Goal: Task Accomplishment & Management: Manage account settings

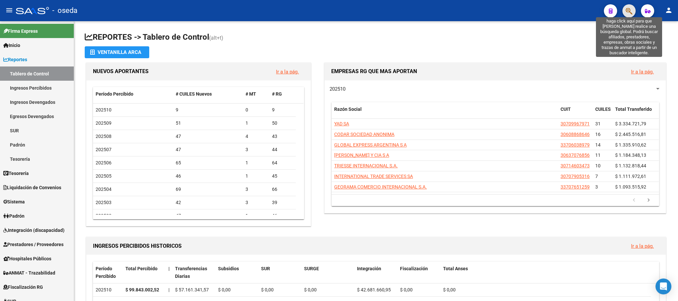
click at [629, 10] on icon "button" at bounding box center [629, 11] width 7 height 8
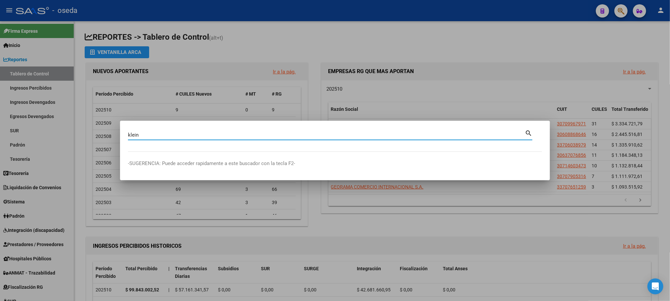
type input "klein"
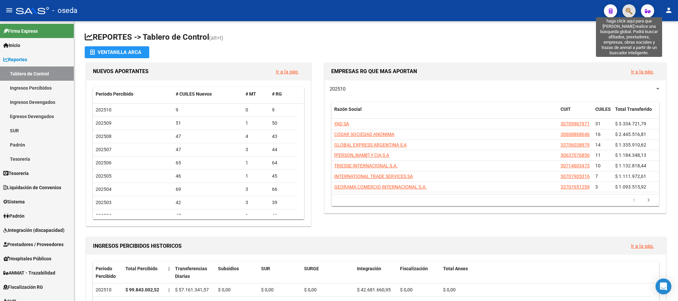
click at [627, 11] on icon "button" at bounding box center [629, 11] width 7 height 8
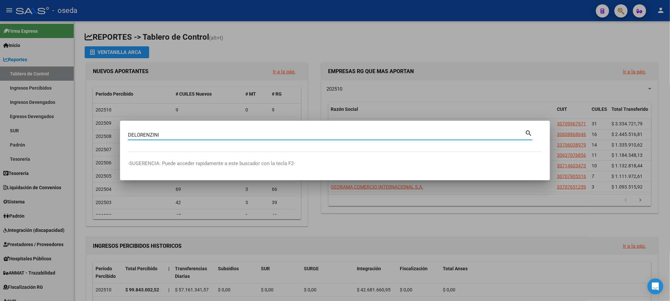
type input "DELORENZINI"
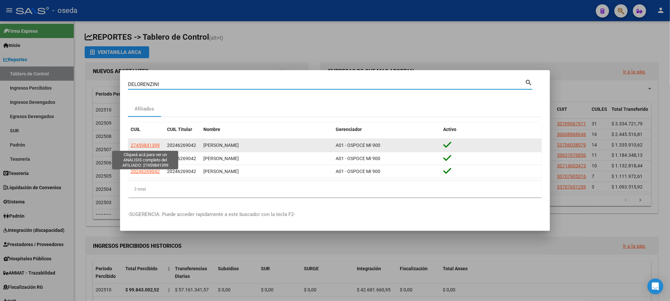
click at [152, 148] on span "27459841399" at bounding box center [145, 145] width 29 height 5
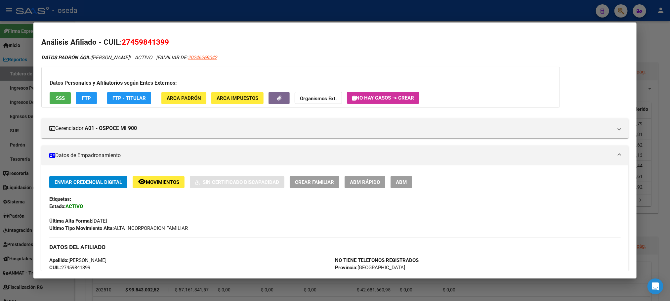
click at [361, 183] on span "ABM Rápido" at bounding box center [365, 182] width 30 height 6
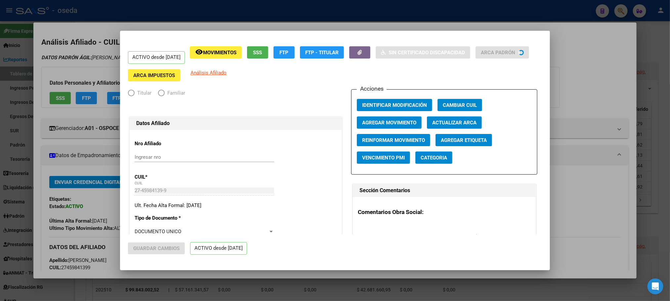
radio input "true"
type input "30-70756685-6"
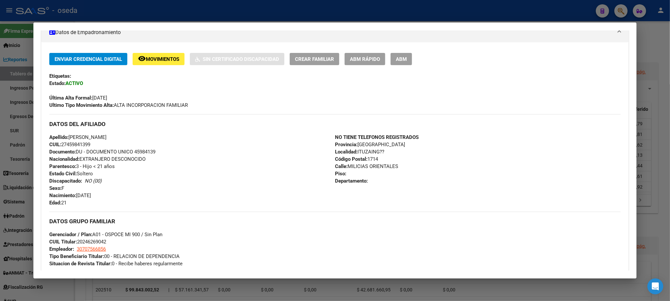
scroll to position [99, 0]
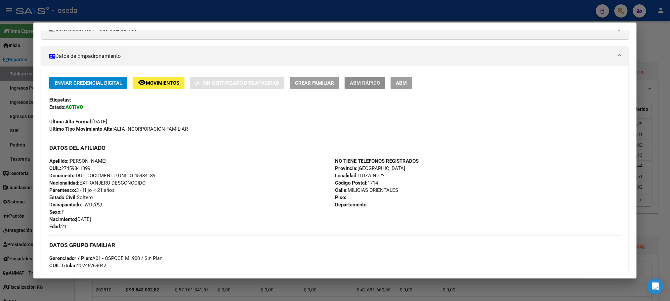
click at [355, 85] on span "ABM Rápido" at bounding box center [365, 83] width 30 height 6
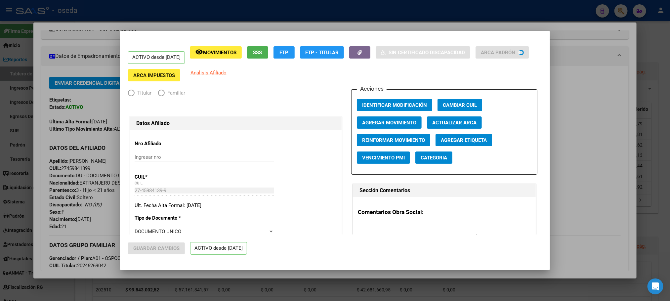
radio input "true"
type input "30-70756685-6"
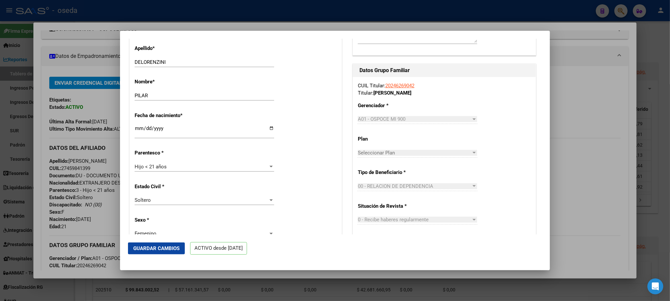
scroll to position [248, 0]
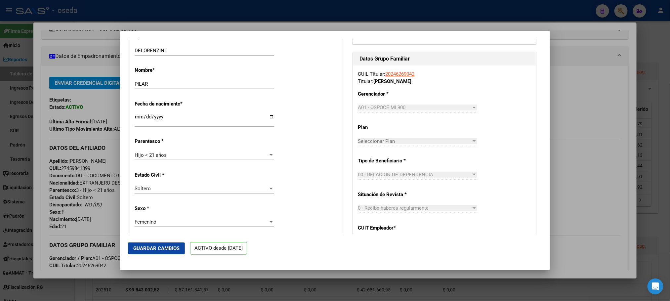
click at [206, 160] on div "Hijo < 21 años Seleccionar parentesco" at bounding box center [205, 155] width 140 height 10
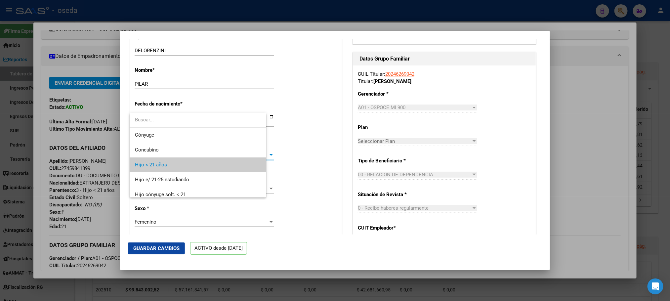
scroll to position [10, 0]
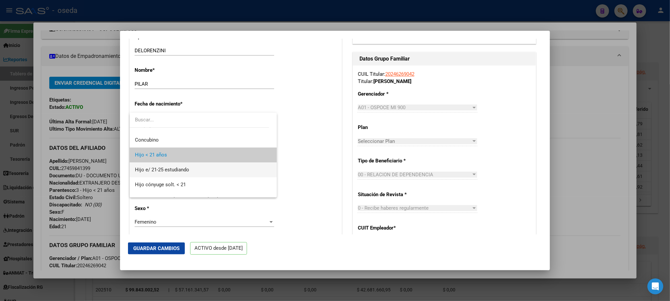
click at [205, 168] on span "Hijo e/ 21-25 estudiando" at bounding box center [203, 169] width 137 height 15
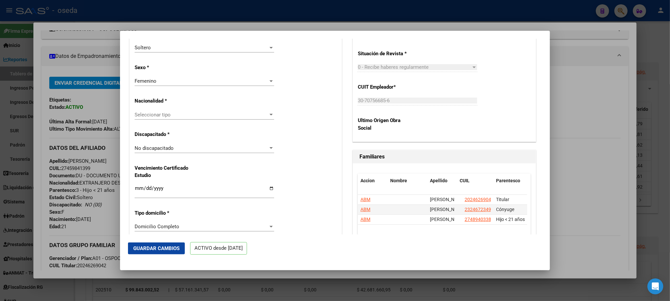
scroll to position [397, 0]
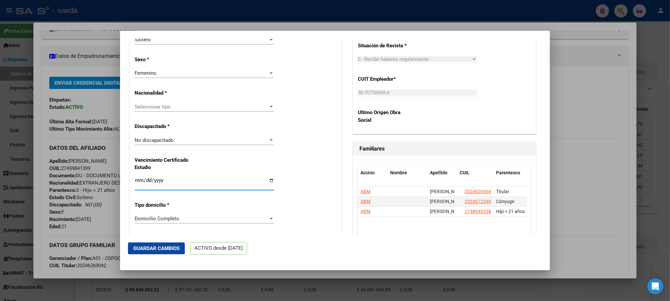
click at [187, 183] on input "Ingresar fecha" at bounding box center [205, 183] width 140 height 11
type input "2025-03-31"
click at [139, 247] on span "Guardar Cambios" at bounding box center [156, 248] width 46 height 6
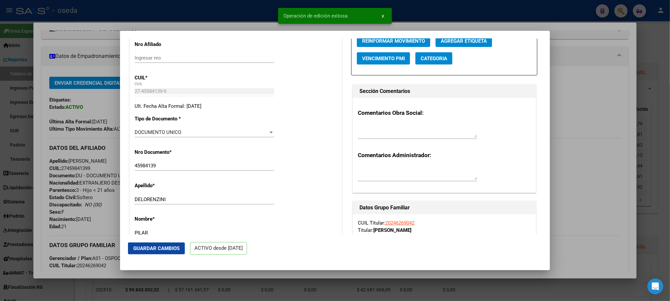
scroll to position [0, 0]
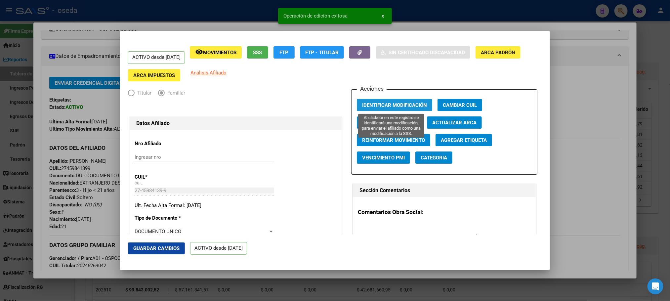
click at [369, 105] on span "Identificar Modificación" at bounding box center [394, 105] width 65 height 6
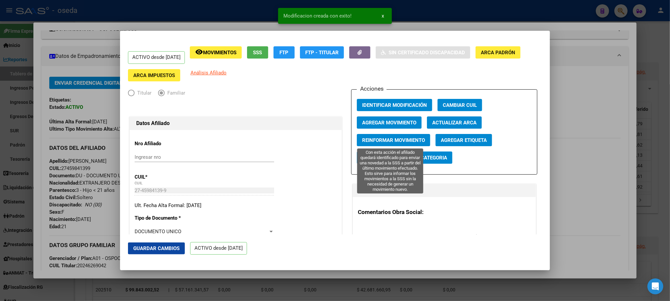
click at [374, 138] on span "Reinformar Movimiento" at bounding box center [393, 140] width 63 height 6
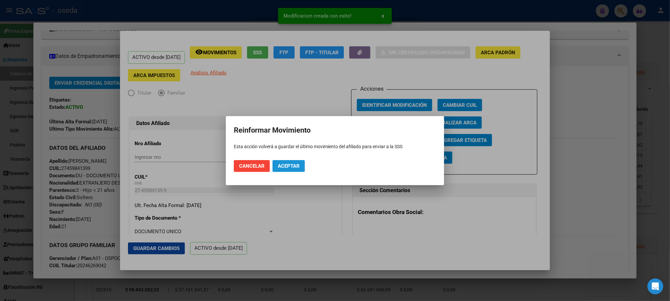
click at [276, 171] on button "Aceptar" at bounding box center [289, 166] width 32 height 12
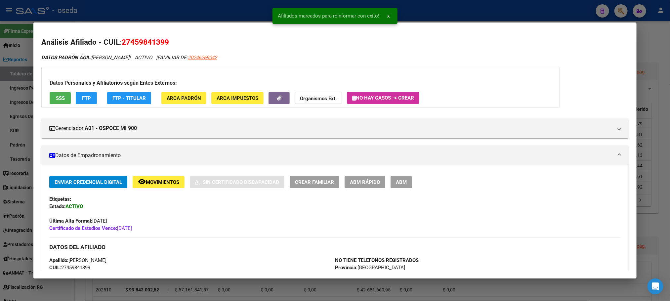
click at [351, 178] on button "ABM Rápido" at bounding box center [365, 182] width 41 height 12
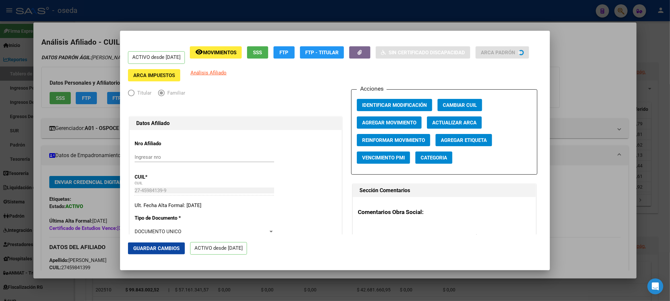
radio input "true"
type input "30-70756685-6"
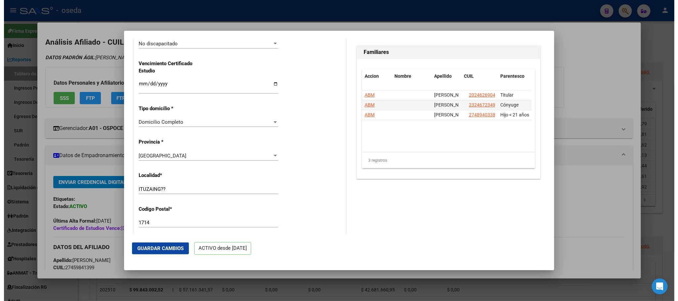
scroll to position [496, 0]
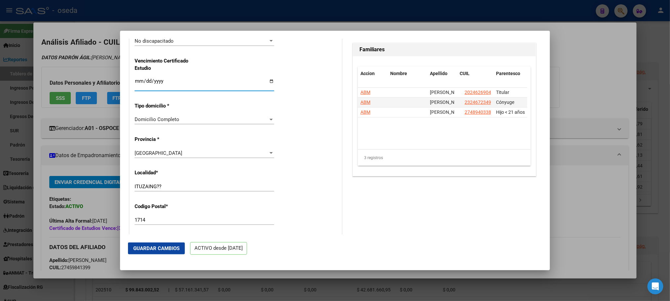
click at [186, 83] on input "2025-03-31" at bounding box center [205, 83] width 140 height 11
type input "2026-03-31"
click at [150, 248] on span "Guardar Cambios" at bounding box center [156, 248] width 46 height 6
click at [199, 182] on div "ITUZAING?? Ingresar el nombre" at bounding box center [205, 187] width 140 height 10
type input "ITUZAINGO"
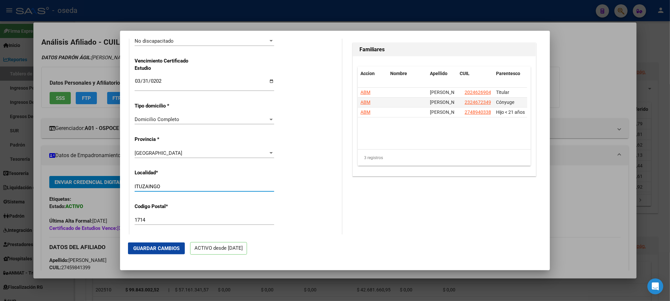
click at [172, 245] on span "Guardar Cambios" at bounding box center [156, 248] width 46 height 6
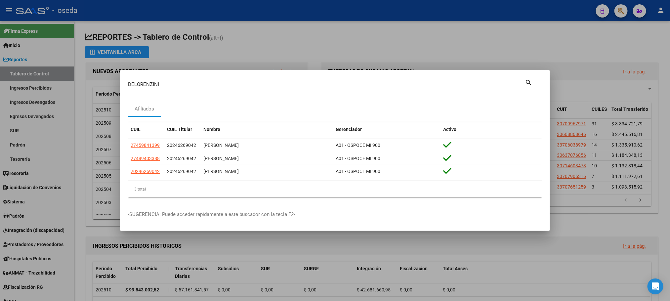
click at [270, 47] on div at bounding box center [335, 150] width 670 height 301
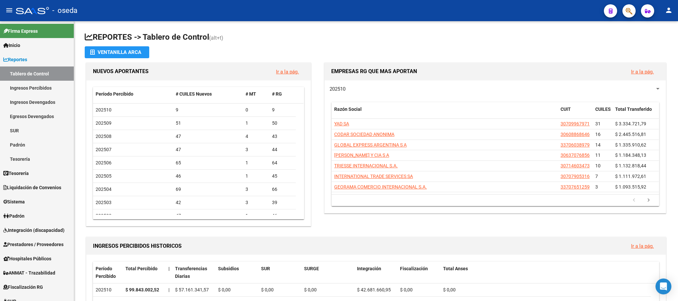
click at [633, 12] on button "button" at bounding box center [628, 10] width 13 height 13
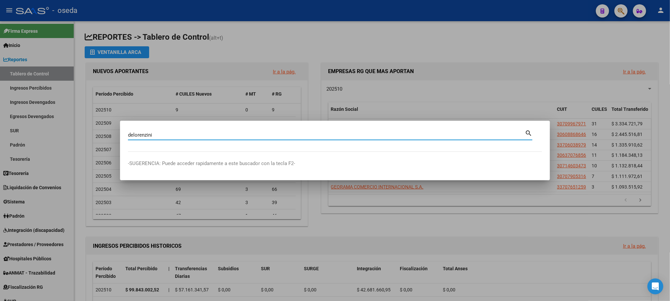
type input "delorenzini"
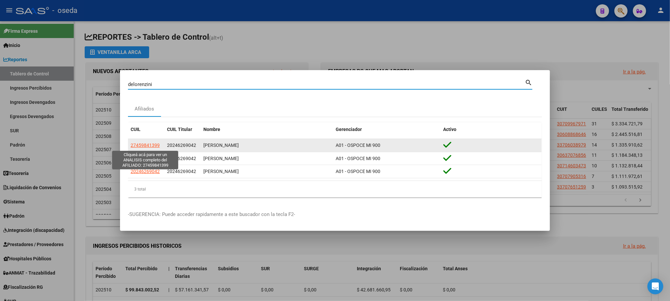
click at [141, 144] on span "27459841399" at bounding box center [145, 145] width 29 height 5
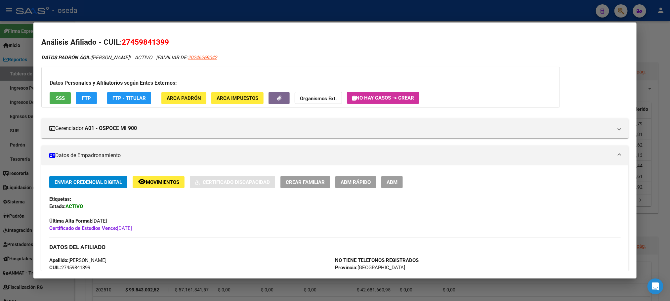
click at [58, 97] on span "SSS" at bounding box center [60, 98] width 9 height 6
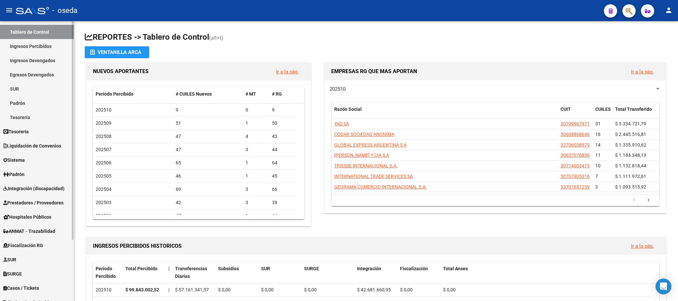
scroll to position [78, 0]
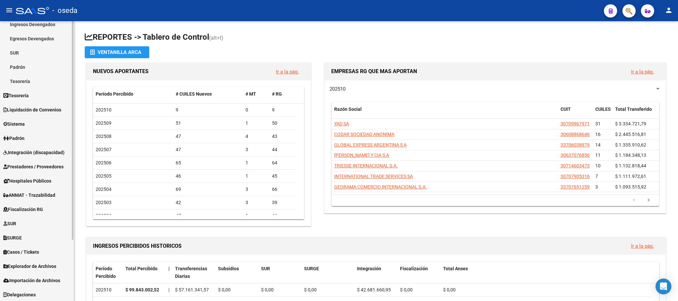
click at [25, 164] on span "Prestadores / Proveedores" at bounding box center [33, 166] width 60 height 7
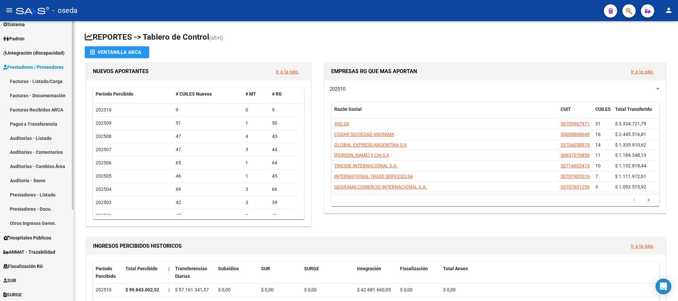
click at [27, 80] on link "Facturas - Listado/Carga" at bounding box center [37, 81] width 74 height 14
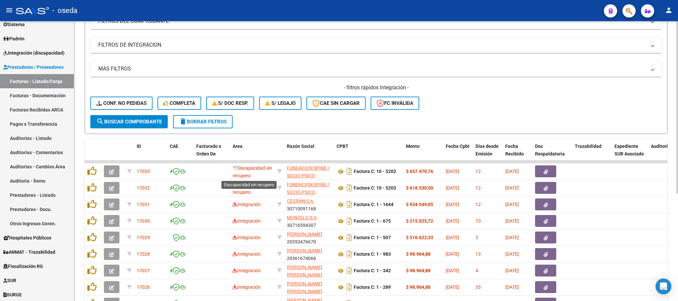
scroll to position [1, 0]
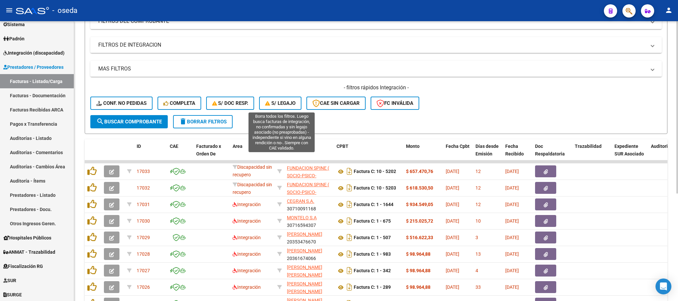
click at [301, 107] on button "S/ legajo" at bounding box center [280, 103] width 42 height 13
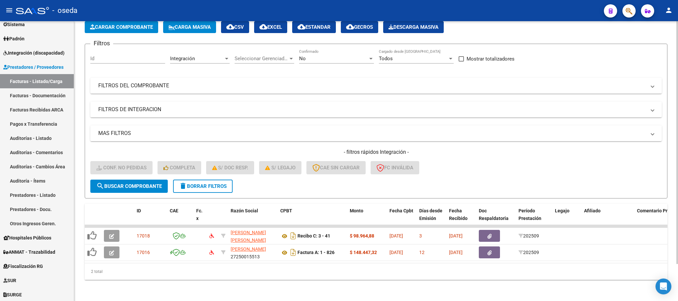
scroll to position [42, 0]
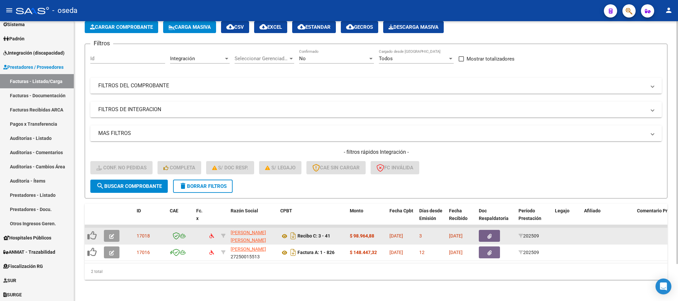
click at [113, 234] on icon "button" at bounding box center [111, 236] width 5 height 5
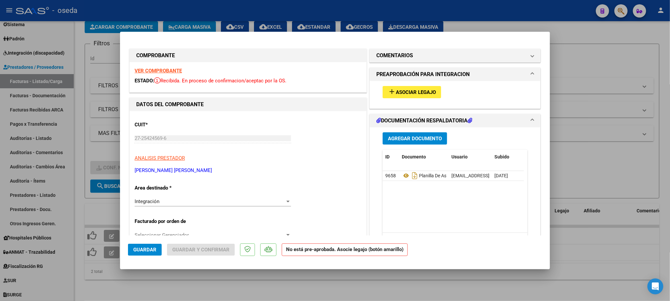
click at [391, 89] on mat-icon "add" at bounding box center [392, 92] width 8 height 8
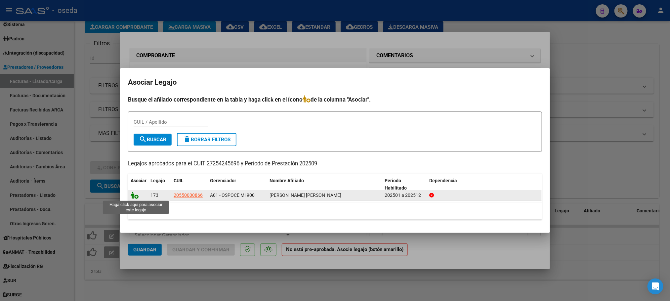
click at [137, 198] on icon at bounding box center [135, 195] width 8 height 7
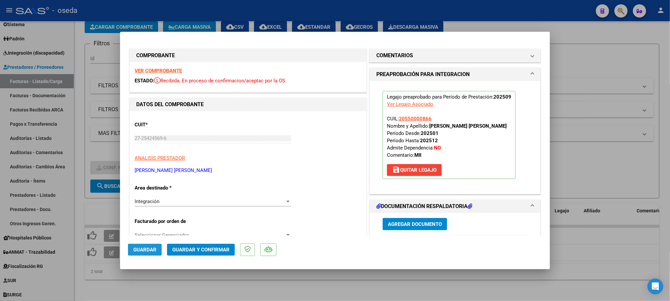
click at [132, 250] on button "Guardar" at bounding box center [145, 250] width 34 height 12
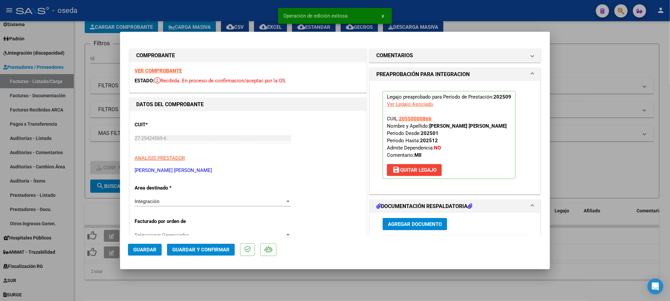
type input "$ 0,00"
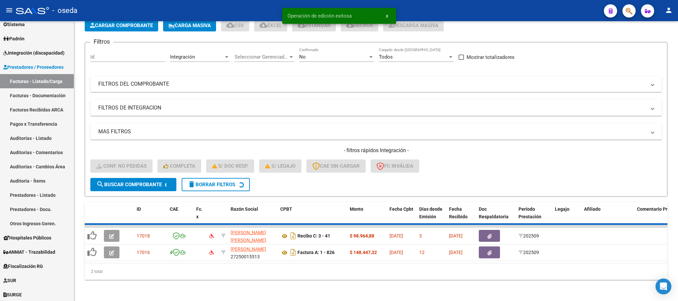
scroll to position [26, 0]
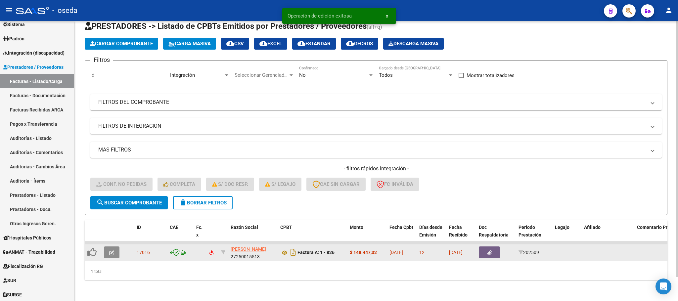
click at [116, 247] on button "button" at bounding box center [112, 252] width 16 height 12
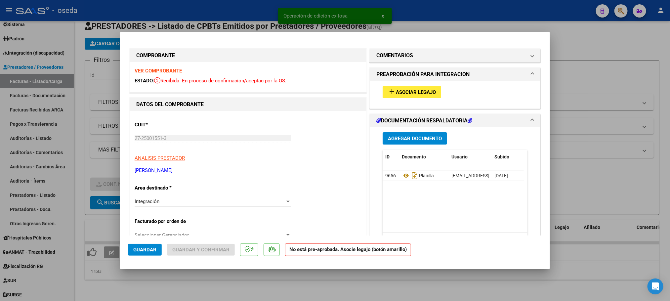
click at [416, 94] on span "Asociar Legajo" at bounding box center [416, 92] width 40 height 6
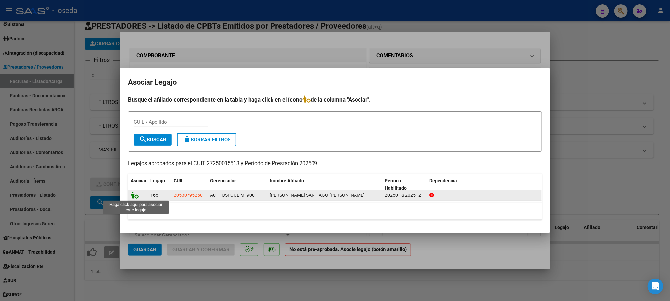
click at [135, 195] on icon at bounding box center [135, 195] width 8 height 7
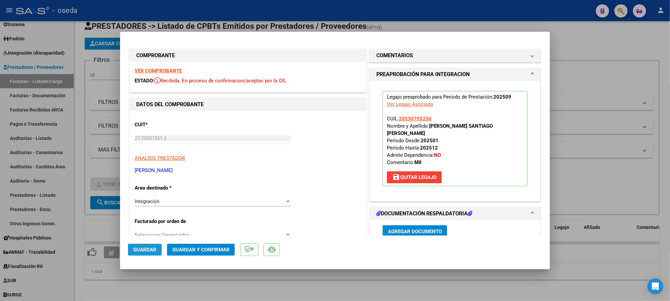
click at [144, 247] on span "Guardar" at bounding box center [144, 250] width 23 height 6
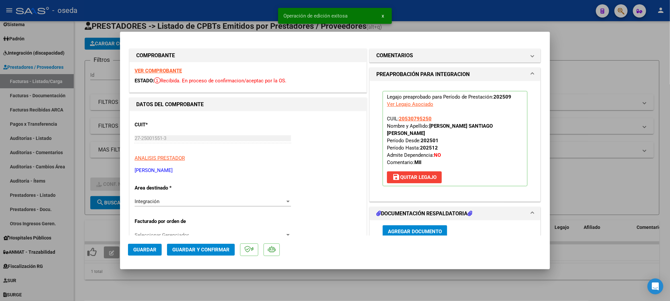
type input "$ 0,00"
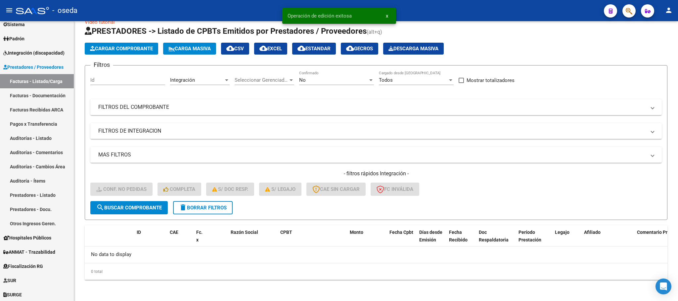
scroll to position [13, 0]
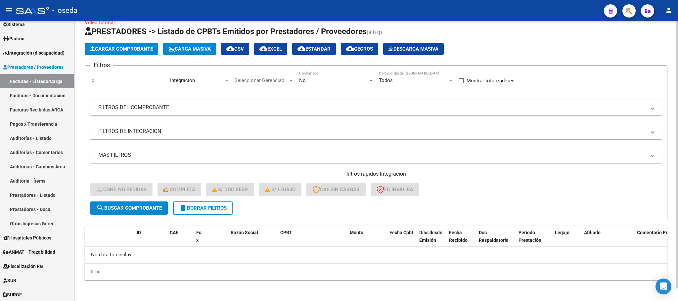
click at [188, 203] on button "delete Borrar Filtros" at bounding box center [203, 207] width 60 height 13
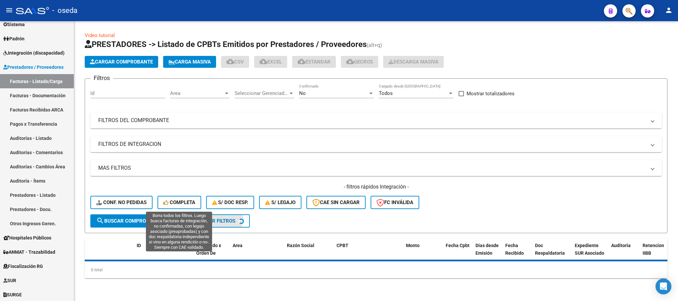
scroll to position [0, 0]
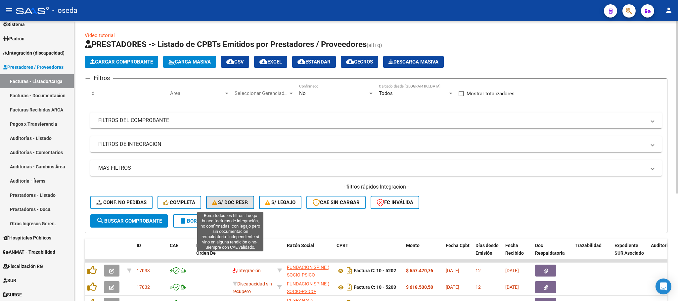
click at [233, 197] on button "S/ Doc Resp." at bounding box center [230, 202] width 48 height 13
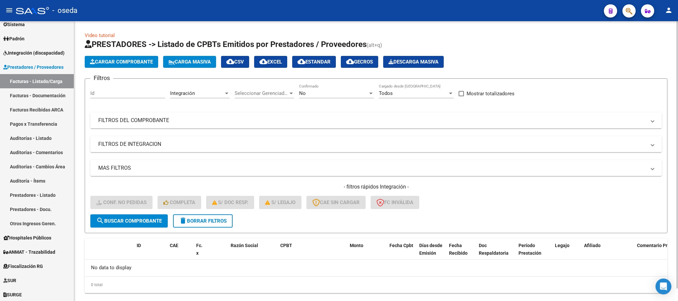
click at [220, 217] on button "delete Borrar Filtros" at bounding box center [203, 220] width 60 height 13
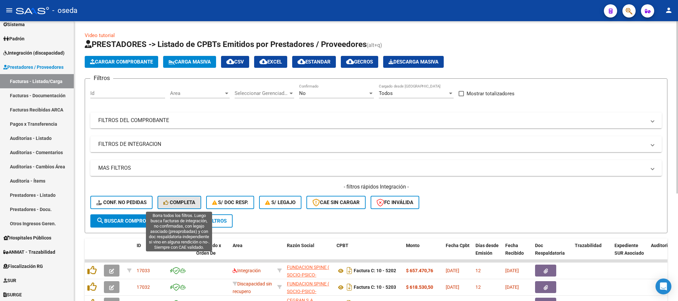
click at [180, 205] on span "Completa" at bounding box center [179, 203] width 32 height 6
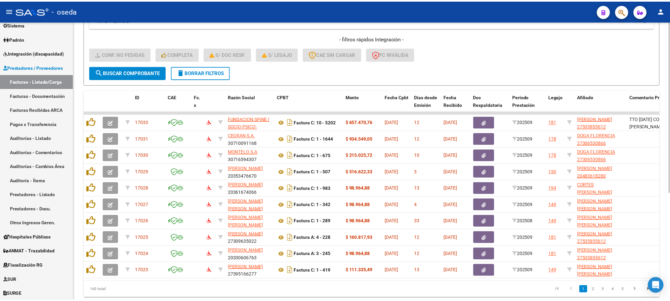
scroll to position [175, 0]
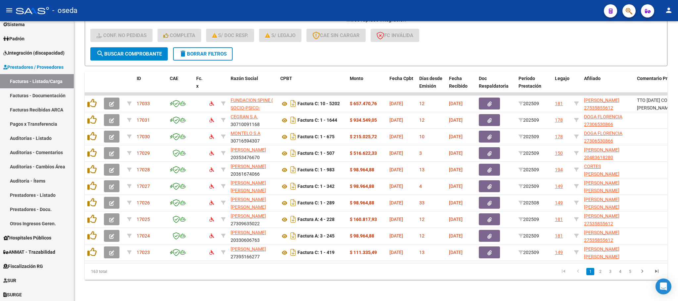
click at [634, 9] on button "button" at bounding box center [628, 10] width 13 height 13
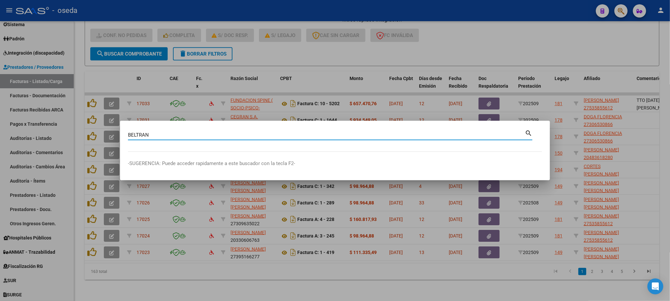
type input "BELTRAN"
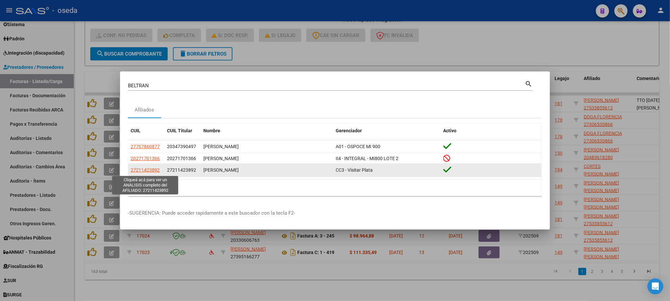
click at [145, 171] on span "27211423892" at bounding box center [145, 169] width 29 height 5
type textarea "27211423892"
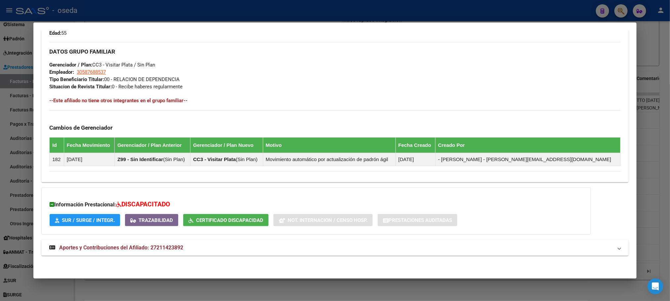
scroll to position [307, 0]
click at [135, 244] on span "Aportes y Contribuciones del Afiliado: 27211423892" at bounding box center [121, 247] width 124 height 6
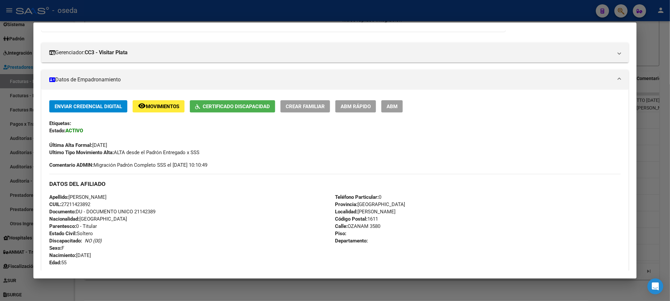
scroll to position [0, 0]
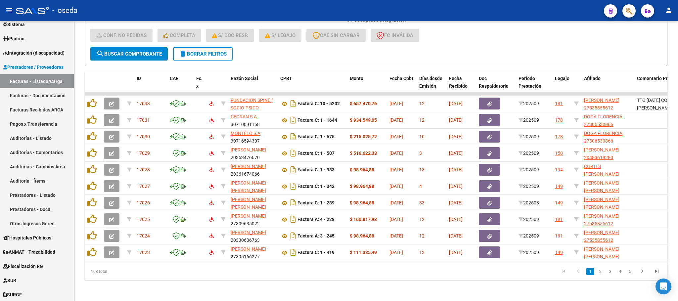
click at [629, 12] on icon "button" at bounding box center [629, 11] width 7 height 8
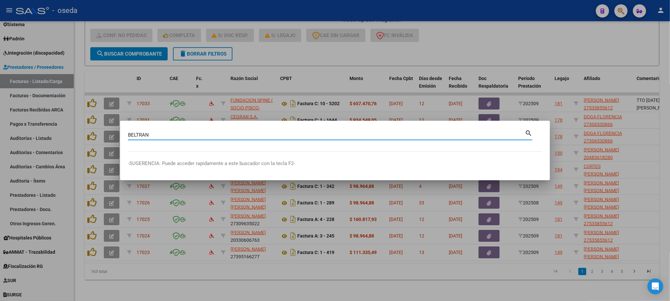
type input "BELTRAN"
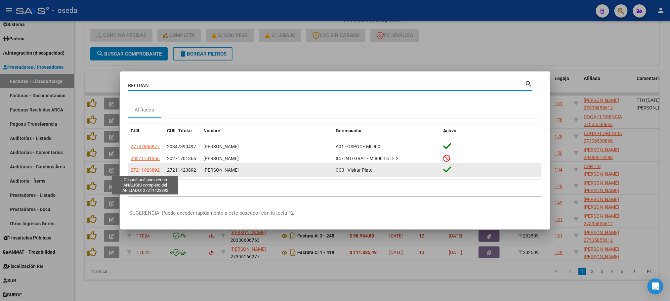
click at [138, 169] on span "27211423892" at bounding box center [145, 169] width 29 height 5
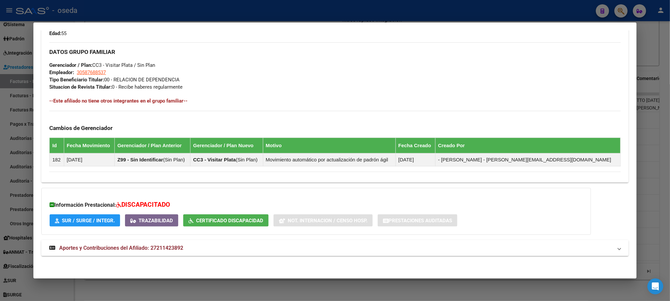
scroll to position [307, 0]
drag, startPoint x: 170, startPoint y: 251, endPoint x: 164, endPoint y: 251, distance: 6.0
click at [169, 251] on strong "Aportes y Contribuciones del Afiliado: 27211423892" at bounding box center [116, 248] width 134 height 8
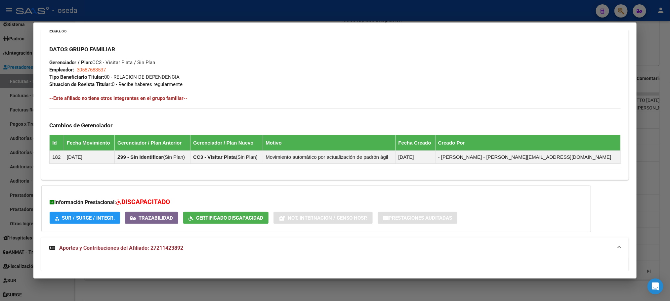
scroll to position [246, 0]
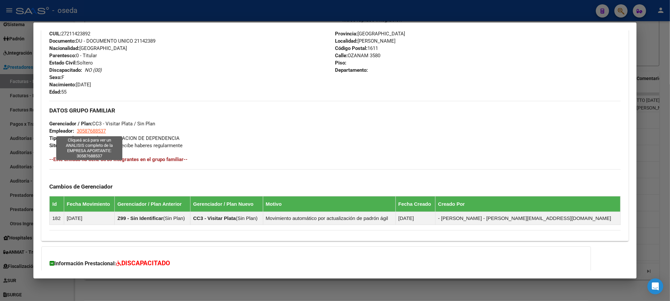
click at [91, 132] on span "30587688537" at bounding box center [91, 131] width 29 height 6
type textarea "30587688537"
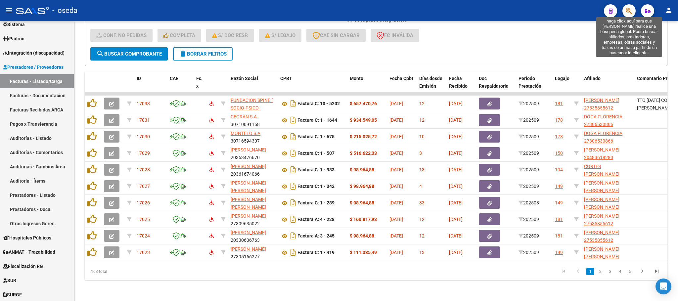
click at [626, 14] on icon "button" at bounding box center [629, 11] width 7 height 8
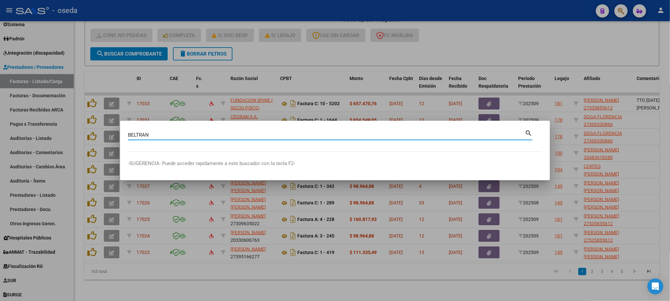
type input "BELTRAN"
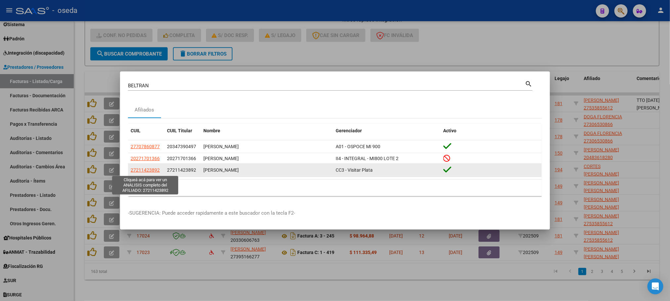
click at [132, 170] on span "27211423892" at bounding box center [145, 169] width 29 height 5
type textarea "27211423892"
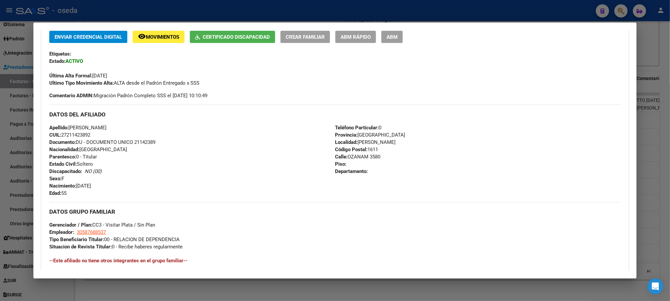
scroll to position [149, 0]
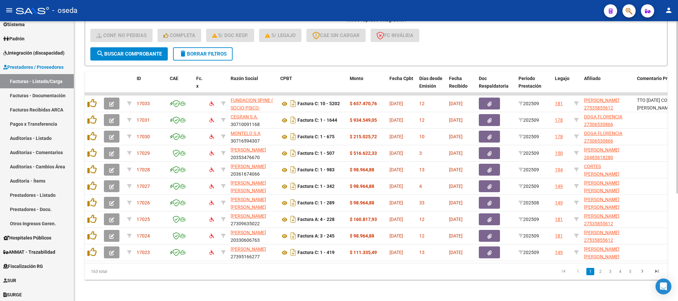
click at [602, 35] on div "- filtros rápidos Integración - Conf. no pedidas Completa S/ Doc Resp. S/ legaj…" at bounding box center [375, 31] width 571 height 31
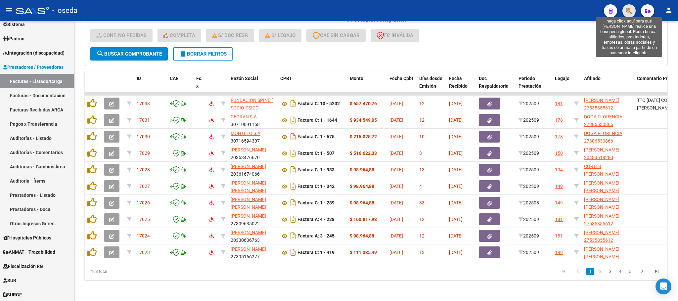
click at [629, 8] on icon "button" at bounding box center [629, 11] width 7 height 8
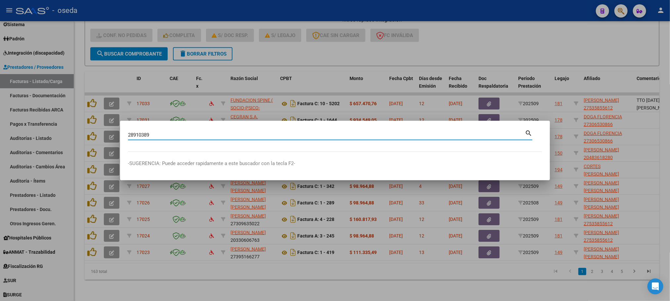
type input "28910389"
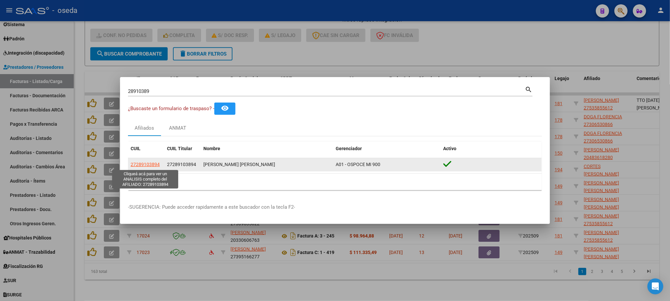
click at [144, 163] on span "27289103894" at bounding box center [145, 164] width 29 height 5
type textarea "27289103894"
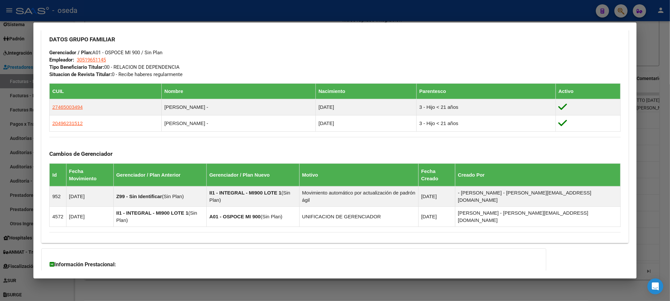
scroll to position [357, 0]
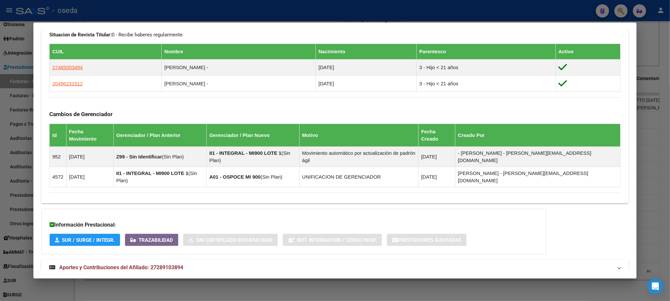
click at [136, 264] on span "Aportes y Contribuciones del Afiliado: 27289103894" at bounding box center [121, 267] width 124 height 6
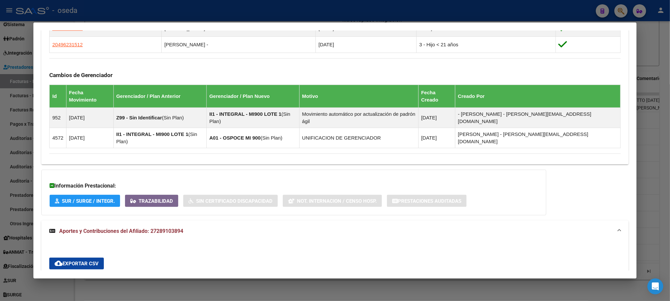
click at [270, 275] on div "DDJJ ARCA" at bounding box center [268, 283] width 36 height 16
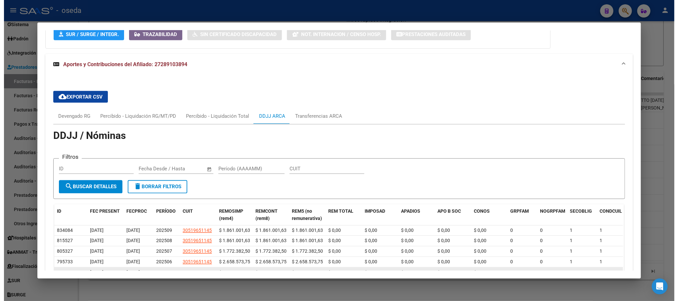
scroll to position [588, 0]
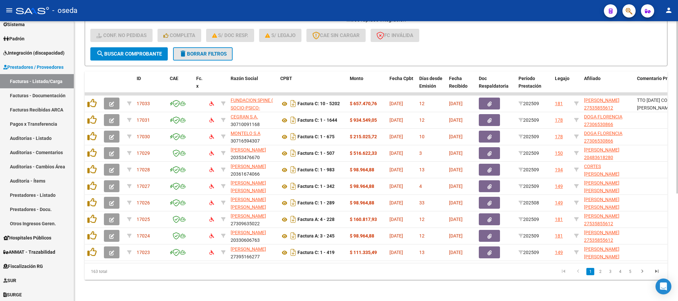
click at [190, 51] on button "delete Borrar Filtros" at bounding box center [203, 53] width 60 height 13
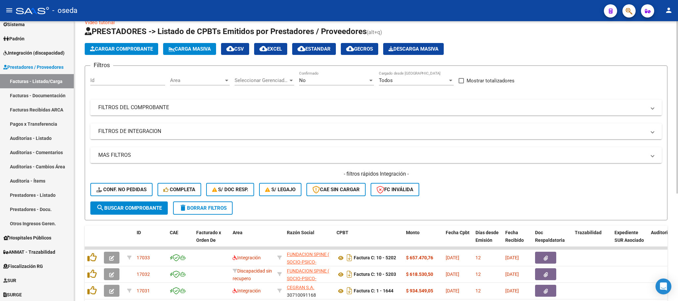
scroll to position [175, 0]
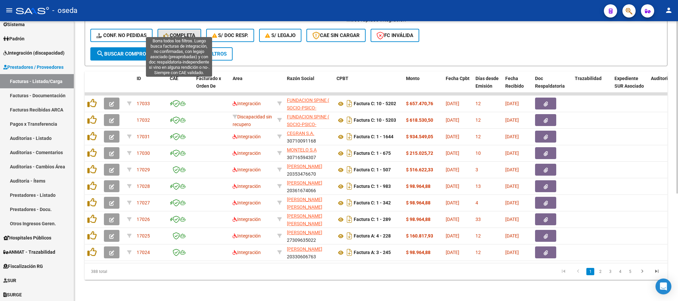
click at [175, 32] on span "Completa" at bounding box center [179, 35] width 32 height 6
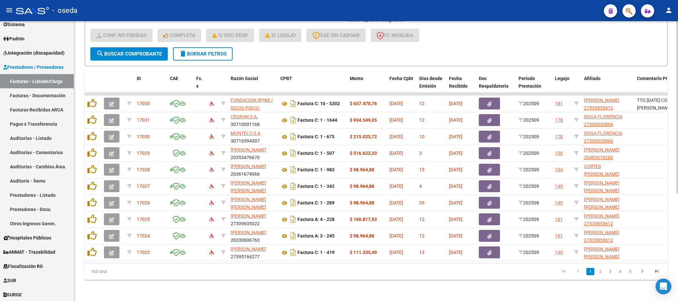
scroll to position [125, 0]
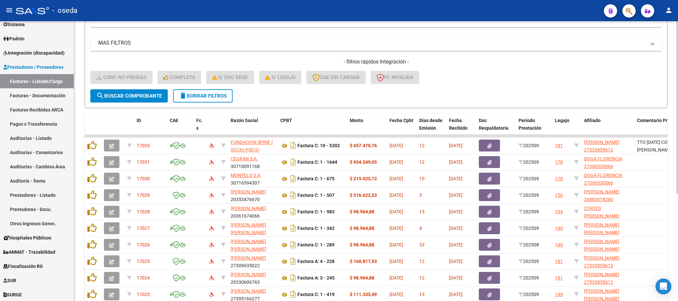
click at [226, 98] on span "delete Borrar Filtros" at bounding box center [203, 96] width 48 height 6
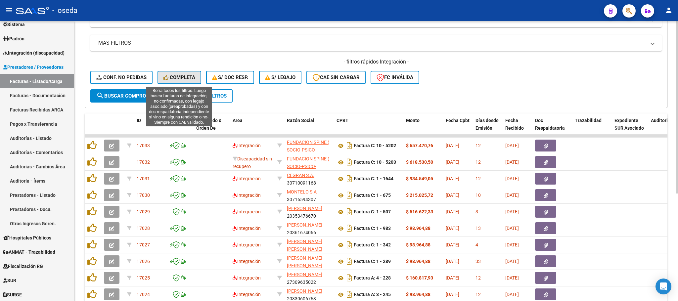
click at [171, 73] on button "Completa" at bounding box center [179, 77] width 44 height 13
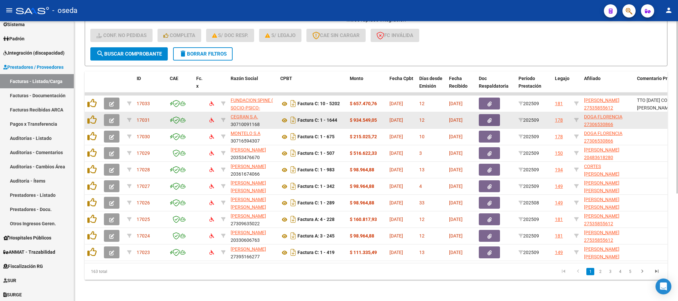
scroll to position [175, 0]
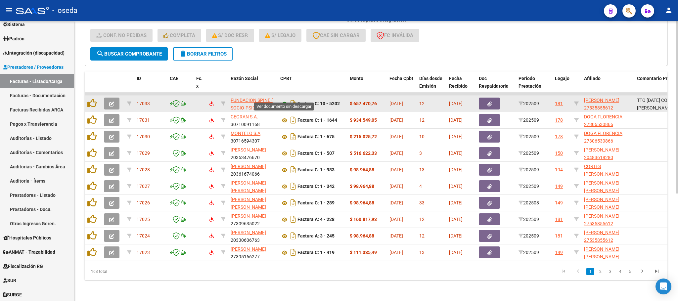
click at [283, 100] on icon at bounding box center [284, 104] width 9 height 8
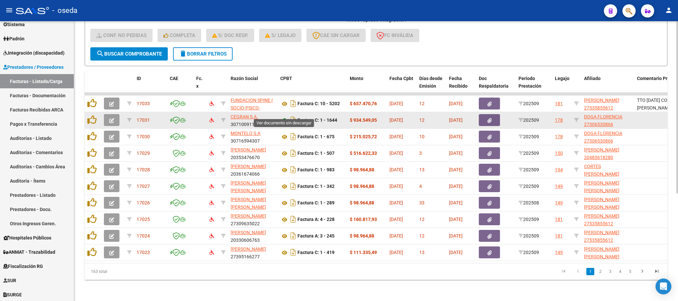
click at [282, 116] on icon at bounding box center [284, 120] width 9 height 8
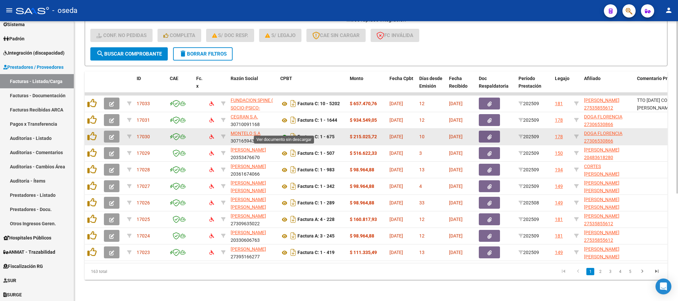
click at [281, 133] on icon at bounding box center [284, 137] width 9 height 8
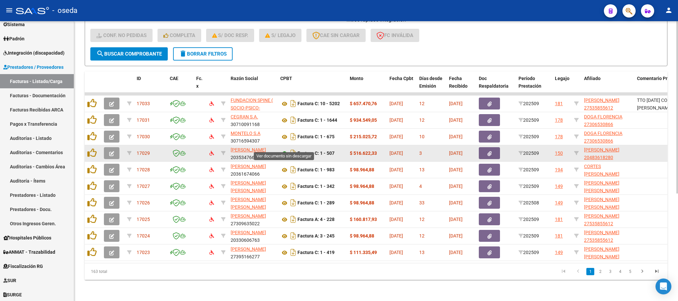
click at [283, 150] on icon at bounding box center [284, 154] width 9 height 8
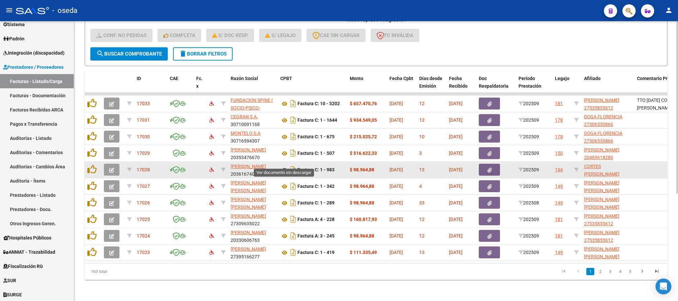
click at [285, 166] on icon at bounding box center [284, 170] width 9 height 8
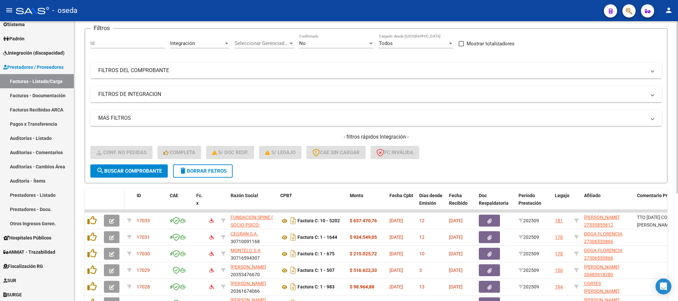
scroll to position [99, 0]
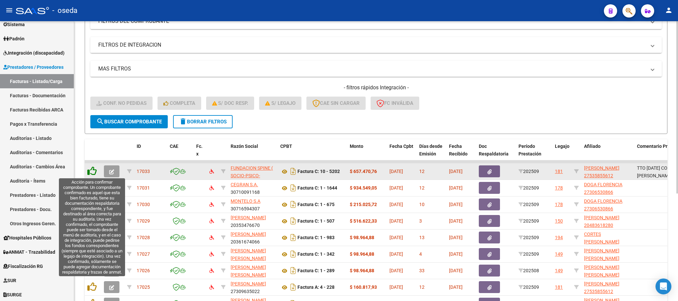
click at [88, 169] on icon at bounding box center [91, 170] width 9 height 9
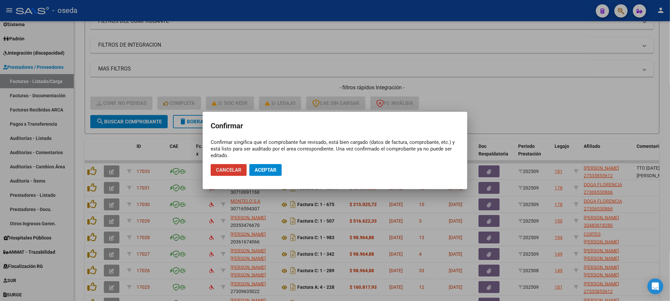
click at [262, 169] on span "Aceptar" at bounding box center [266, 170] width 22 height 6
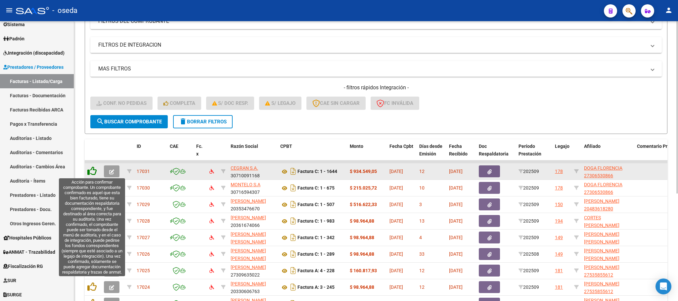
click at [90, 172] on icon at bounding box center [91, 170] width 9 height 9
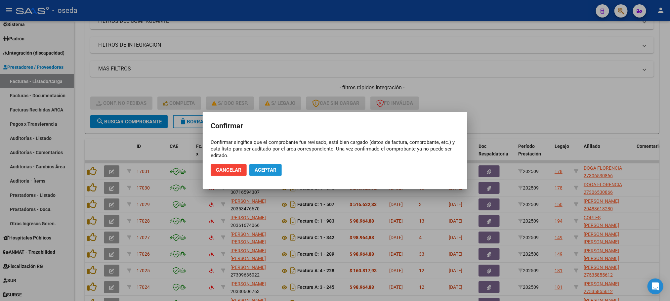
click at [275, 167] on span "Aceptar" at bounding box center [266, 170] width 22 height 6
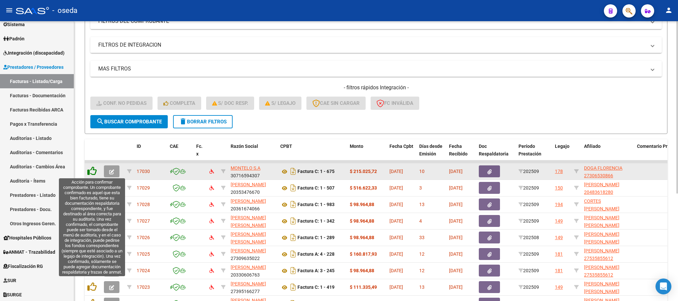
click at [89, 169] on icon at bounding box center [91, 170] width 9 height 9
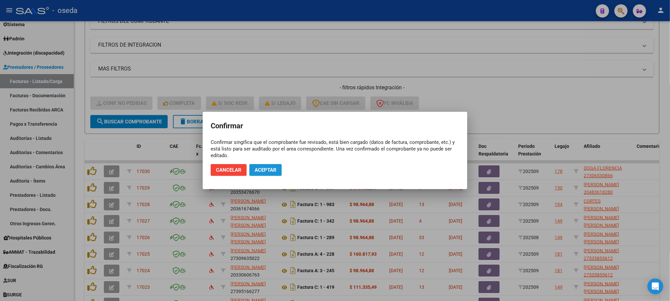
click at [260, 174] on button "Aceptar" at bounding box center [265, 170] width 32 height 12
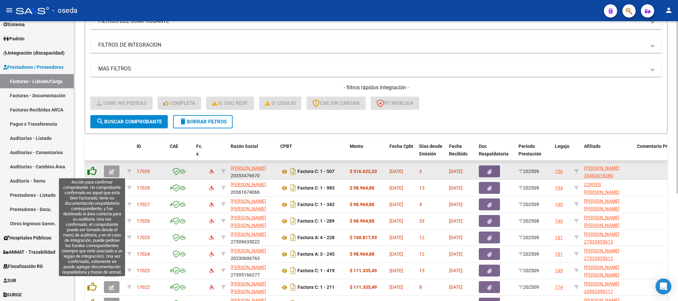
click at [90, 170] on icon at bounding box center [91, 170] width 9 height 9
click at [92, 172] on icon at bounding box center [91, 170] width 9 height 9
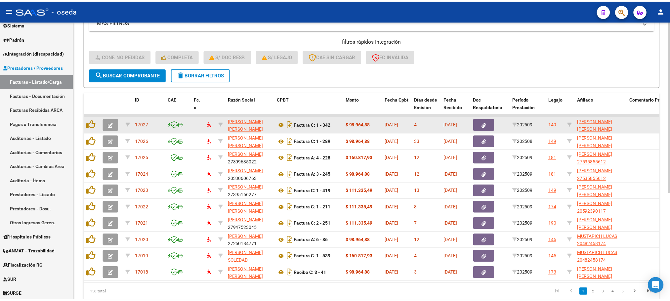
scroll to position [175, 0]
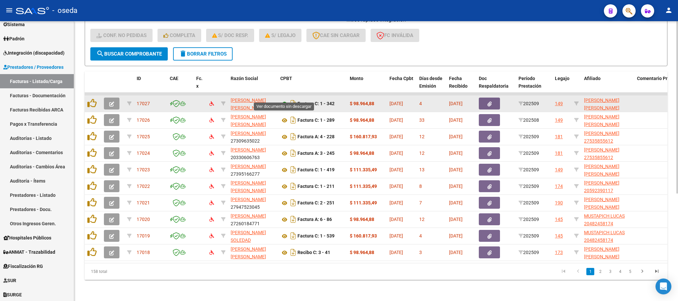
click at [284, 100] on icon at bounding box center [284, 104] width 9 height 8
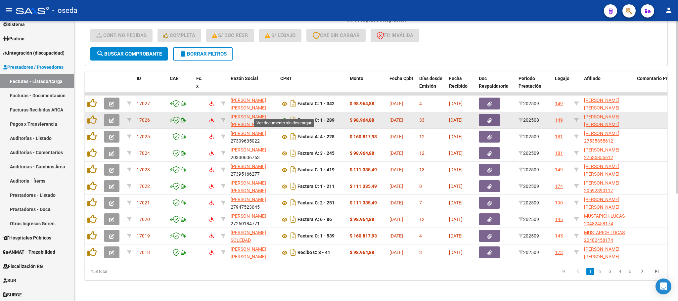
click at [282, 116] on icon at bounding box center [284, 120] width 9 height 8
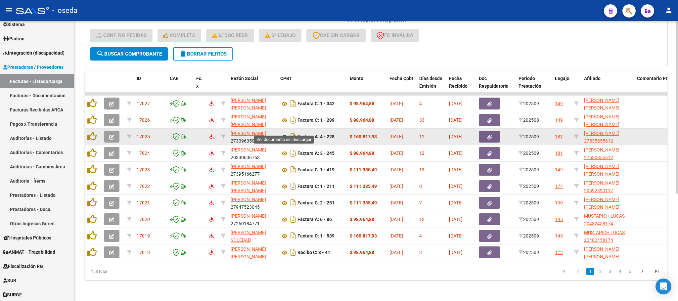
click at [282, 133] on icon at bounding box center [284, 137] width 9 height 8
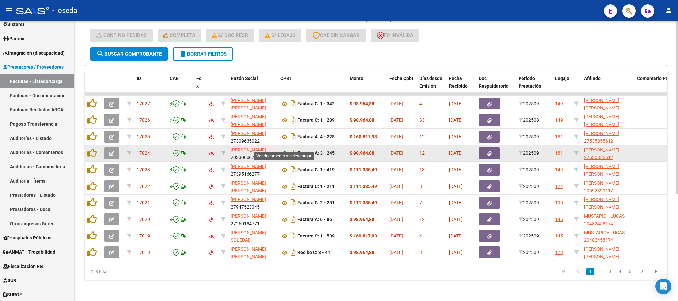
click at [283, 150] on icon at bounding box center [284, 154] width 9 height 8
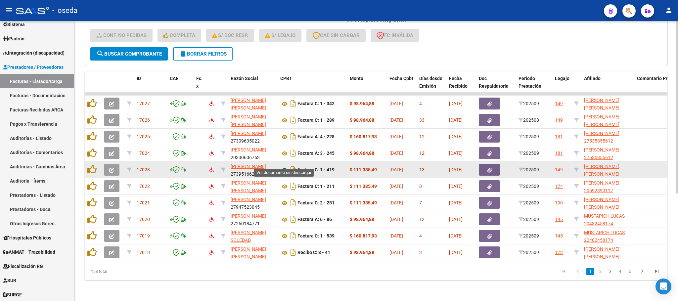
click at [283, 166] on icon at bounding box center [284, 170] width 9 height 8
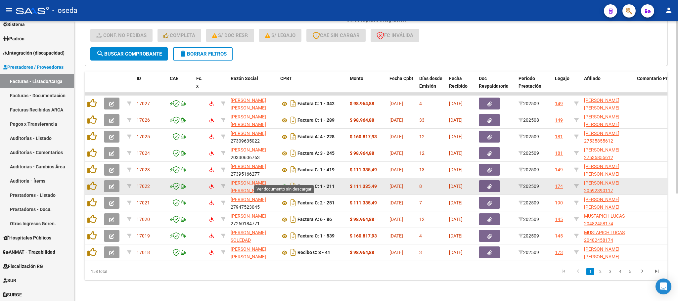
click at [285, 183] on icon at bounding box center [284, 187] width 9 height 8
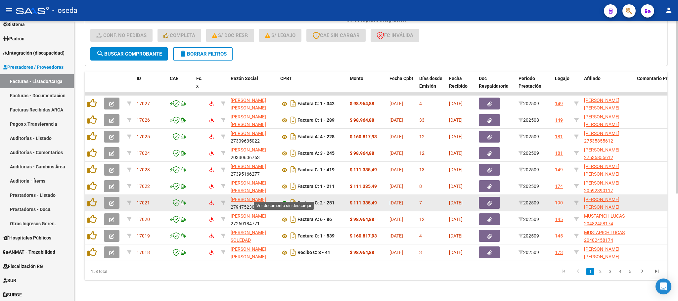
click at [282, 199] on icon at bounding box center [284, 203] width 9 height 8
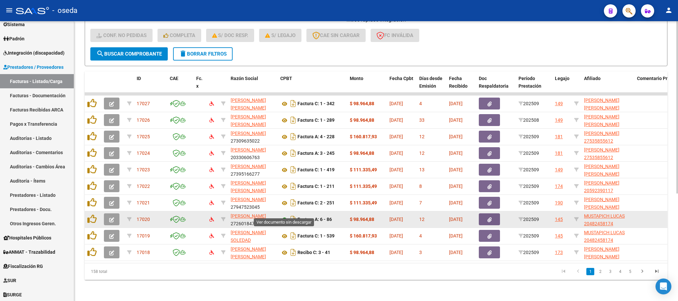
click at [281, 216] on icon at bounding box center [284, 220] width 9 height 8
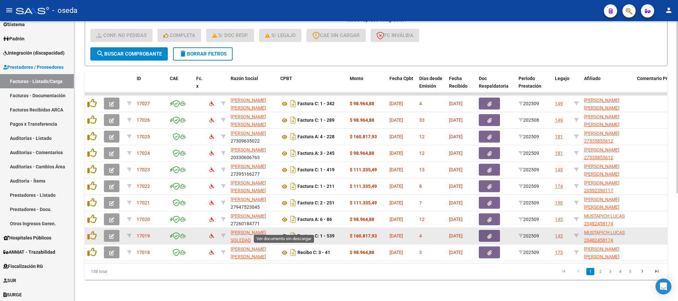
click at [285, 232] on icon at bounding box center [284, 236] width 9 height 8
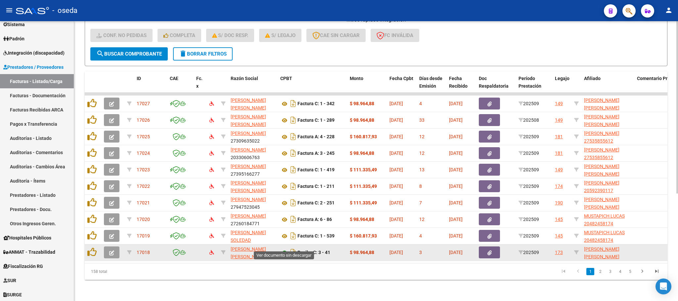
click at [283, 249] on icon at bounding box center [284, 253] width 9 height 8
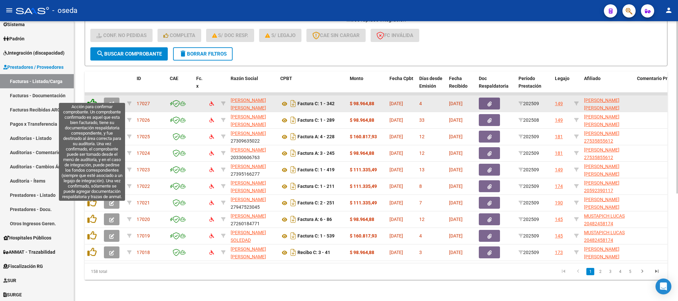
click at [94, 99] on icon at bounding box center [91, 103] width 9 height 9
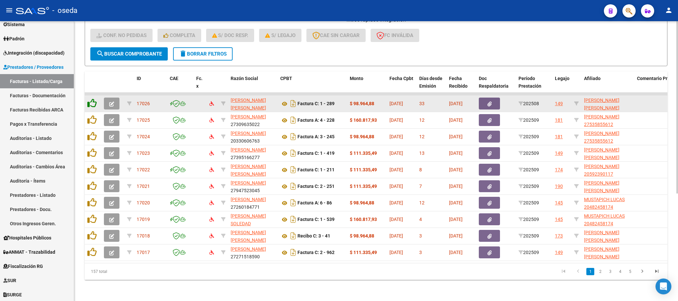
click at [94, 99] on icon at bounding box center [91, 103] width 9 height 9
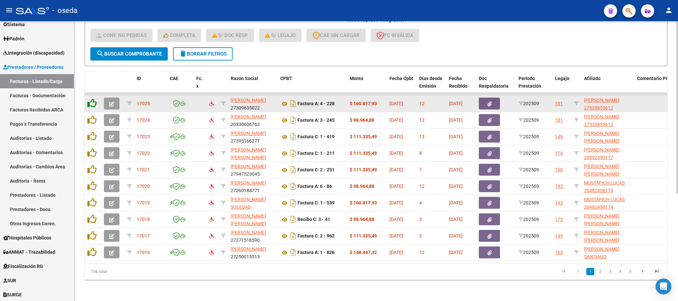
click at [94, 99] on icon at bounding box center [91, 103] width 9 height 9
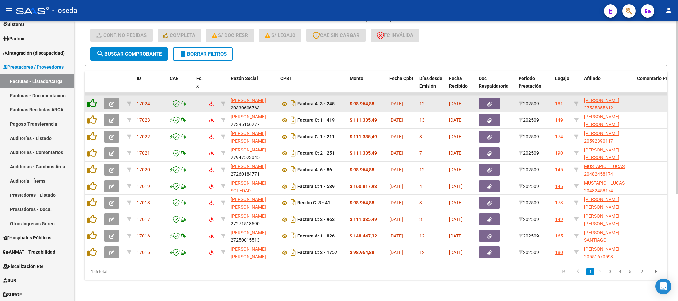
click at [94, 99] on icon at bounding box center [91, 103] width 9 height 9
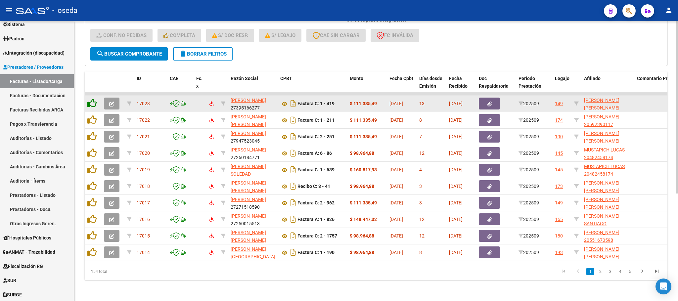
click at [94, 99] on icon at bounding box center [91, 103] width 9 height 9
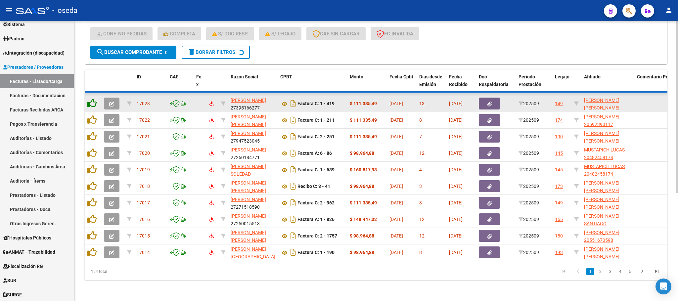
click at [94, 99] on icon at bounding box center [91, 103] width 9 height 9
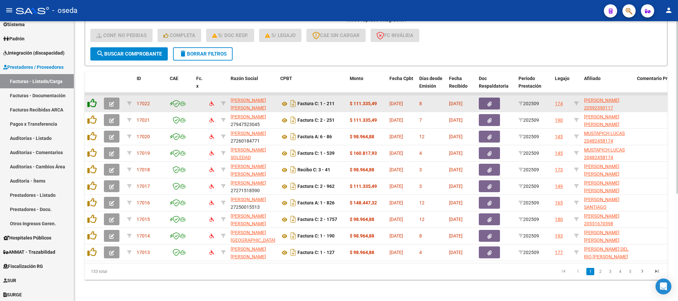
click at [91, 99] on icon at bounding box center [91, 103] width 9 height 9
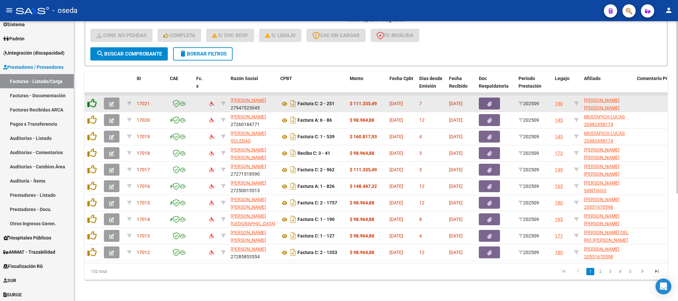
click at [91, 99] on icon at bounding box center [91, 103] width 9 height 9
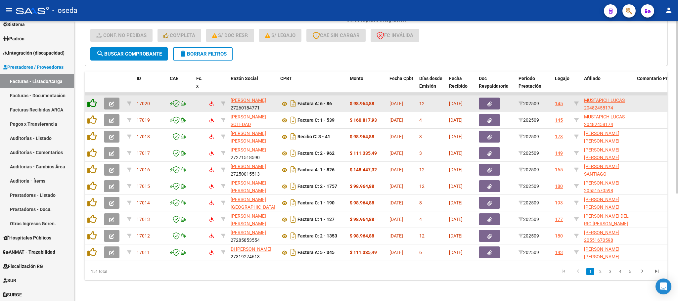
click at [91, 99] on icon at bounding box center [91, 103] width 9 height 9
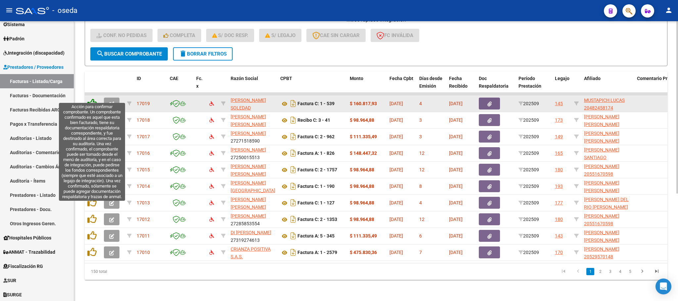
click at [89, 99] on icon at bounding box center [91, 103] width 9 height 9
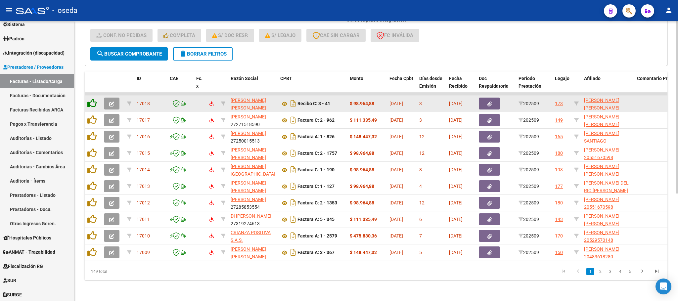
click at [89, 99] on icon at bounding box center [91, 103] width 9 height 9
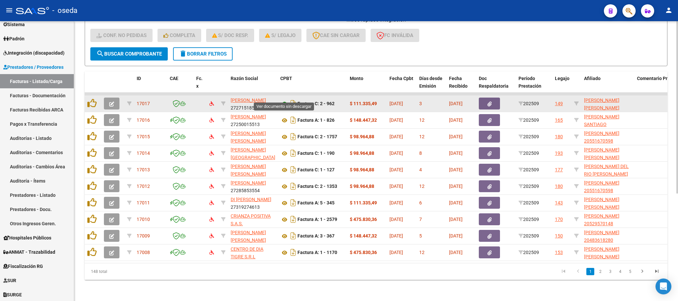
click at [283, 100] on icon at bounding box center [284, 104] width 9 height 8
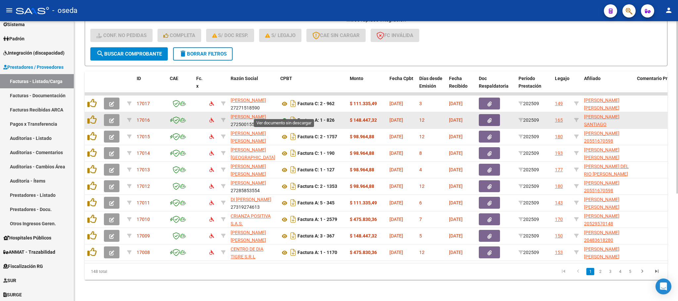
click at [284, 116] on icon at bounding box center [284, 120] width 9 height 8
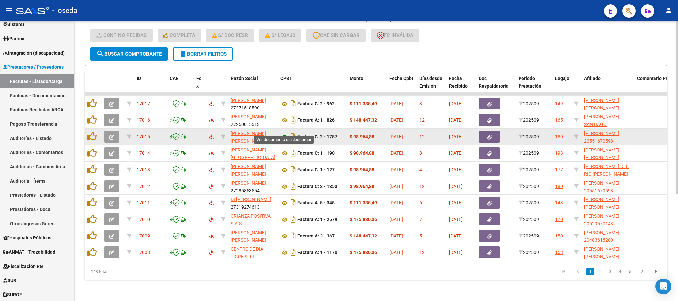
click at [285, 133] on icon at bounding box center [284, 137] width 9 height 8
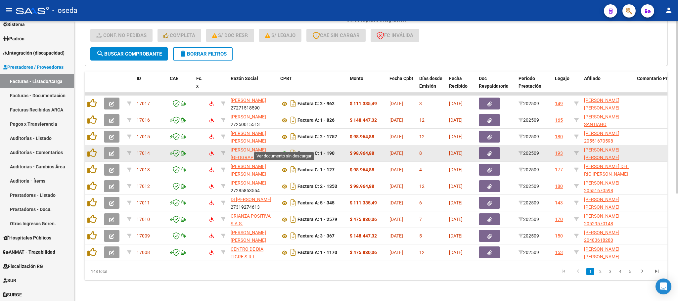
click at [283, 150] on icon at bounding box center [284, 154] width 9 height 8
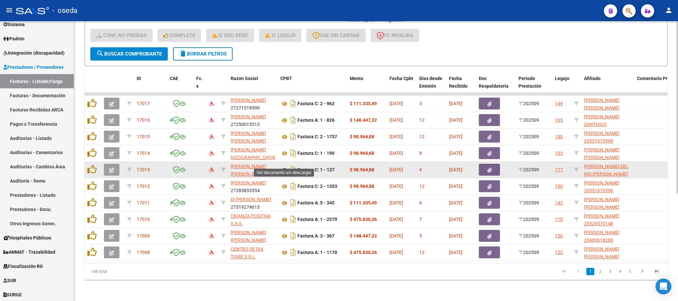
click at [282, 166] on icon at bounding box center [284, 170] width 9 height 8
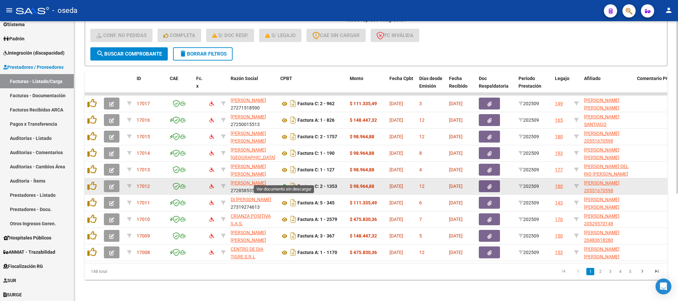
click at [284, 183] on icon at bounding box center [284, 187] width 9 height 8
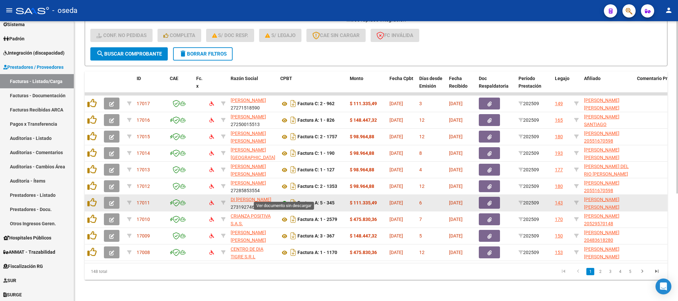
click at [284, 199] on icon at bounding box center [284, 203] width 9 height 8
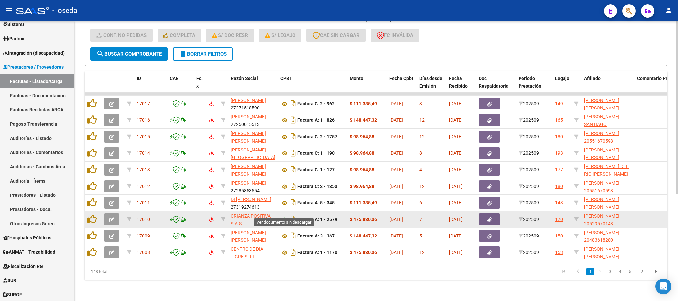
click at [284, 216] on icon at bounding box center [284, 220] width 9 height 8
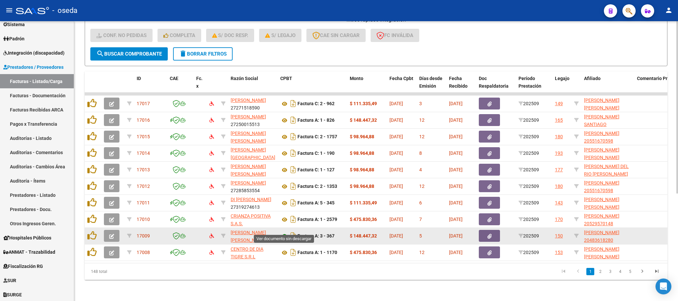
click at [284, 232] on icon at bounding box center [284, 236] width 9 height 8
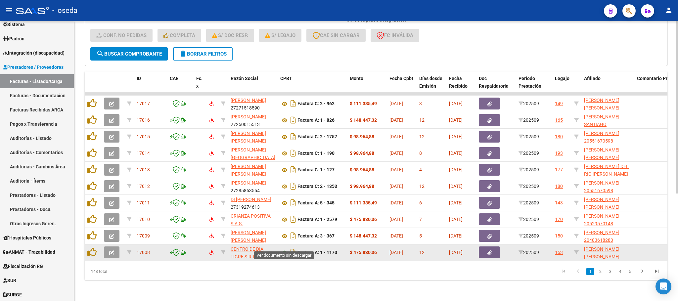
click at [284, 249] on icon at bounding box center [284, 253] width 9 height 8
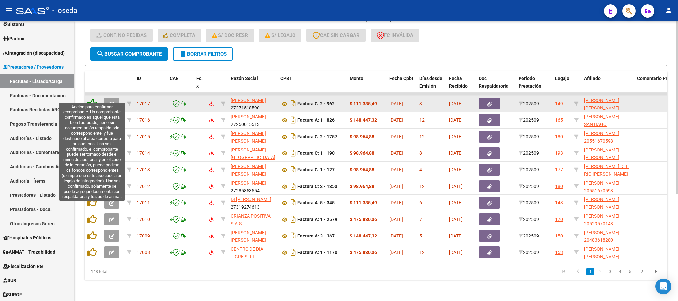
click at [89, 99] on icon at bounding box center [91, 103] width 9 height 9
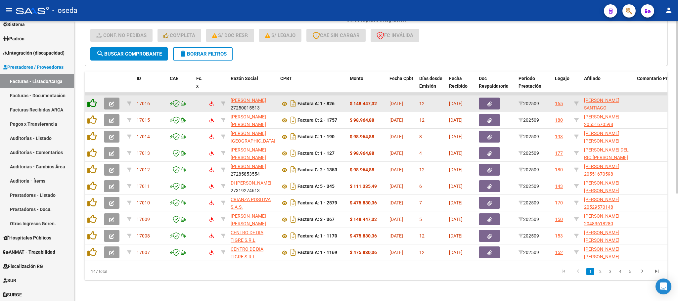
click at [90, 99] on icon at bounding box center [91, 103] width 9 height 9
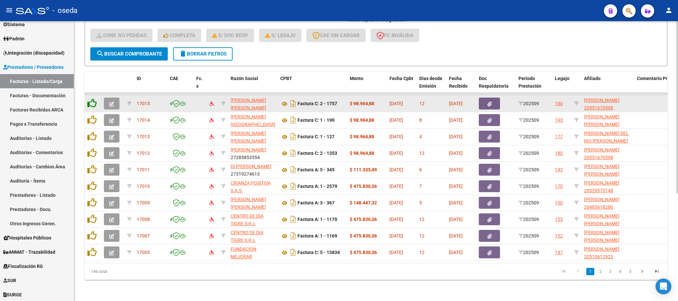
click at [90, 99] on icon at bounding box center [91, 103] width 9 height 9
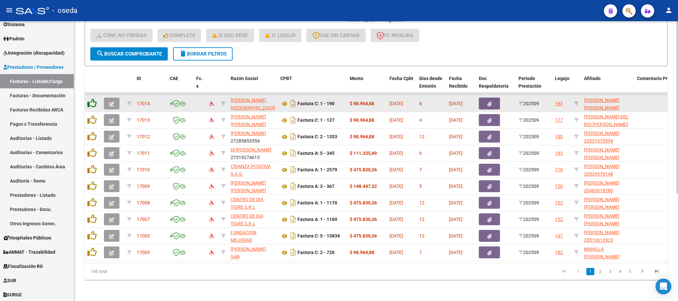
click at [90, 99] on icon at bounding box center [91, 103] width 9 height 9
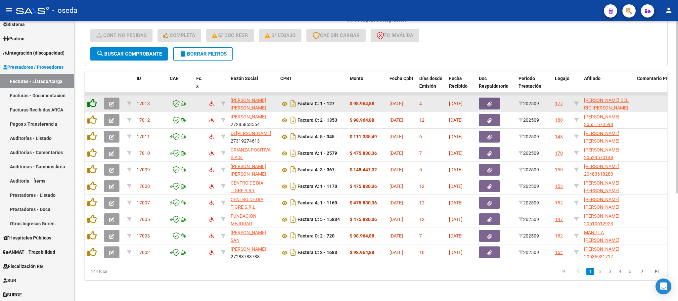
click at [90, 99] on icon at bounding box center [91, 103] width 9 height 9
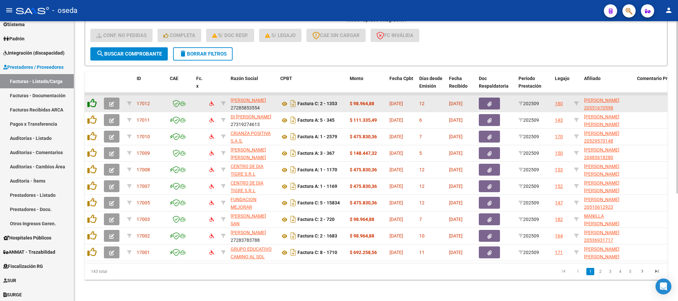
click at [88, 99] on icon at bounding box center [91, 103] width 9 height 9
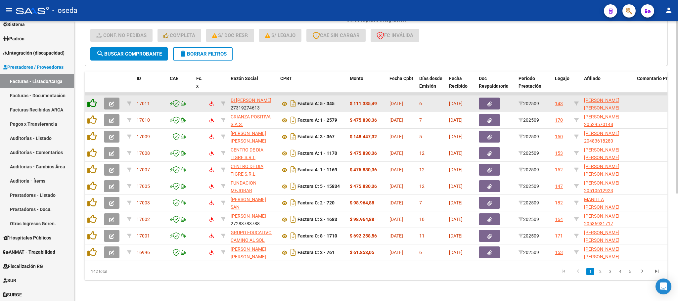
click at [88, 99] on icon at bounding box center [91, 103] width 9 height 9
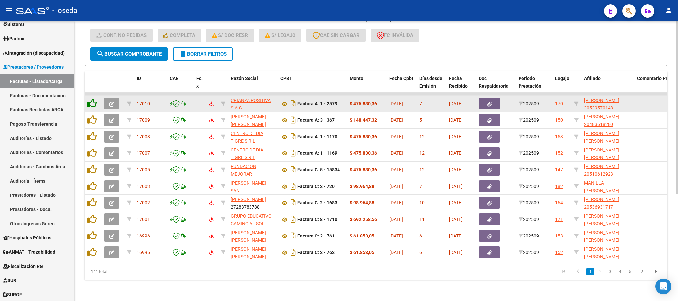
click at [88, 99] on icon at bounding box center [91, 103] width 9 height 9
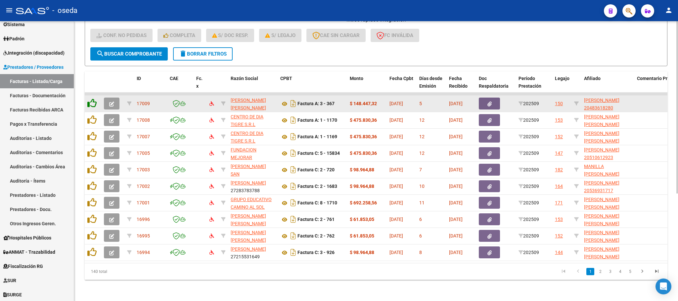
click at [91, 99] on icon at bounding box center [91, 103] width 9 height 9
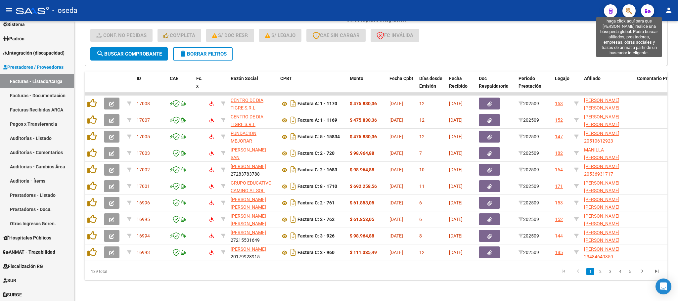
click at [631, 10] on icon "button" at bounding box center [629, 11] width 7 height 8
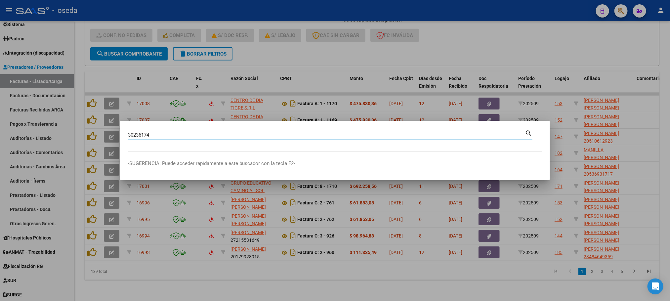
type input "30236174"
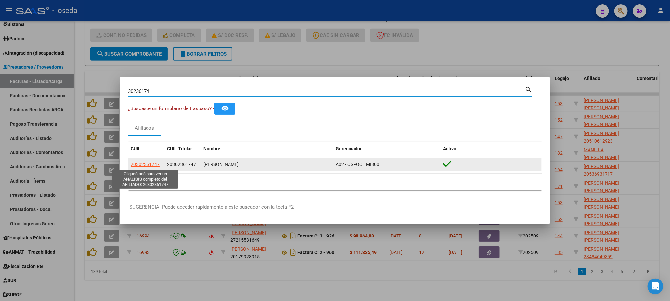
click at [149, 165] on span "20302361747" at bounding box center [145, 164] width 29 height 5
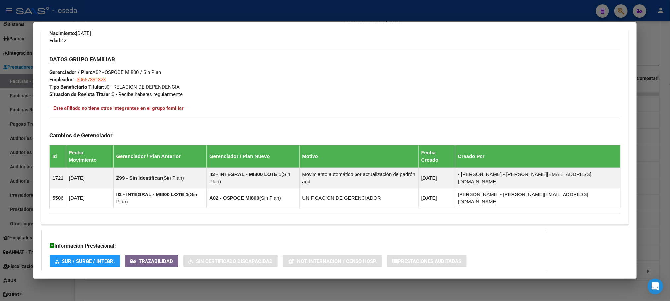
scroll to position [318, 0]
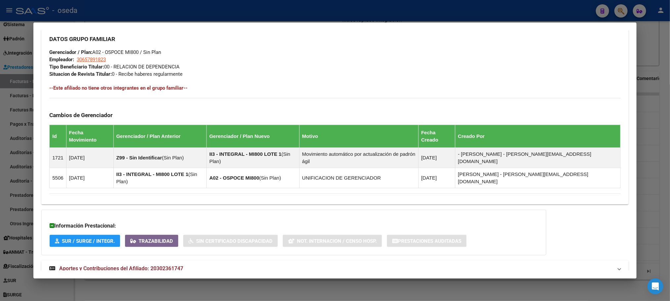
click at [176, 265] on span "Aportes y Contribuciones del Afiliado: 20302361747" at bounding box center [121, 268] width 124 height 6
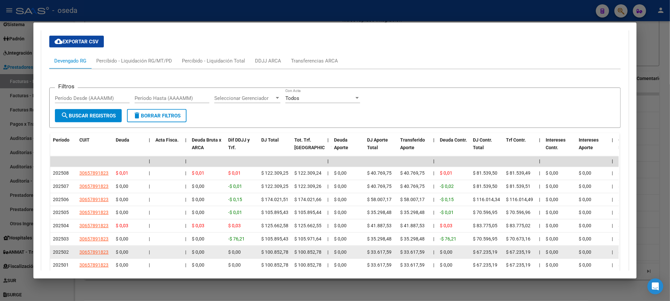
scroll to position [616, 0]
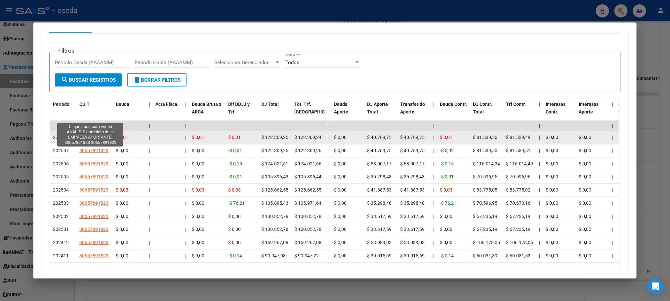
click at [88, 135] on span "30657891823" at bounding box center [93, 137] width 29 height 5
type textarea "30657891823"
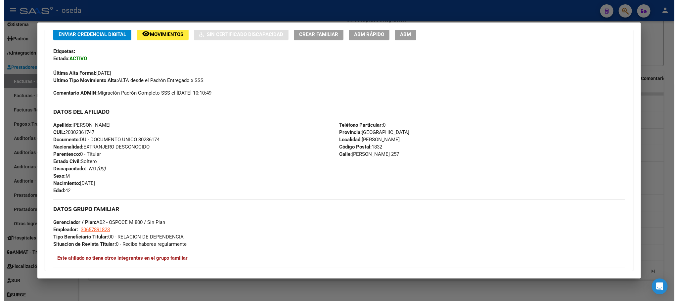
scroll to position [149, 0]
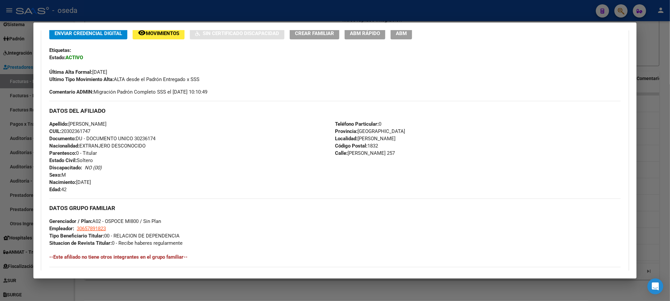
drag, startPoint x: 131, startPoint y: 139, endPoint x: 155, endPoint y: 140, distance: 23.5
click at [155, 140] on div "Apellido: ARROSAGARAY PABLO ALEJANDRO CUIL: 20302361747 Documento: DU - DOCUMEN…" at bounding box center [192, 156] width 286 height 73
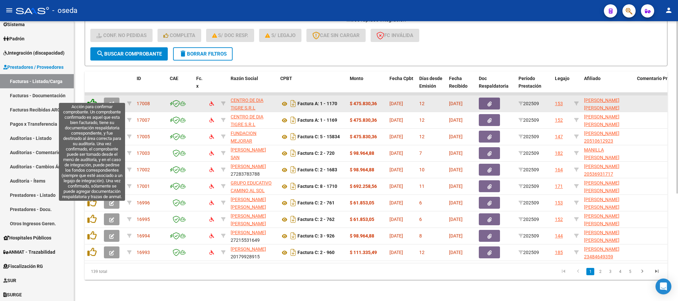
click at [91, 99] on icon at bounding box center [91, 103] width 9 height 9
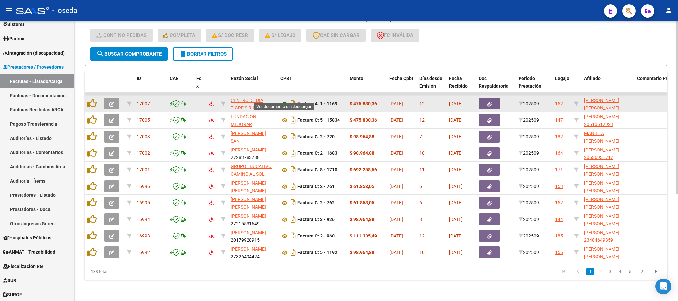
click at [281, 100] on icon at bounding box center [284, 104] width 9 height 8
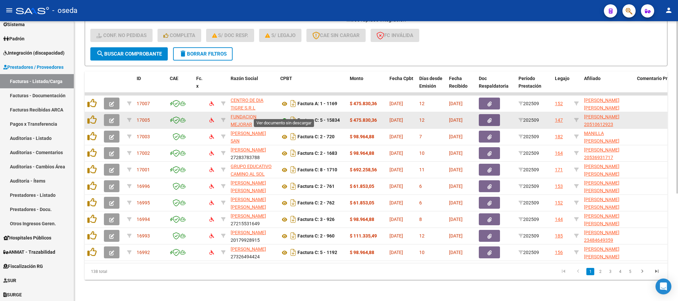
click at [285, 116] on icon at bounding box center [284, 120] width 9 height 8
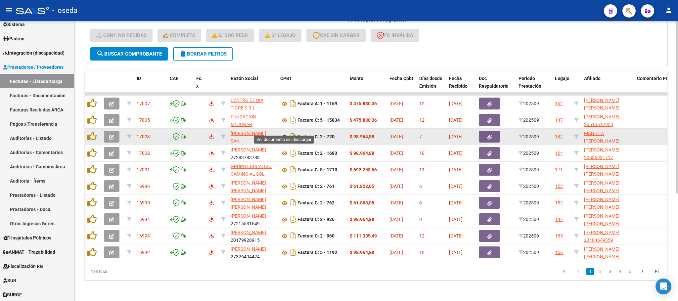
click at [283, 133] on icon at bounding box center [284, 137] width 9 height 8
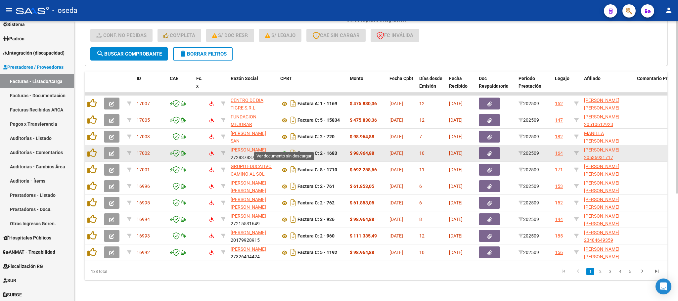
click at [284, 150] on icon at bounding box center [284, 154] width 9 height 8
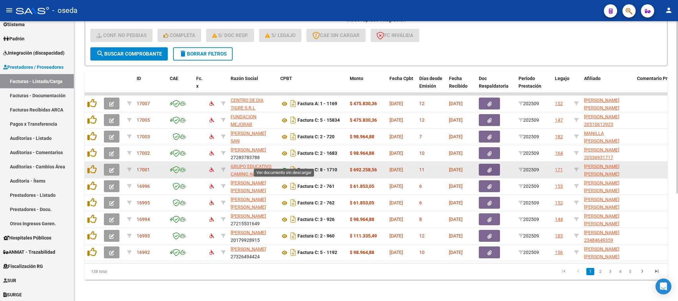
click at [283, 166] on icon at bounding box center [284, 170] width 9 height 8
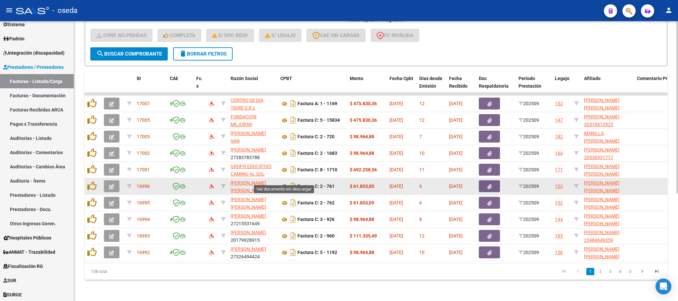
click at [283, 183] on icon at bounding box center [284, 187] width 9 height 8
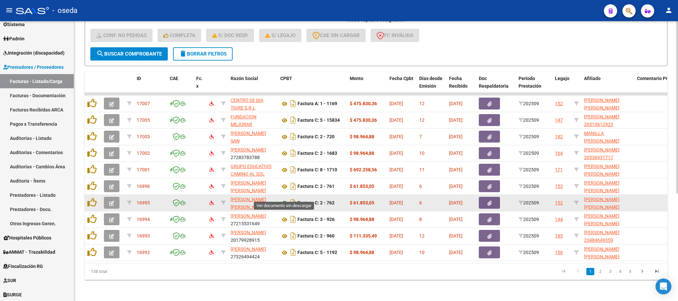
click at [283, 199] on icon at bounding box center [284, 203] width 9 height 8
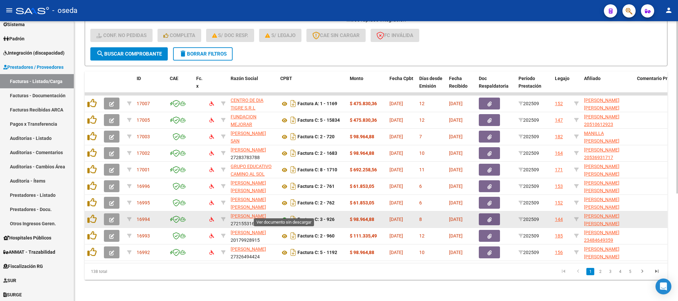
click at [284, 216] on icon at bounding box center [284, 220] width 9 height 8
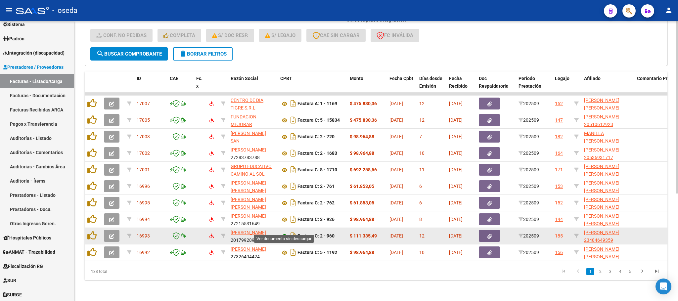
click at [283, 232] on icon at bounding box center [284, 236] width 9 height 8
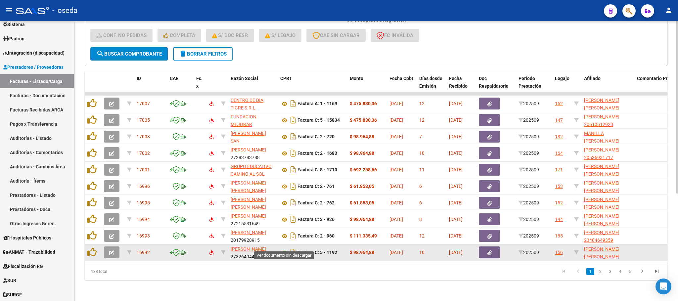
click at [284, 249] on icon at bounding box center [284, 253] width 9 height 8
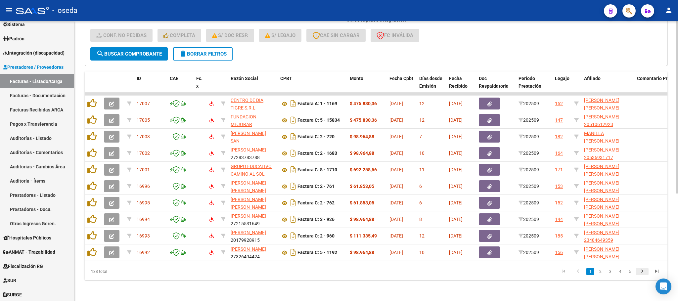
click at [639, 275] on icon "go to next page" at bounding box center [642, 272] width 9 height 8
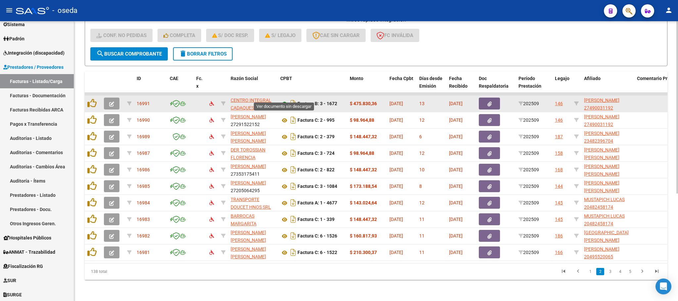
click at [282, 100] on icon at bounding box center [284, 104] width 9 height 8
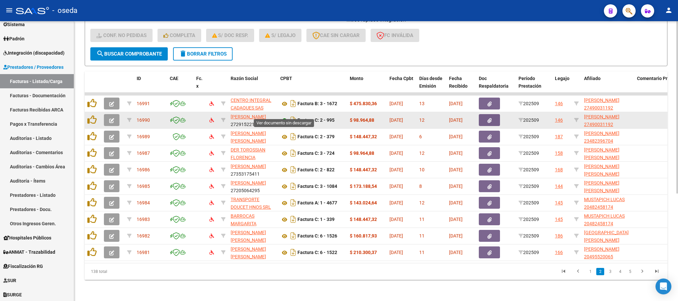
click at [281, 116] on icon at bounding box center [284, 120] width 9 height 8
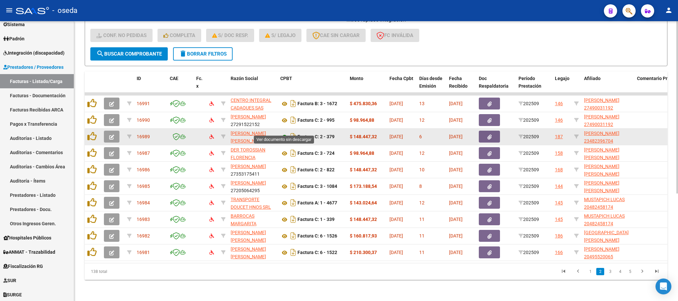
click at [284, 133] on icon at bounding box center [284, 137] width 9 height 8
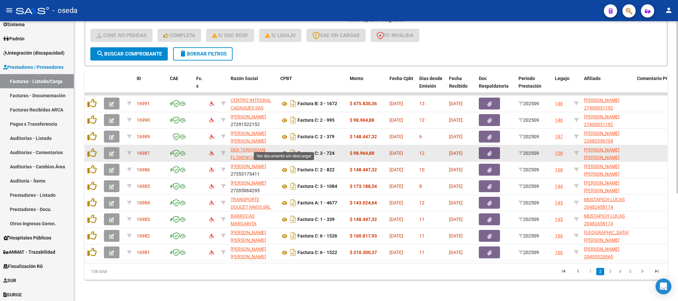
click at [282, 150] on icon at bounding box center [284, 154] width 9 height 8
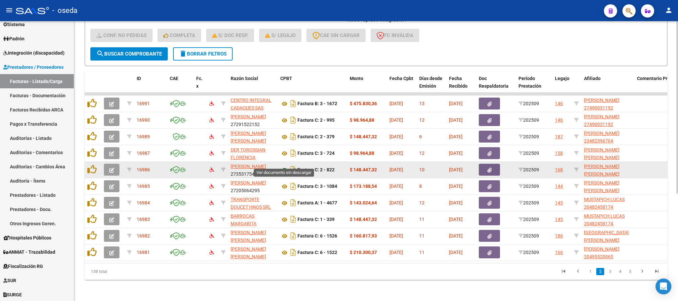
click at [283, 166] on icon at bounding box center [284, 170] width 9 height 8
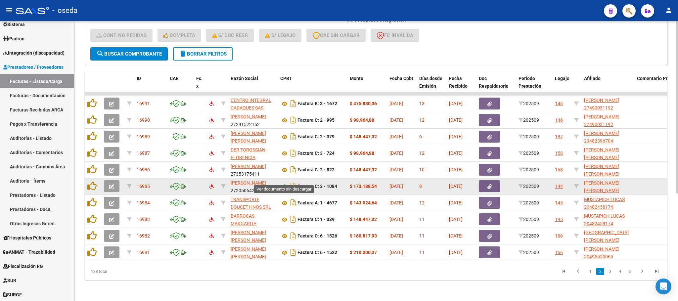
click at [284, 183] on icon at bounding box center [284, 187] width 9 height 8
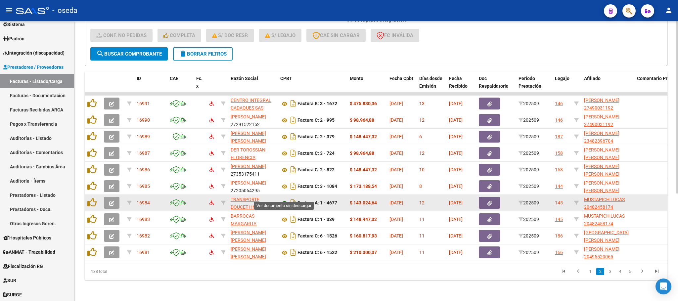
click at [285, 199] on icon at bounding box center [284, 203] width 9 height 8
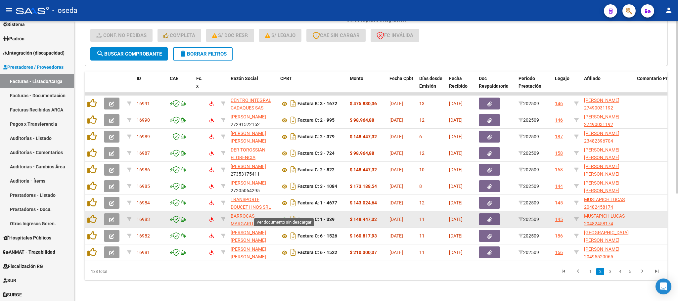
click at [283, 216] on icon at bounding box center [284, 220] width 9 height 8
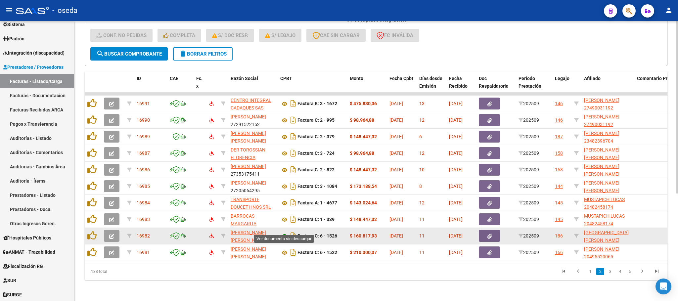
click at [282, 232] on icon at bounding box center [284, 236] width 9 height 8
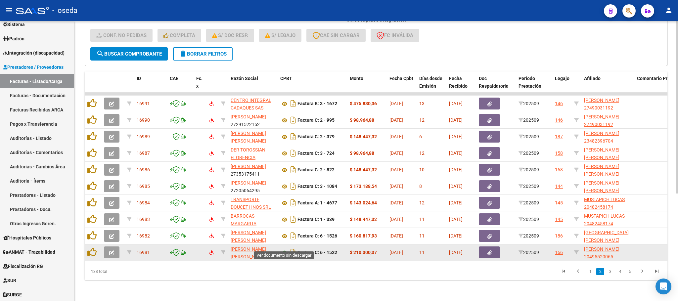
click at [285, 249] on icon at bounding box center [284, 253] width 9 height 8
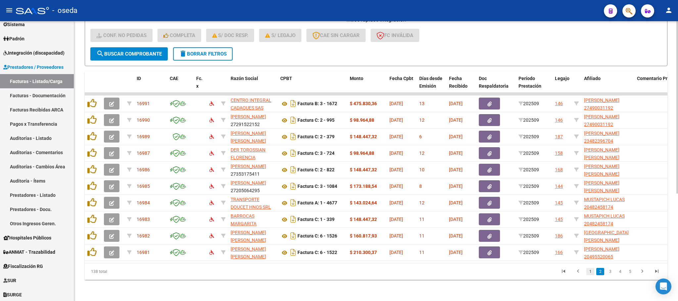
click at [588, 270] on link "1" at bounding box center [590, 271] width 8 height 7
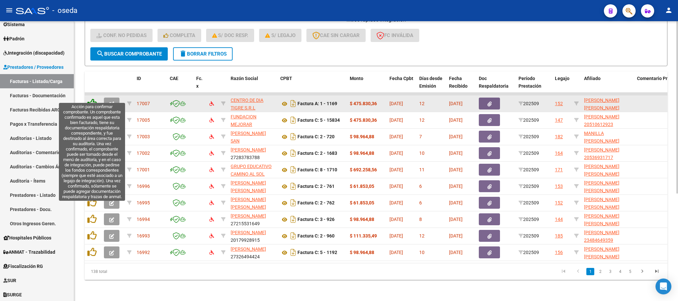
click at [92, 99] on icon at bounding box center [91, 103] width 9 height 9
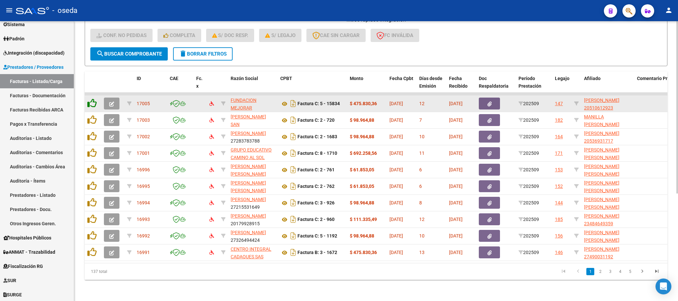
click at [92, 99] on icon at bounding box center [91, 103] width 9 height 9
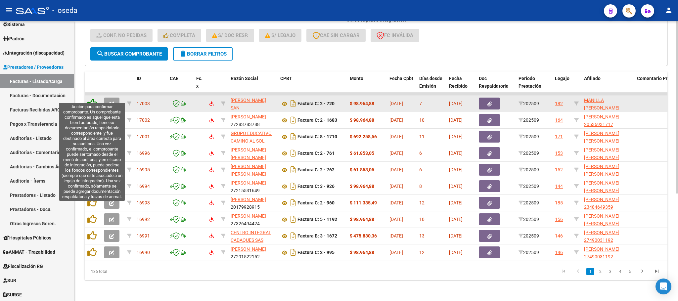
click at [90, 99] on icon at bounding box center [91, 103] width 9 height 9
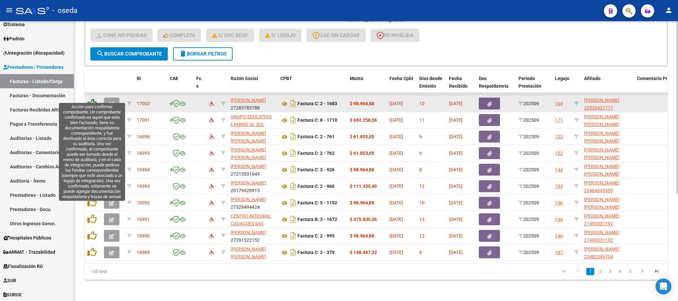
click at [93, 99] on icon at bounding box center [91, 103] width 9 height 9
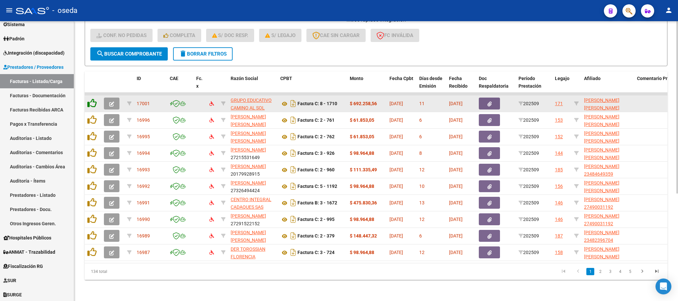
click at [92, 99] on icon at bounding box center [91, 103] width 9 height 9
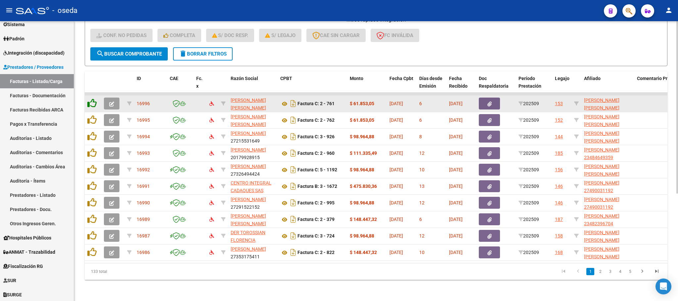
click at [92, 99] on icon at bounding box center [91, 103] width 9 height 9
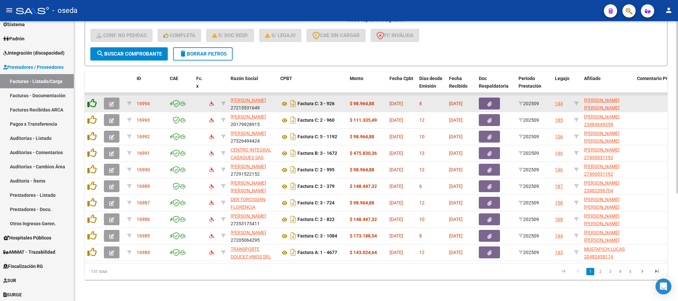
click at [92, 99] on icon at bounding box center [91, 103] width 9 height 9
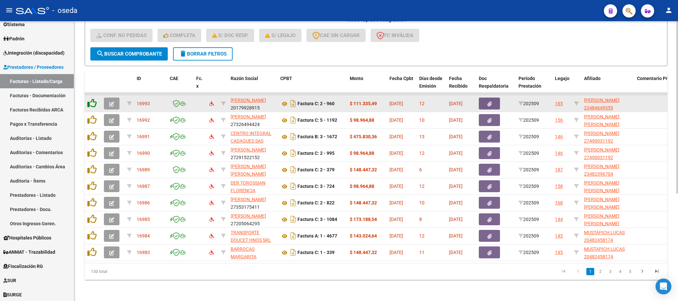
click at [92, 99] on icon at bounding box center [91, 103] width 9 height 9
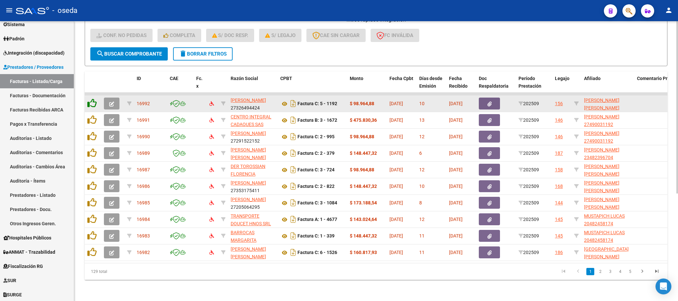
click at [91, 99] on icon at bounding box center [91, 103] width 9 height 9
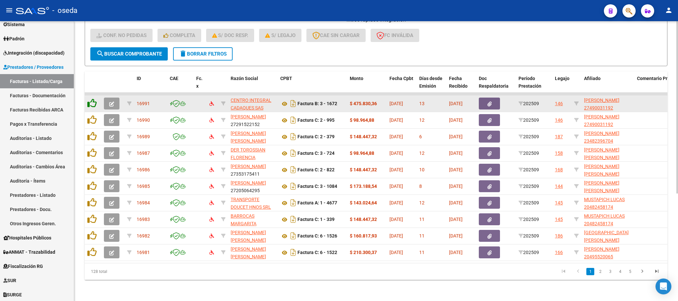
click at [91, 99] on icon at bounding box center [91, 103] width 9 height 9
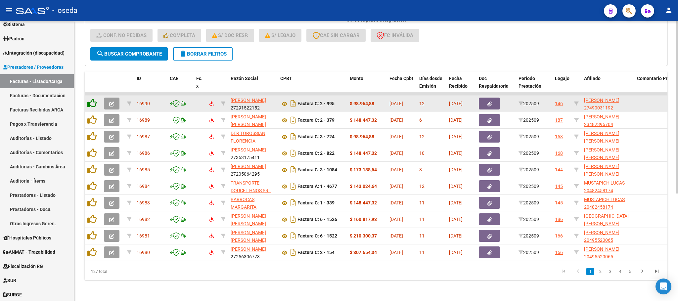
click at [91, 99] on icon at bounding box center [91, 103] width 9 height 9
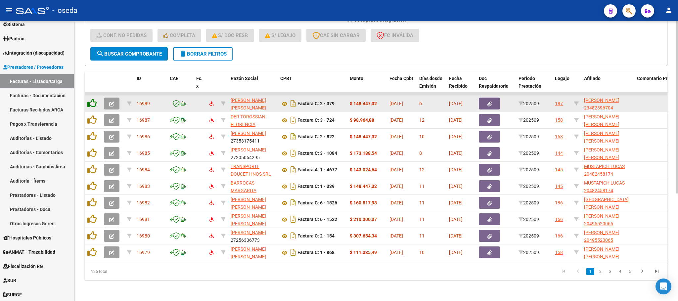
click at [91, 99] on icon at bounding box center [91, 103] width 9 height 9
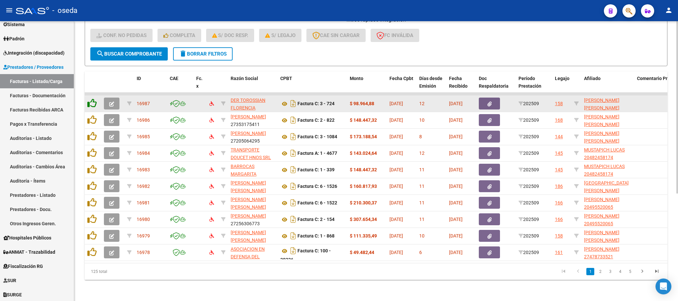
click at [91, 99] on icon at bounding box center [91, 103] width 9 height 9
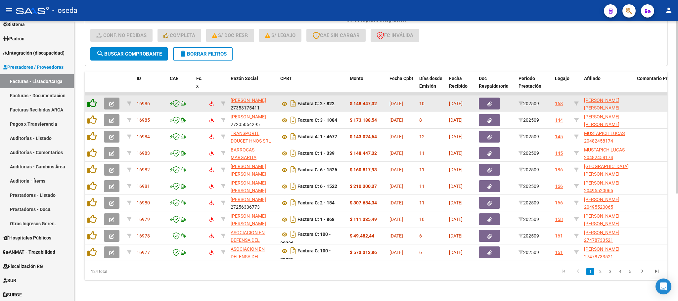
click at [91, 99] on icon at bounding box center [91, 103] width 9 height 9
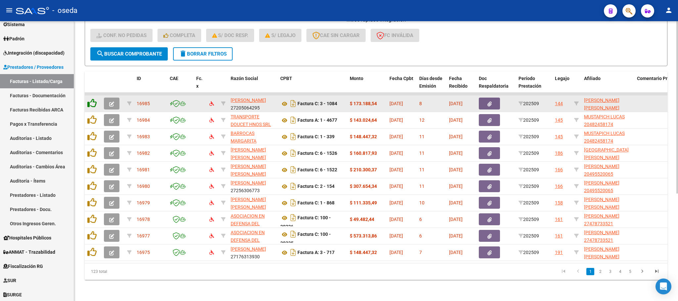
click at [90, 99] on icon at bounding box center [91, 103] width 9 height 9
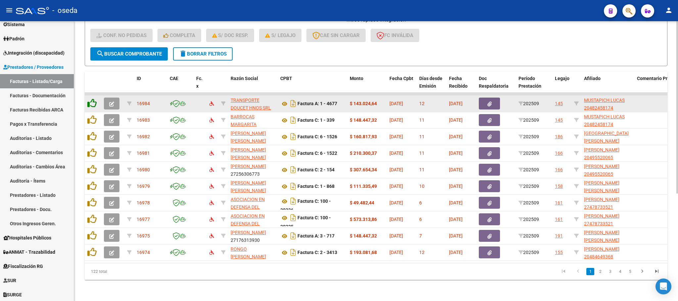
click at [90, 99] on icon at bounding box center [91, 103] width 9 height 9
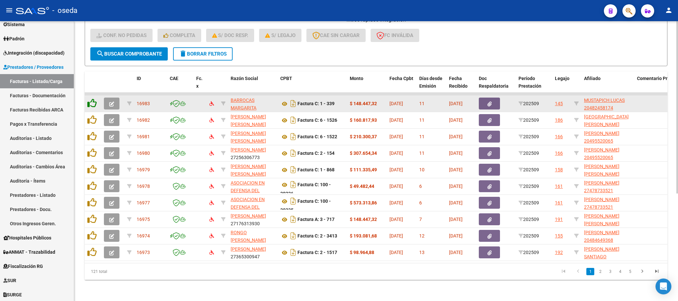
click at [90, 99] on icon at bounding box center [91, 103] width 9 height 9
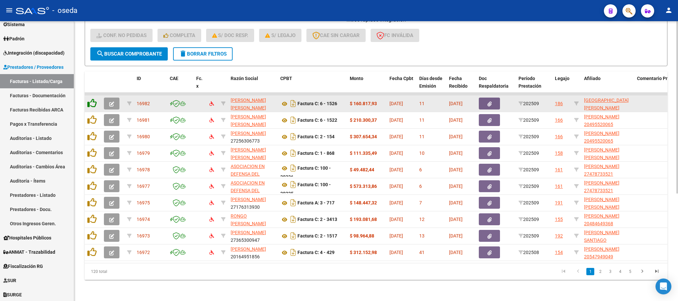
click at [90, 99] on icon at bounding box center [91, 103] width 9 height 9
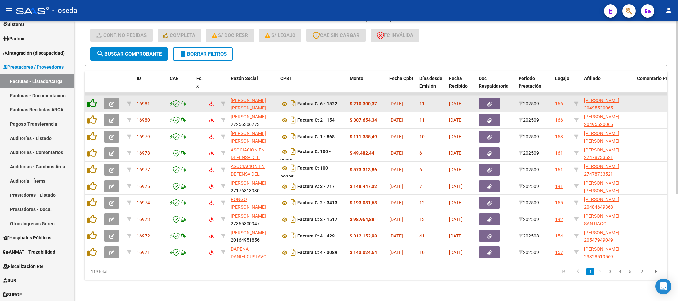
click at [90, 99] on icon at bounding box center [91, 103] width 9 height 9
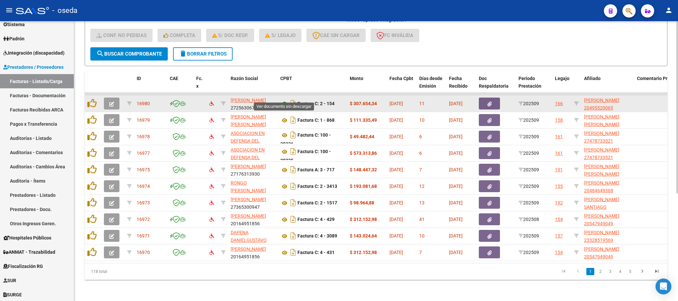
click at [284, 100] on icon at bounding box center [284, 104] width 9 height 8
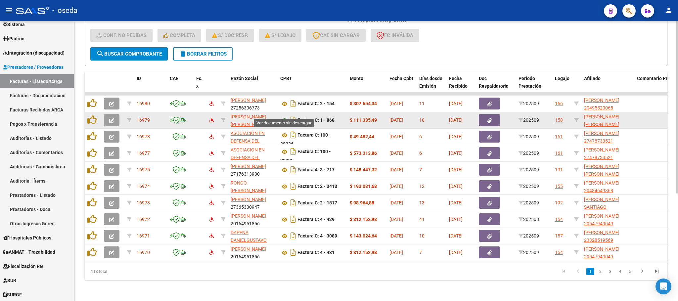
click at [282, 116] on icon at bounding box center [284, 120] width 9 height 8
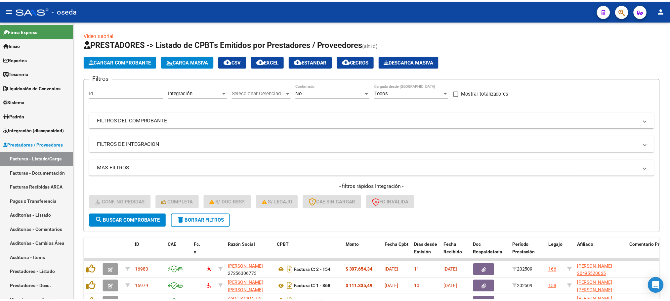
scroll to position [175, 0]
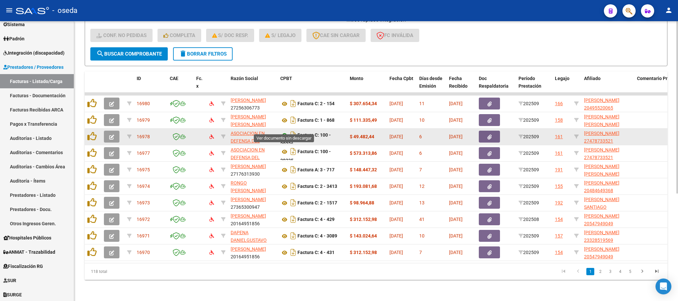
click at [284, 131] on icon at bounding box center [284, 135] width 9 height 8
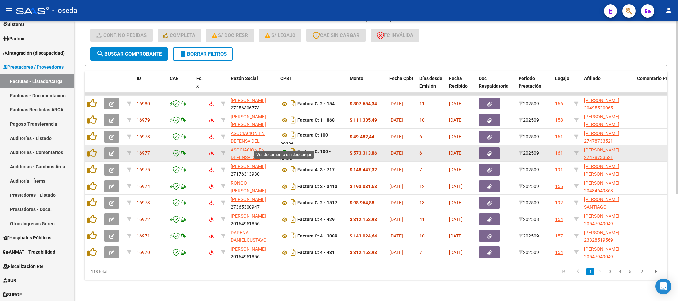
click at [284, 148] on icon at bounding box center [284, 152] width 9 height 8
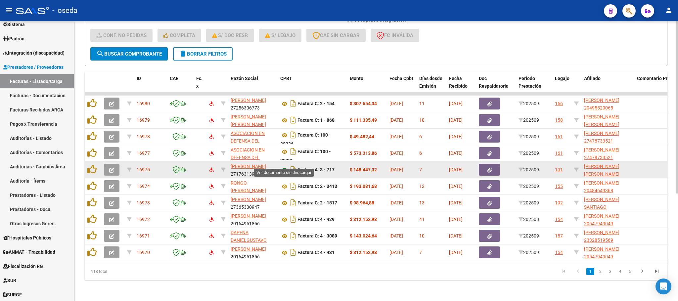
click at [285, 166] on icon at bounding box center [284, 170] width 9 height 8
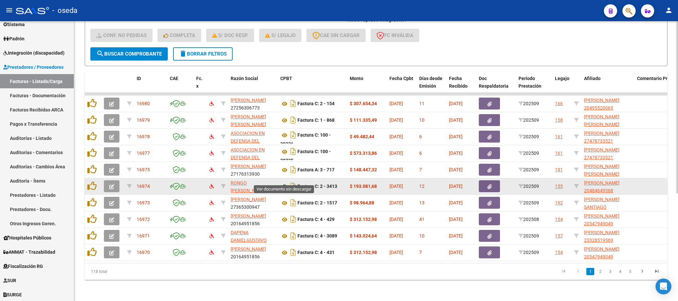
click at [283, 183] on icon at bounding box center [284, 187] width 9 height 8
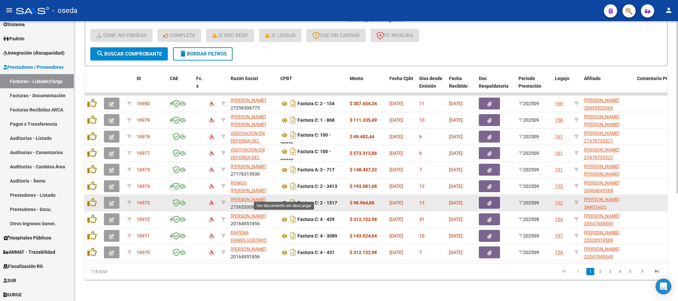
click at [285, 199] on icon at bounding box center [284, 203] width 9 height 8
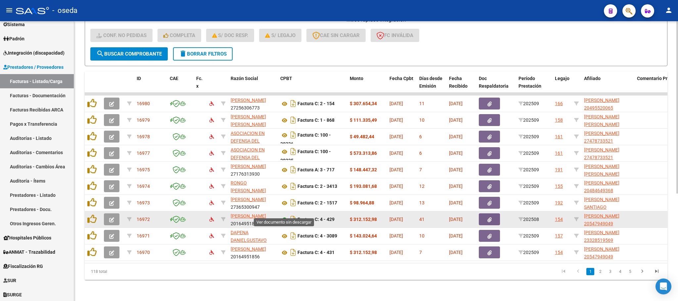
click at [285, 216] on icon at bounding box center [284, 220] width 9 height 8
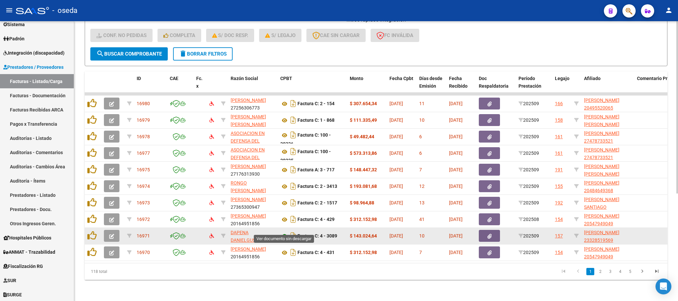
click at [285, 232] on icon at bounding box center [284, 236] width 9 height 8
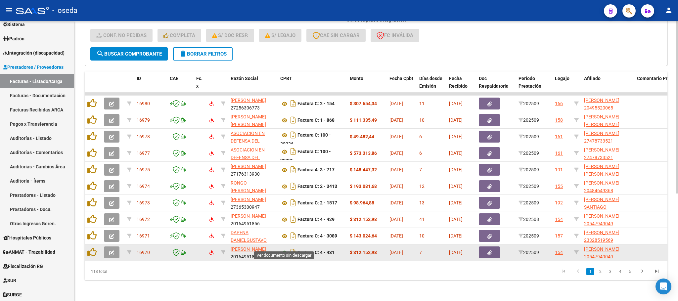
click at [283, 249] on icon at bounding box center [284, 253] width 9 height 8
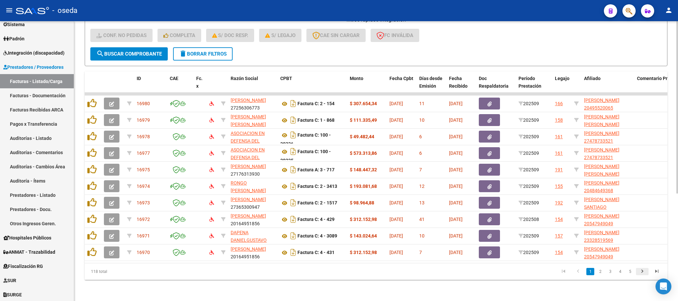
click at [641, 269] on icon "go to next page" at bounding box center [642, 272] width 9 height 8
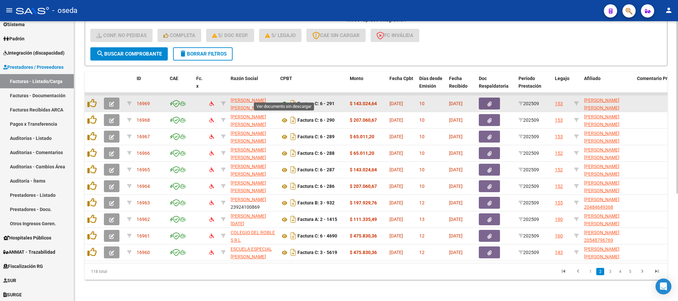
click at [284, 100] on icon at bounding box center [284, 104] width 9 height 8
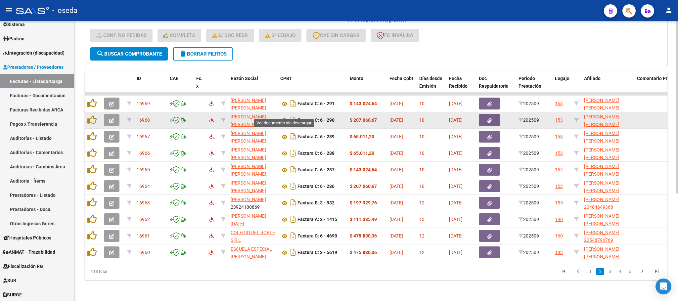
click at [283, 116] on icon at bounding box center [284, 120] width 9 height 8
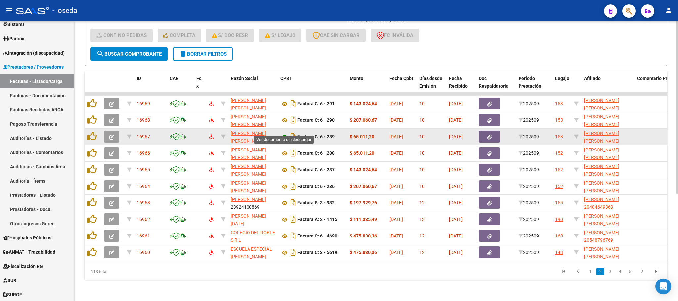
click at [284, 133] on icon at bounding box center [284, 137] width 9 height 8
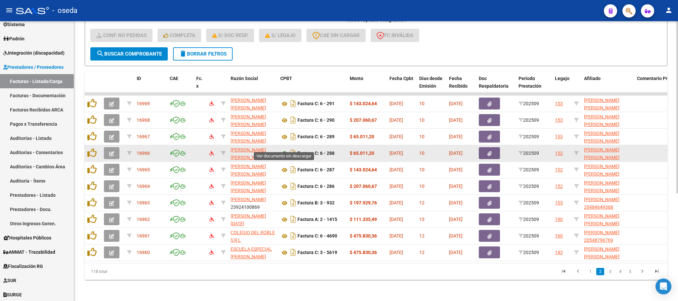
click at [286, 150] on icon at bounding box center [284, 154] width 9 height 8
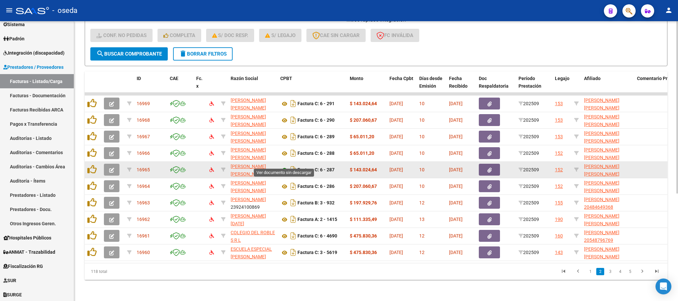
click at [282, 166] on icon at bounding box center [284, 170] width 9 height 8
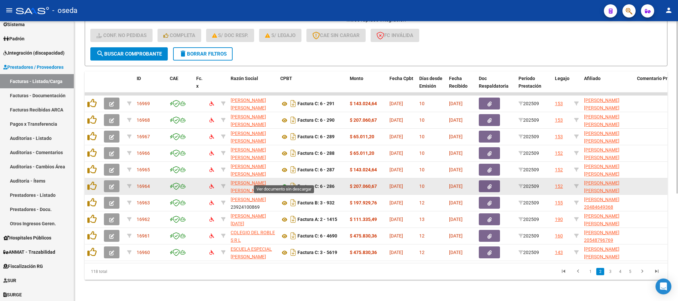
click at [282, 183] on icon at bounding box center [284, 187] width 9 height 8
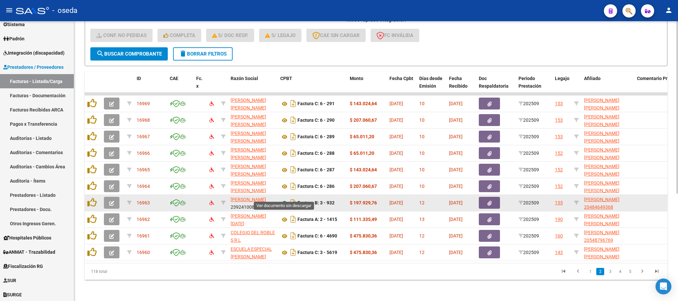
click at [282, 199] on icon at bounding box center [284, 203] width 9 height 8
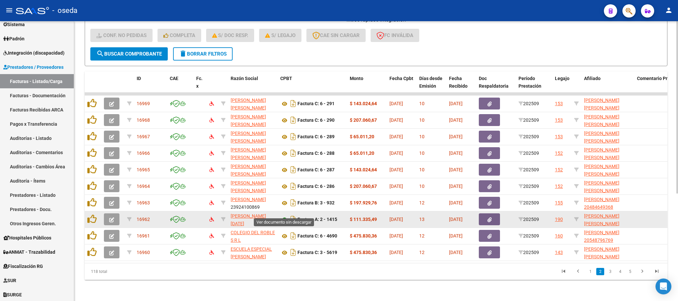
click at [284, 216] on icon at bounding box center [284, 220] width 9 height 8
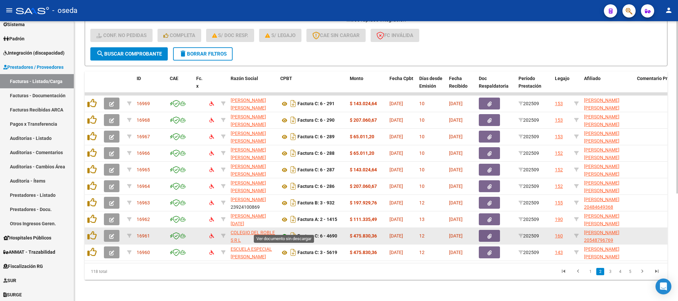
click at [284, 232] on icon at bounding box center [284, 236] width 9 height 8
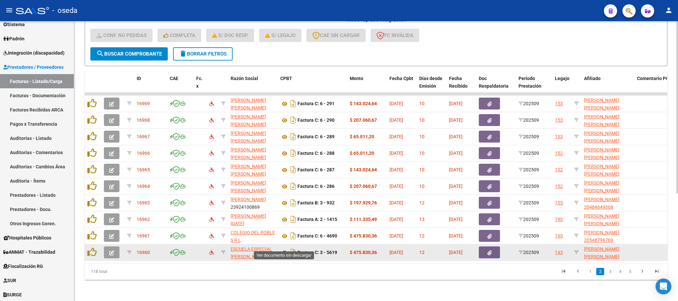
click at [284, 249] on icon at bounding box center [284, 253] width 9 height 8
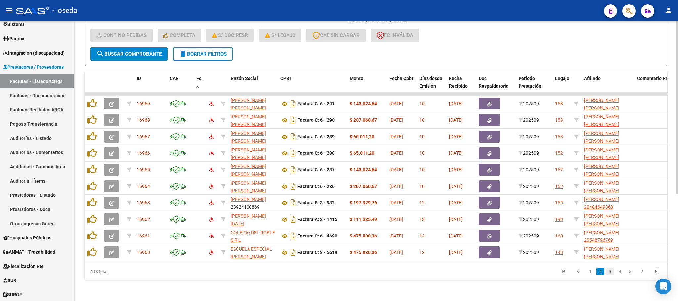
click at [611, 271] on link "3" at bounding box center [610, 271] width 8 height 7
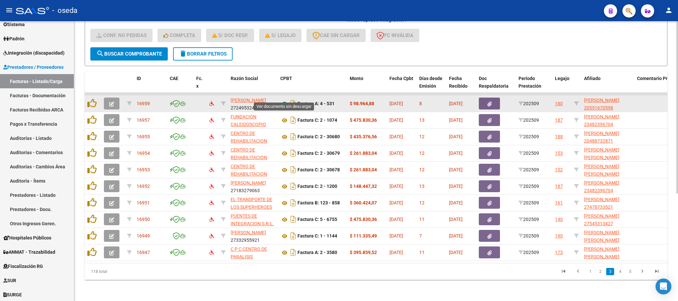
click at [285, 100] on icon at bounding box center [284, 104] width 9 height 8
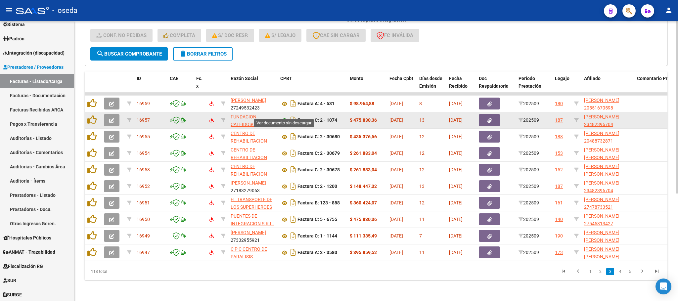
click at [286, 116] on icon at bounding box center [284, 120] width 9 height 8
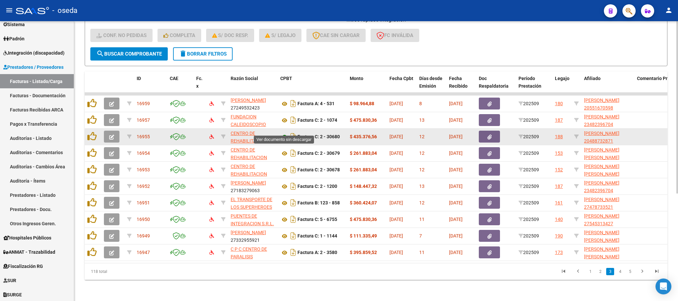
click at [282, 133] on icon at bounding box center [284, 137] width 9 height 8
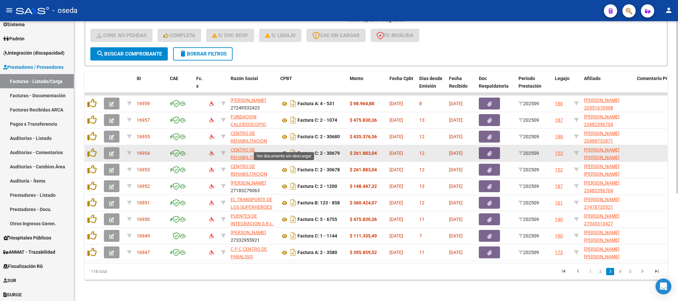
click at [283, 150] on icon at bounding box center [284, 154] width 9 height 8
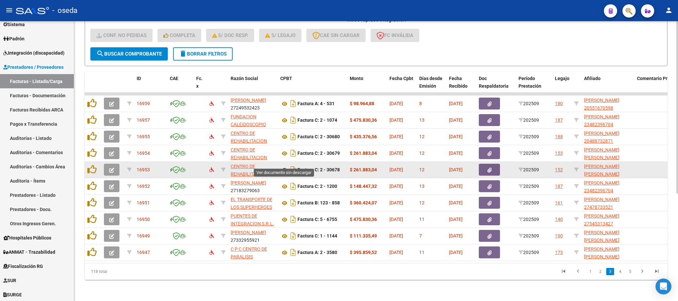
click at [284, 166] on icon at bounding box center [284, 170] width 9 height 8
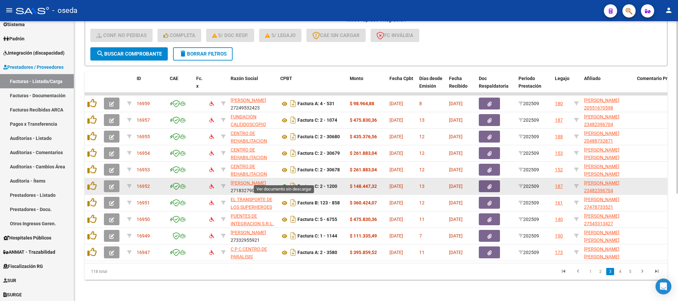
click at [283, 183] on icon at bounding box center [284, 187] width 9 height 8
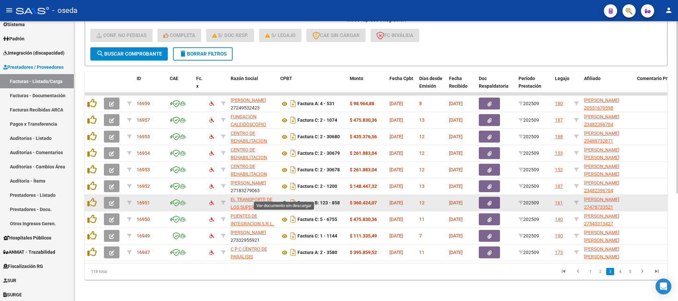
click at [286, 199] on icon at bounding box center [284, 203] width 9 height 8
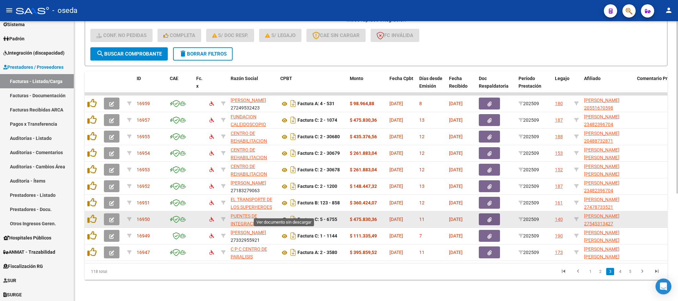
click at [283, 216] on icon at bounding box center [284, 220] width 9 height 8
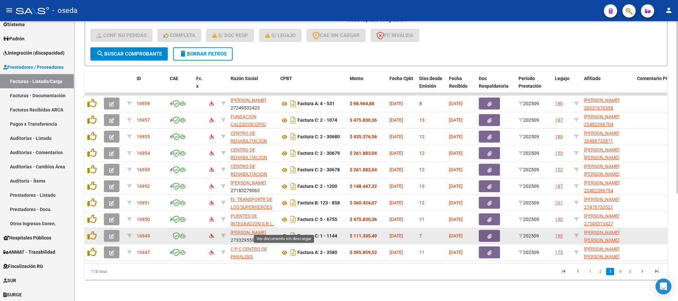
click at [283, 232] on icon at bounding box center [284, 236] width 9 height 8
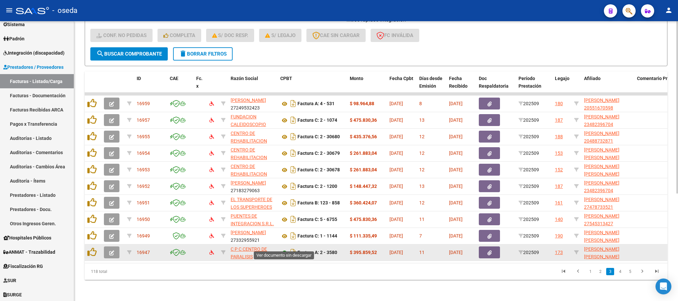
click at [284, 249] on icon at bounding box center [284, 253] width 9 height 8
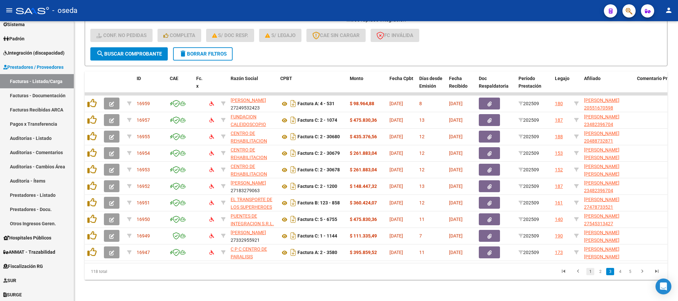
click at [590, 272] on link "1" at bounding box center [590, 271] width 8 height 7
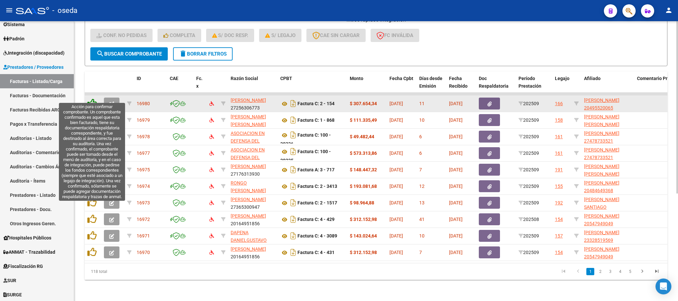
click at [89, 99] on icon at bounding box center [91, 103] width 9 height 9
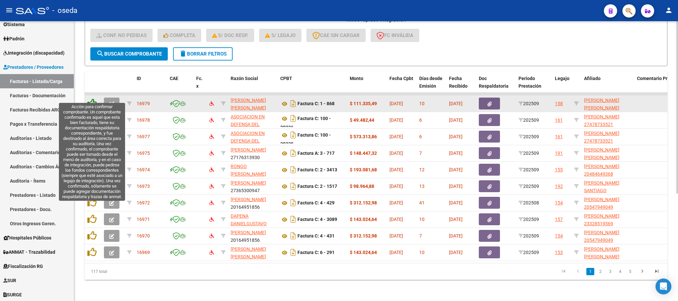
click at [89, 99] on icon at bounding box center [91, 103] width 9 height 9
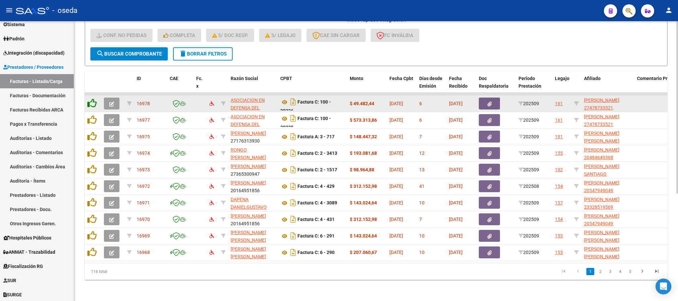
click at [94, 99] on icon at bounding box center [91, 103] width 9 height 9
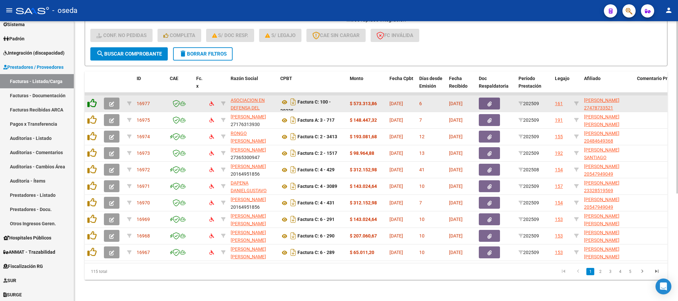
click at [94, 99] on icon at bounding box center [91, 103] width 9 height 9
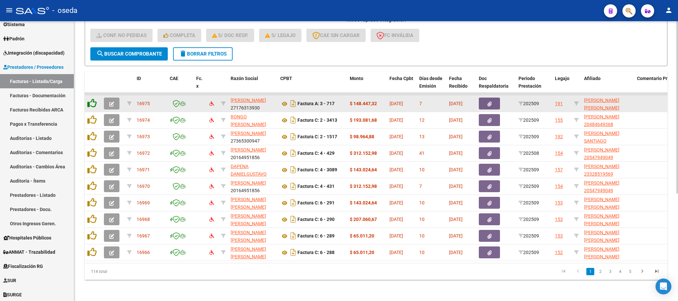
click at [94, 99] on icon at bounding box center [91, 103] width 9 height 9
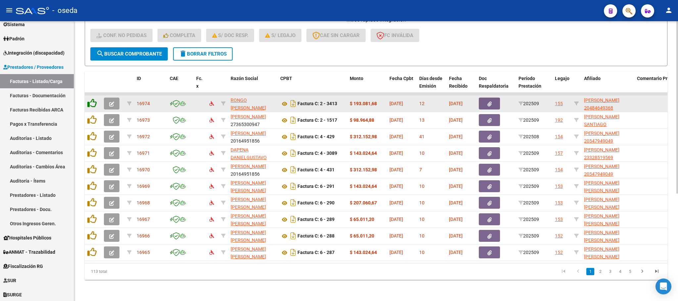
click at [94, 99] on icon at bounding box center [91, 103] width 9 height 9
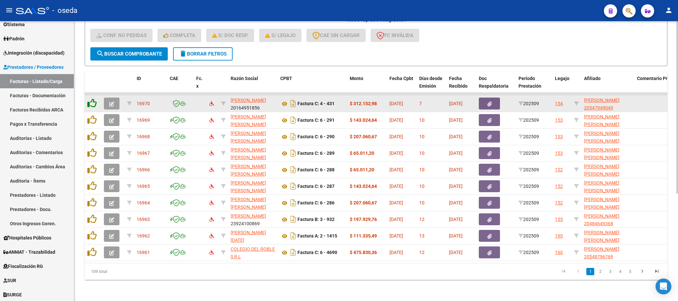
click at [94, 99] on icon at bounding box center [91, 103] width 9 height 9
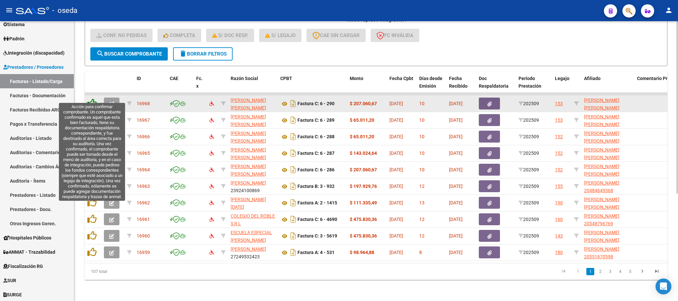
click at [91, 99] on icon at bounding box center [91, 103] width 9 height 9
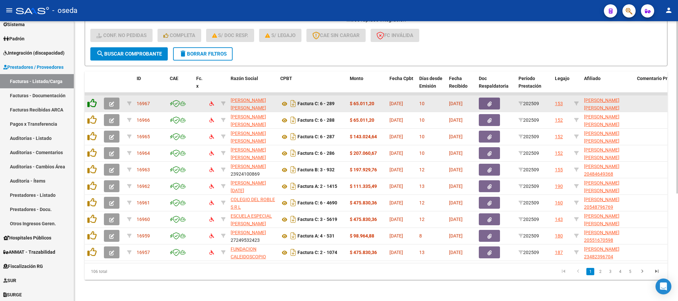
click at [91, 99] on icon at bounding box center [91, 103] width 9 height 9
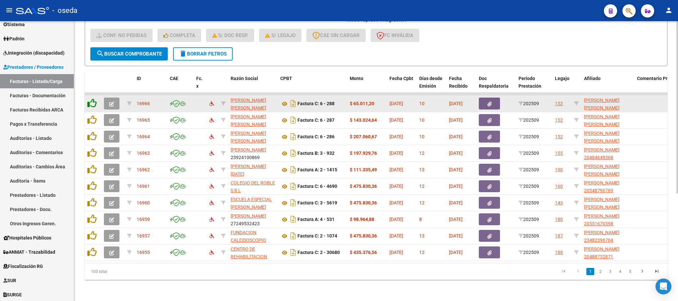
click at [91, 99] on icon at bounding box center [91, 103] width 9 height 9
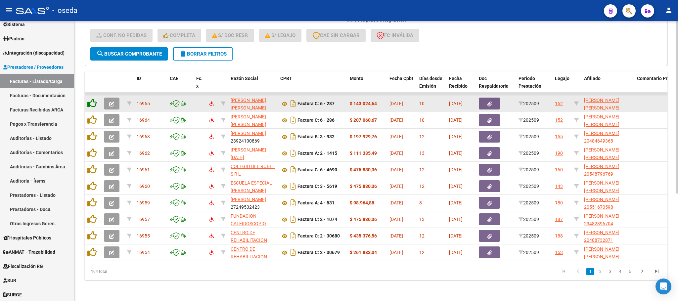
click at [91, 99] on icon at bounding box center [91, 103] width 9 height 9
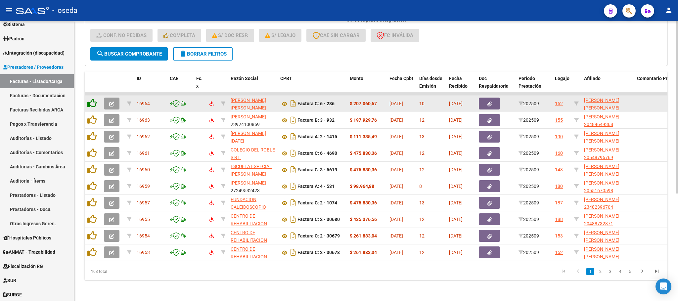
click at [91, 99] on icon at bounding box center [91, 103] width 9 height 9
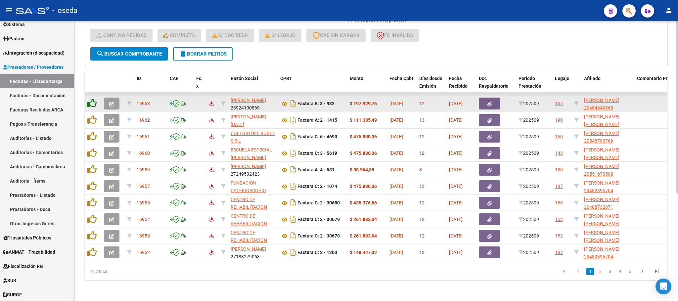
click at [91, 99] on icon at bounding box center [91, 103] width 9 height 9
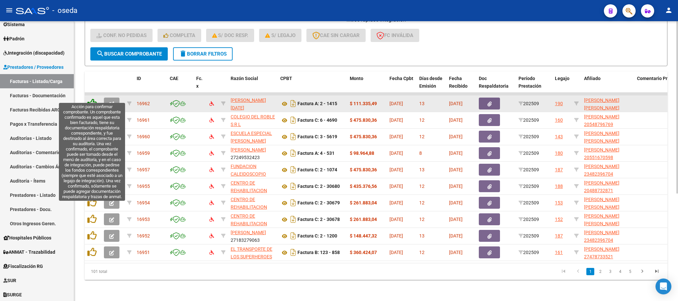
click at [88, 99] on icon at bounding box center [91, 103] width 9 height 9
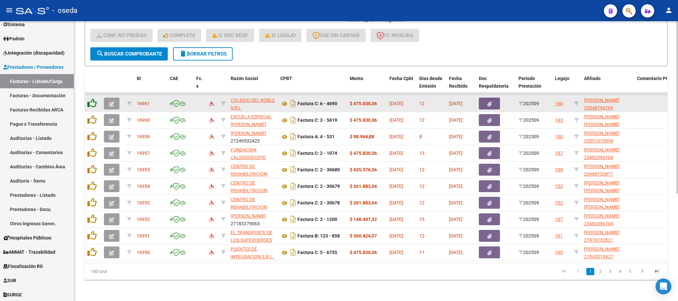
click at [88, 99] on icon at bounding box center [91, 103] width 9 height 9
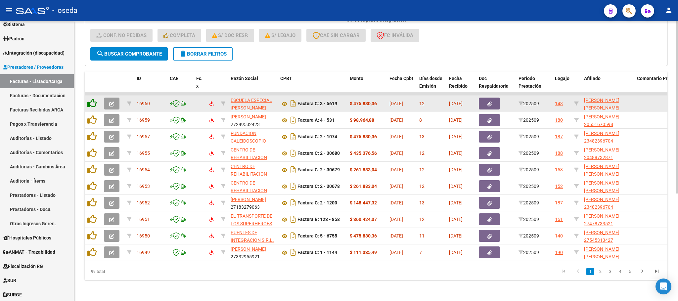
click at [88, 99] on icon at bounding box center [91, 103] width 9 height 9
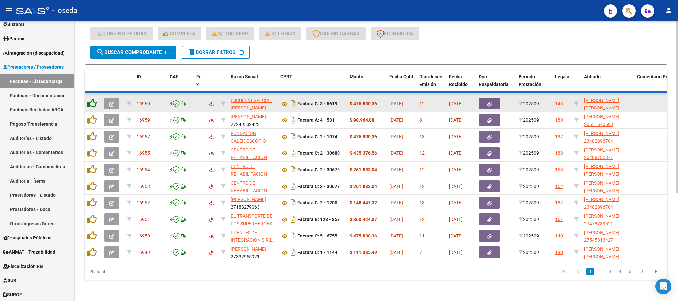
click at [88, 99] on icon at bounding box center [91, 103] width 9 height 9
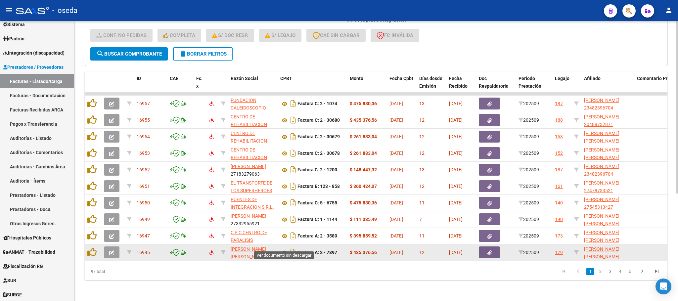
click at [283, 249] on icon at bounding box center [284, 253] width 9 height 8
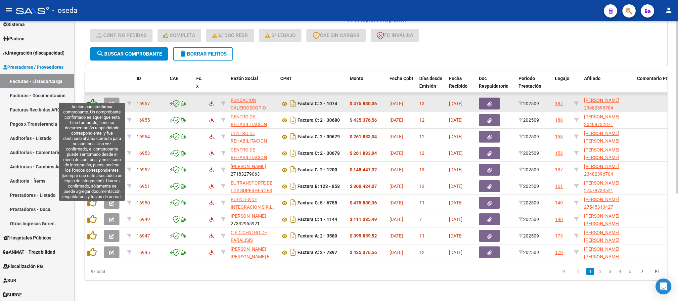
click at [91, 99] on icon at bounding box center [91, 103] width 9 height 9
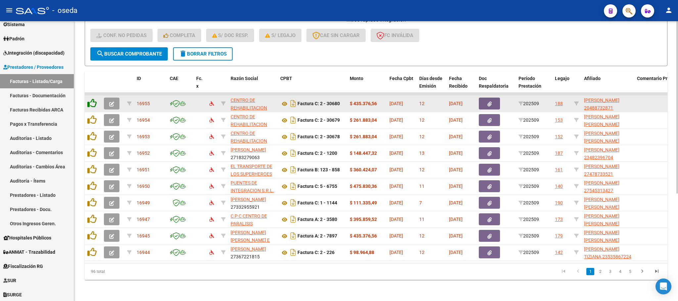
click at [91, 99] on icon at bounding box center [91, 103] width 9 height 9
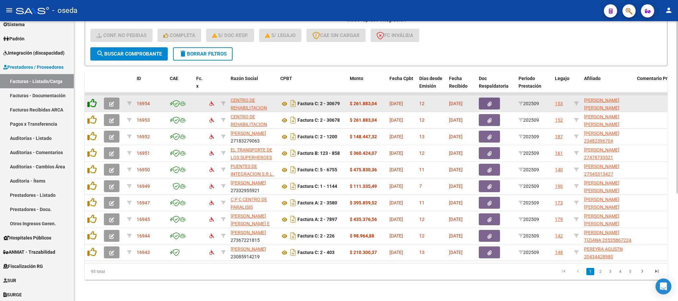
click at [91, 99] on icon at bounding box center [91, 103] width 9 height 9
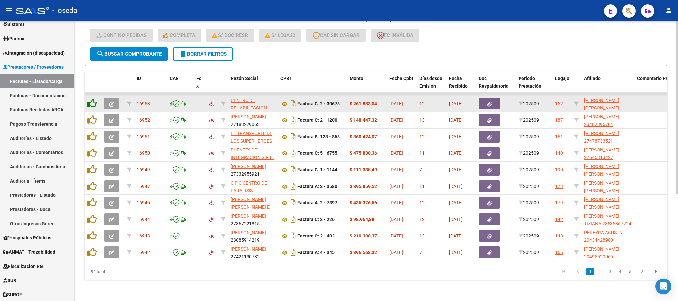
click at [91, 99] on icon at bounding box center [91, 103] width 9 height 9
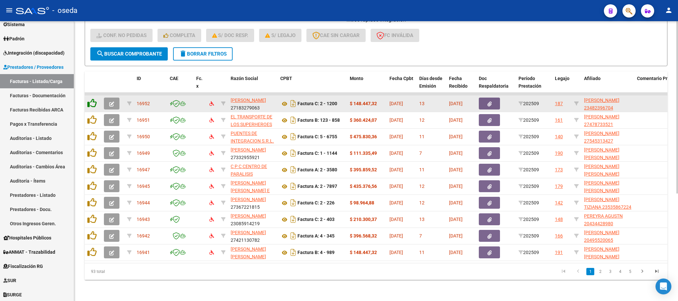
click at [91, 99] on icon at bounding box center [91, 103] width 9 height 9
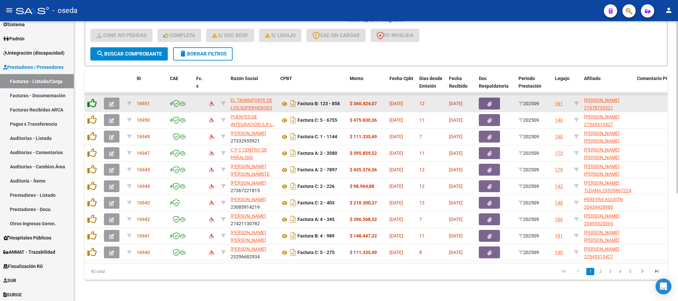
click at [91, 99] on icon at bounding box center [91, 103] width 9 height 9
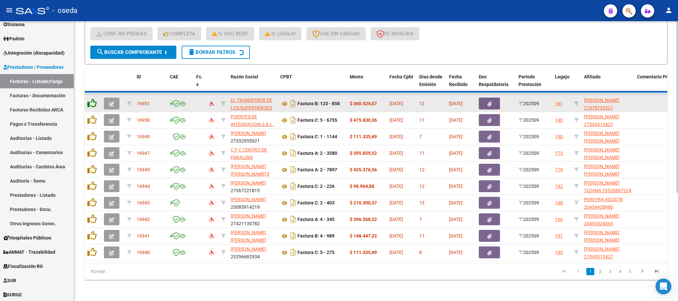
click at [91, 99] on icon at bounding box center [91, 103] width 9 height 9
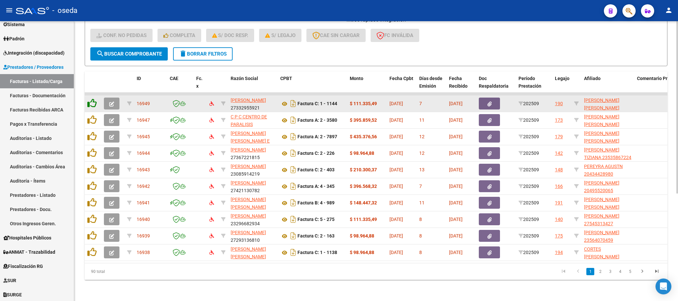
click at [91, 99] on icon at bounding box center [91, 103] width 9 height 9
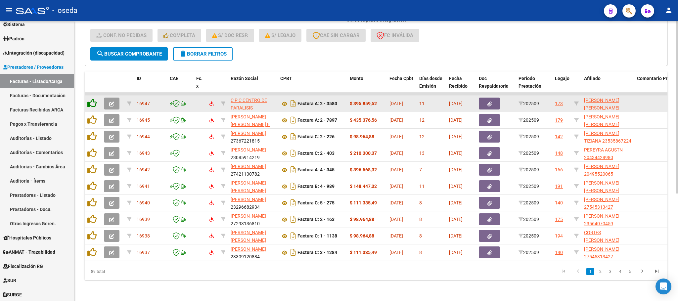
click at [91, 99] on icon at bounding box center [91, 103] width 9 height 9
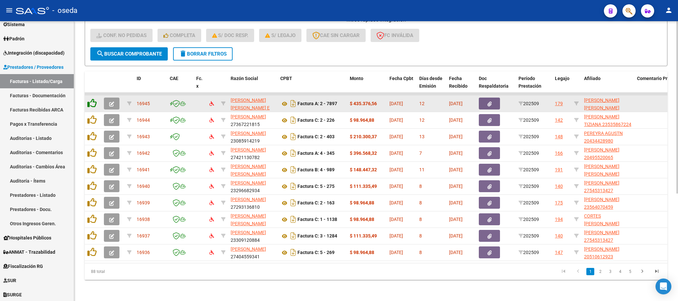
click at [91, 99] on icon at bounding box center [91, 103] width 9 height 9
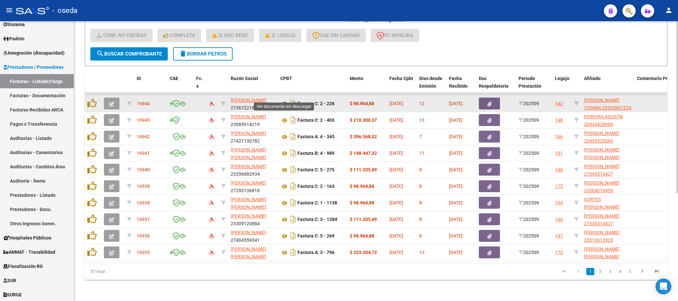
click at [284, 100] on icon at bounding box center [284, 104] width 9 height 8
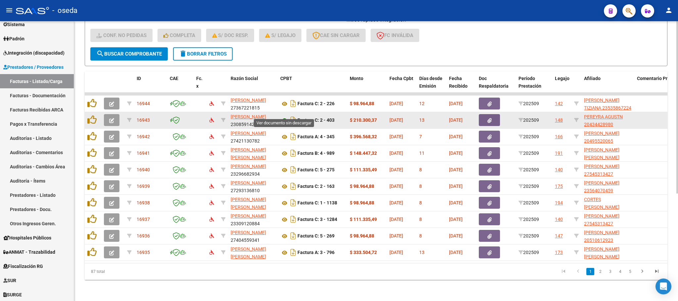
click at [284, 116] on icon at bounding box center [284, 120] width 9 height 8
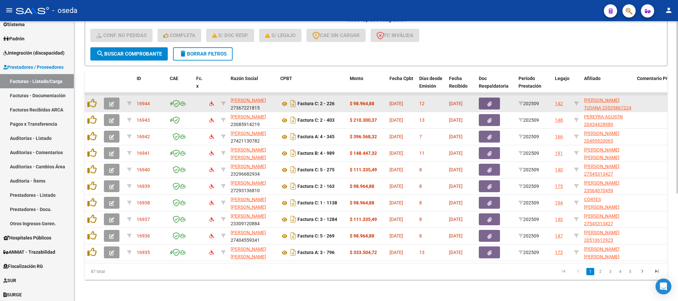
click at [109, 102] on icon "button" at bounding box center [111, 104] width 5 height 5
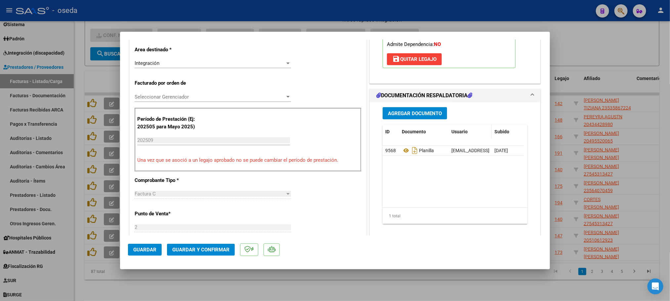
scroll to position [149, 0]
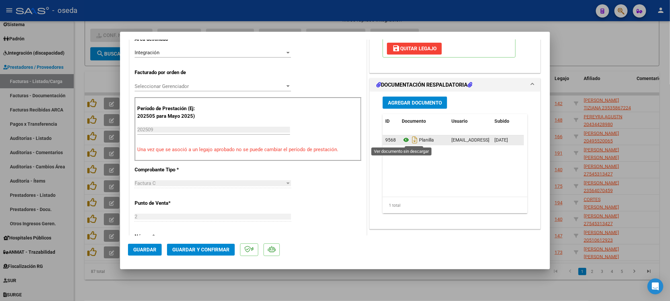
click at [402, 142] on icon at bounding box center [406, 140] width 9 height 8
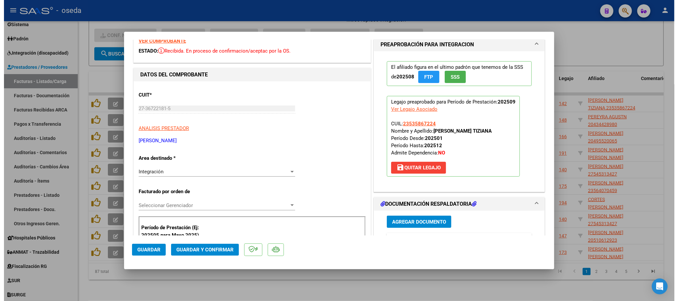
scroll to position [0, 0]
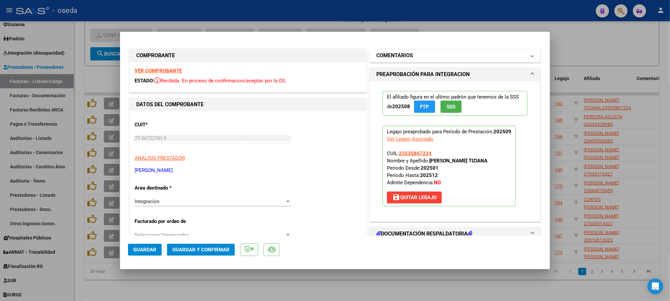
click at [394, 59] on h1 "COMENTARIOS" at bounding box center [395, 56] width 37 height 8
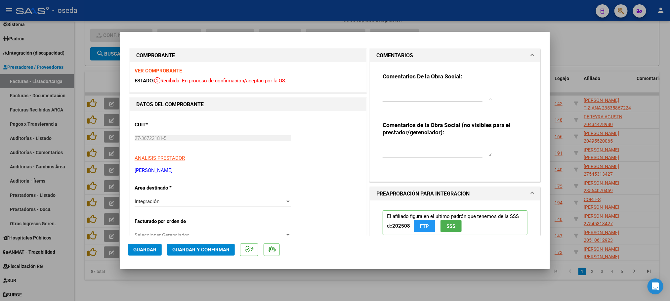
click at [394, 98] on textarea at bounding box center [437, 93] width 109 height 13
type textarea "FALTA CARGAR EL COMPROBANTE"
click at [144, 245] on button "Guardar" at bounding box center [145, 250] width 34 height 12
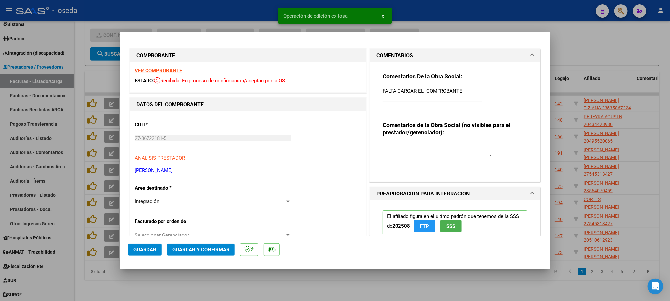
click at [162, 71] on strong "VER COMPROBANTE" at bounding box center [158, 71] width 47 height 6
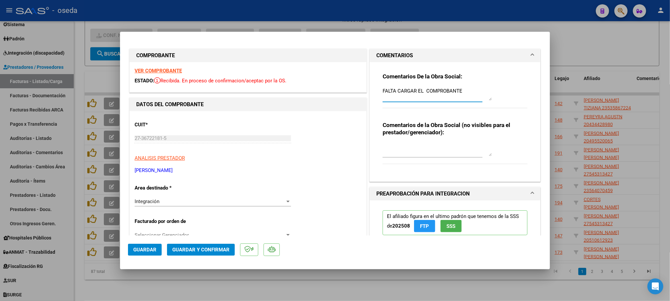
drag, startPoint x: 468, startPoint y: 92, endPoint x: 247, endPoint y: 87, distance: 220.4
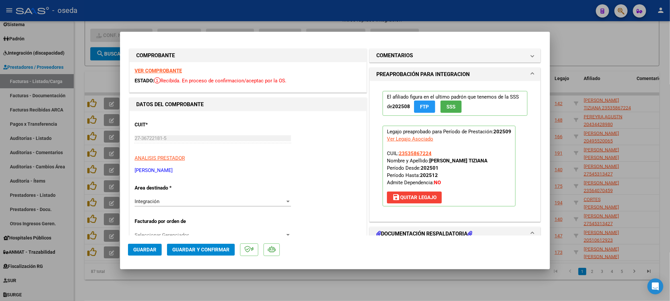
type input "$ 0,00"
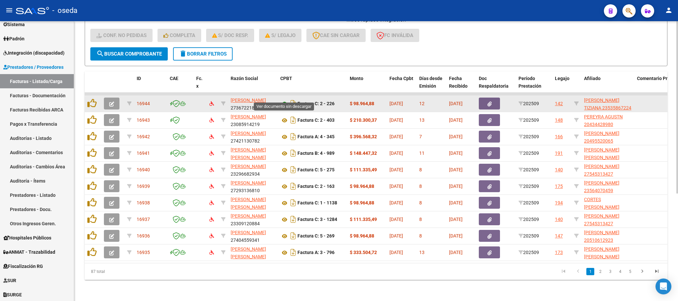
click at [281, 100] on icon at bounding box center [284, 104] width 9 height 8
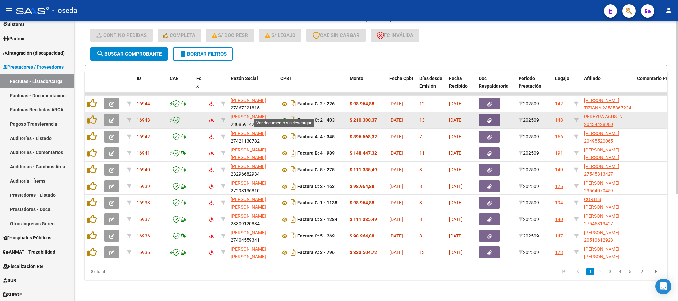
click at [284, 116] on icon at bounding box center [284, 120] width 9 height 8
click at [110, 118] on icon "button" at bounding box center [111, 120] width 5 height 5
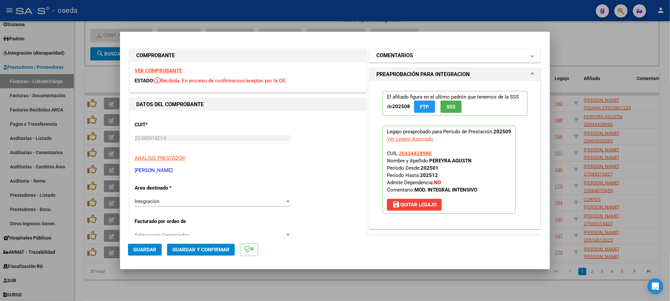
click at [390, 55] on h1 "COMENTARIOS" at bounding box center [395, 56] width 37 height 8
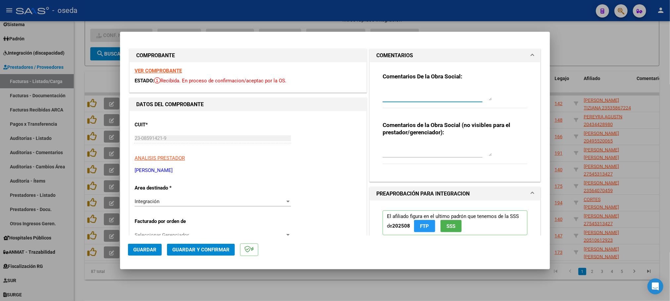
click at [390, 94] on textarea at bounding box center [437, 93] width 109 height 13
type textarea "FALTA CARGAR EL COMPROBANTE"
click at [139, 248] on span "Guardar" at bounding box center [144, 250] width 23 height 6
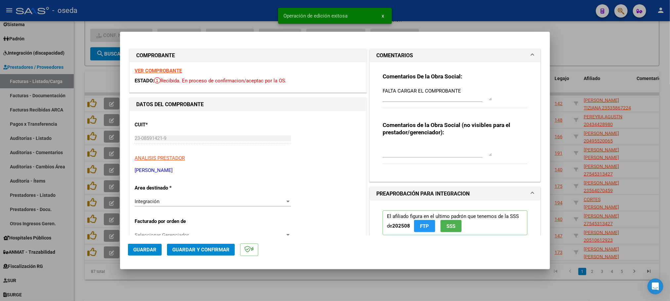
type input "$ 0,00"
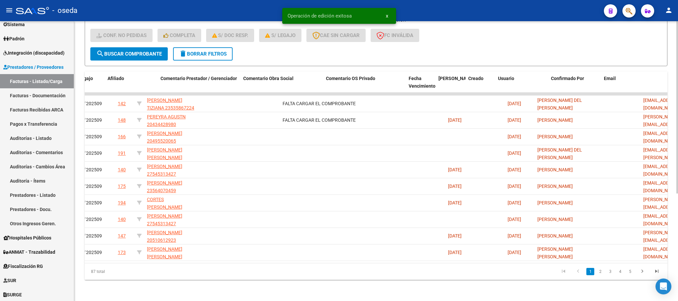
scroll to position [0, 476]
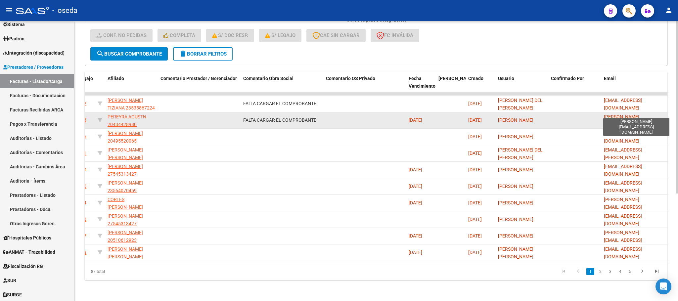
click at [631, 114] on span "[PERSON_NAME][EMAIL_ADDRESS][DOMAIN_NAME]" at bounding box center [623, 124] width 38 height 21
copy span "[PERSON_NAME][EMAIL_ADDRESS][DOMAIN_NAME]"
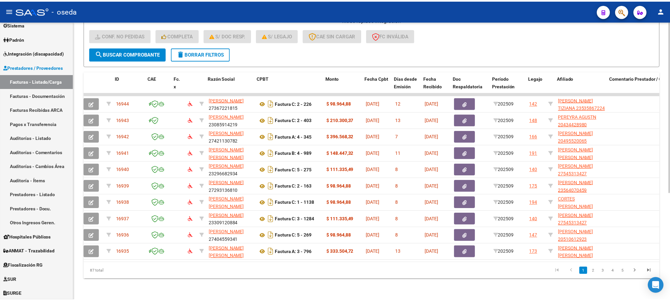
scroll to position [0, 0]
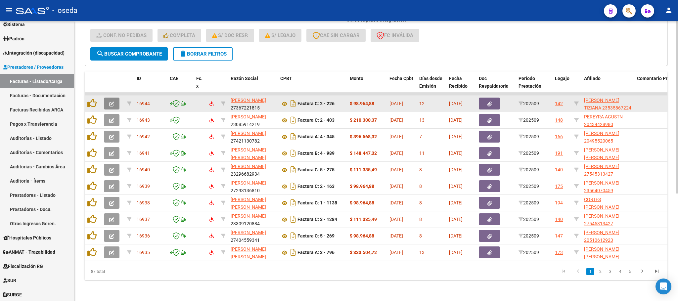
click at [107, 99] on button "button" at bounding box center [112, 104] width 16 height 12
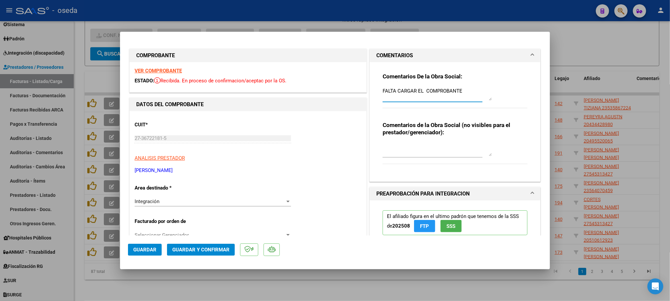
drag, startPoint x: 467, startPoint y: 95, endPoint x: 247, endPoint y: 98, distance: 219.4
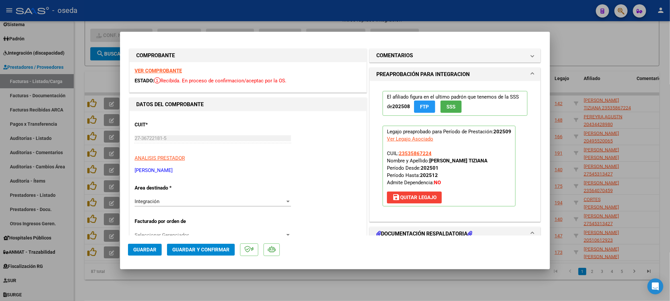
click at [139, 247] on span "Guardar" at bounding box center [144, 250] width 23 height 6
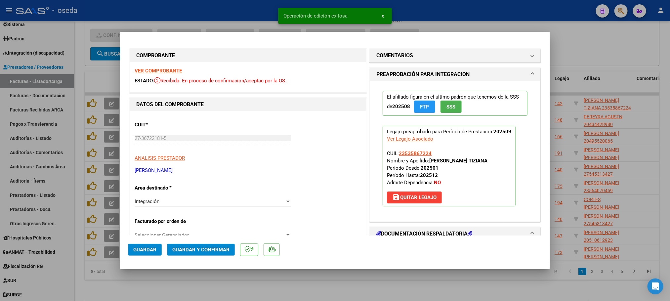
type input "$ 0,00"
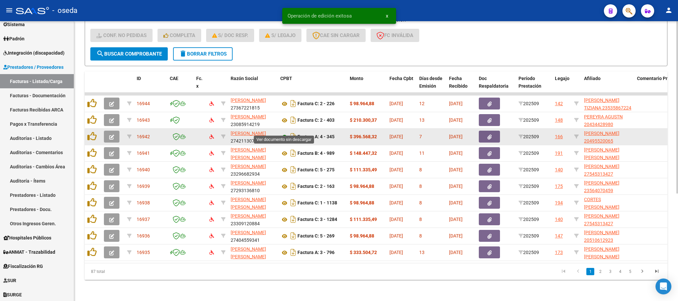
click at [283, 133] on icon at bounding box center [284, 137] width 9 height 8
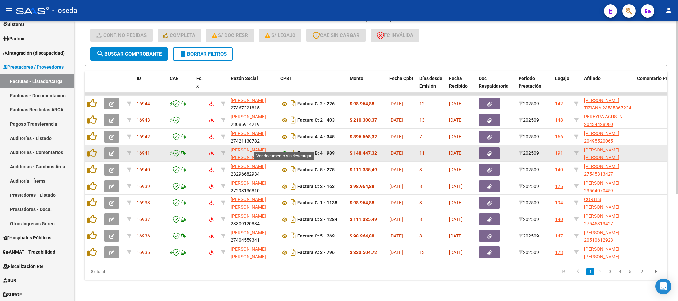
click at [285, 150] on icon at bounding box center [284, 154] width 9 height 8
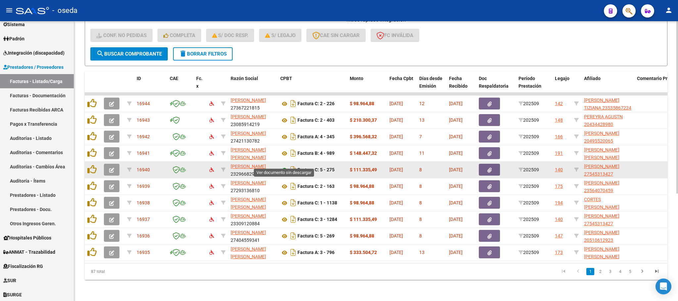
click at [285, 166] on icon at bounding box center [284, 170] width 9 height 8
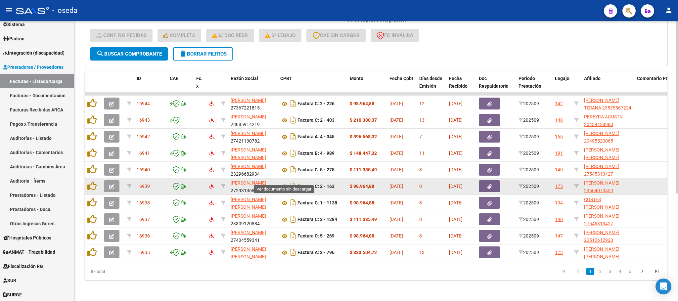
click at [284, 183] on icon at bounding box center [284, 187] width 9 height 8
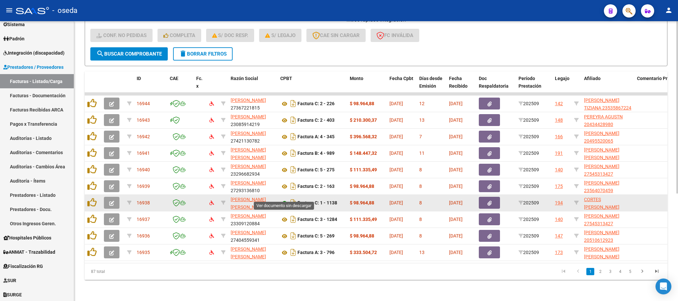
click at [284, 199] on icon at bounding box center [284, 203] width 9 height 8
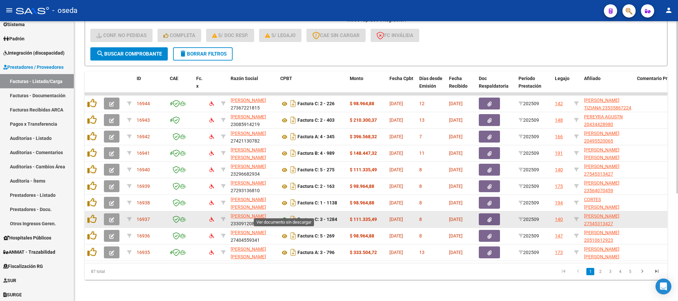
click at [284, 216] on icon at bounding box center [284, 220] width 9 height 8
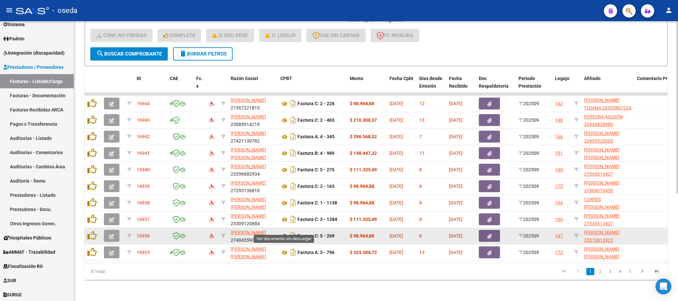
click at [283, 232] on icon at bounding box center [284, 236] width 9 height 8
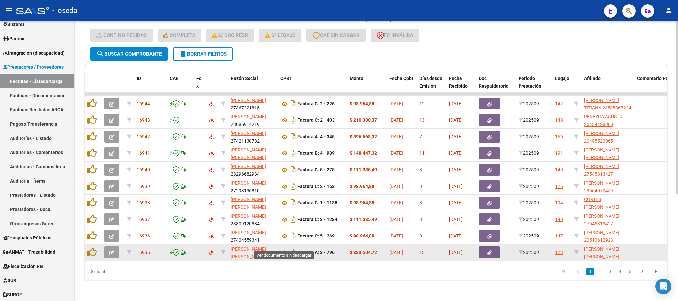
click at [284, 249] on icon at bounding box center [284, 253] width 9 height 8
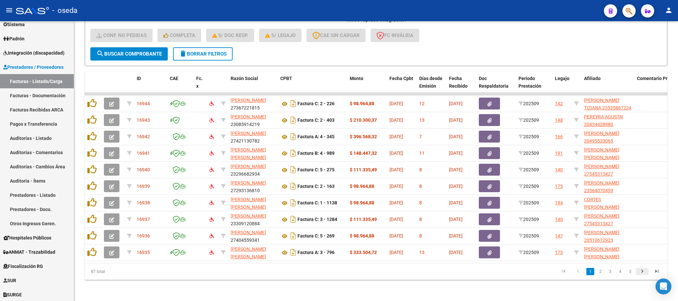
click at [643, 269] on icon "go to next page" at bounding box center [642, 272] width 9 height 8
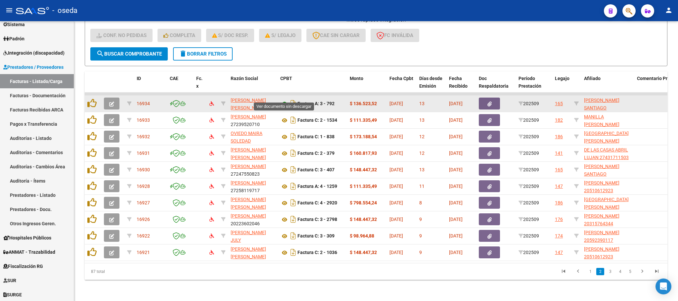
click at [284, 100] on icon at bounding box center [284, 104] width 9 height 8
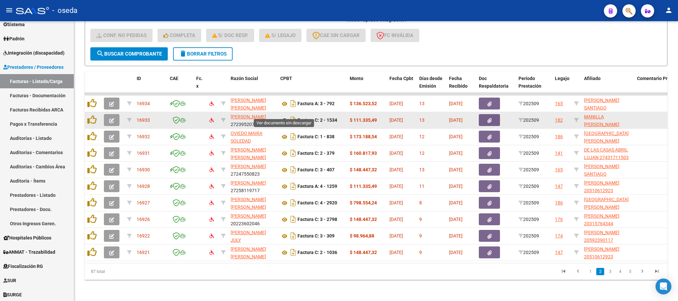
click at [284, 116] on icon at bounding box center [284, 120] width 9 height 8
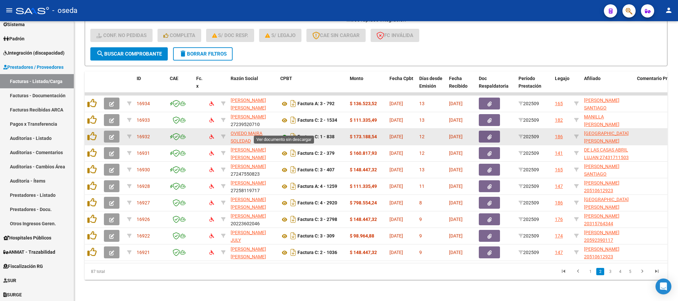
click at [283, 133] on icon at bounding box center [284, 137] width 9 height 8
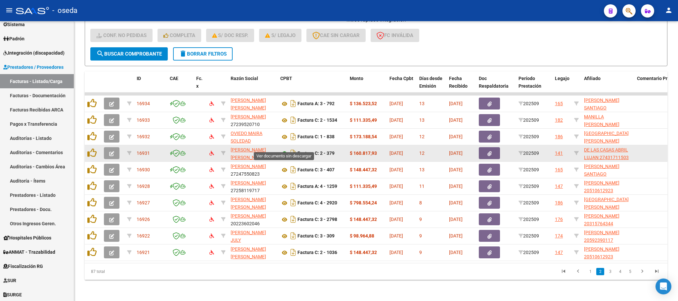
click at [285, 150] on icon at bounding box center [284, 154] width 9 height 8
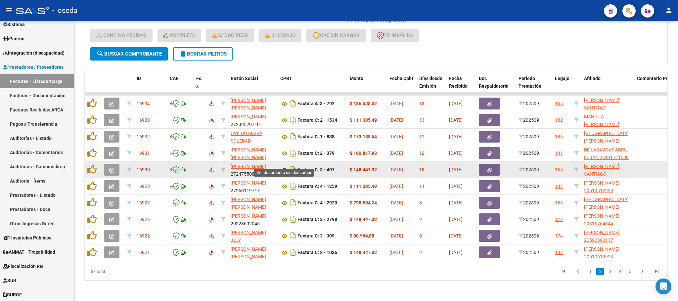
click at [284, 166] on icon at bounding box center [284, 170] width 9 height 8
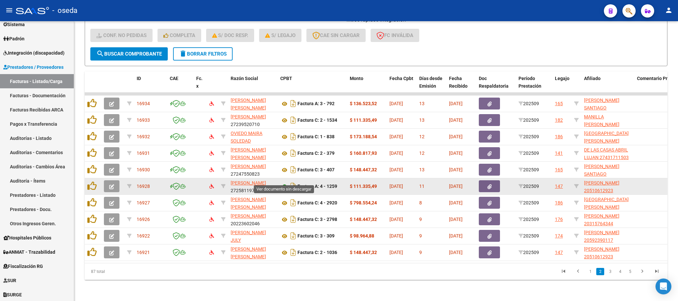
click at [283, 183] on icon at bounding box center [284, 187] width 9 height 8
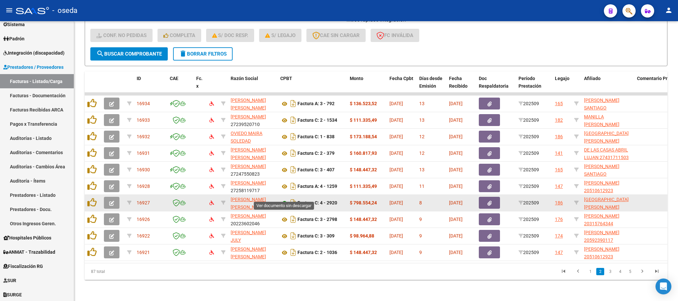
click at [281, 199] on icon at bounding box center [284, 203] width 9 height 8
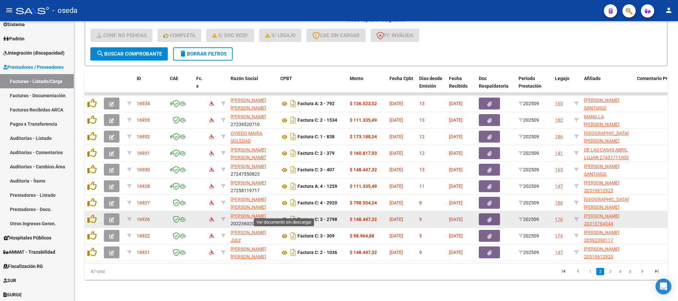
click at [281, 216] on icon at bounding box center [284, 220] width 9 height 8
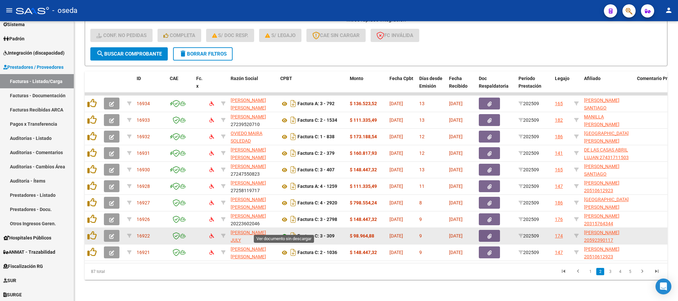
click at [281, 232] on icon at bounding box center [284, 236] width 9 height 8
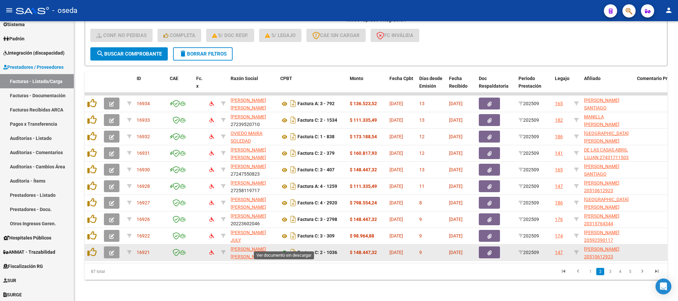
click at [285, 249] on icon at bounding box center [284, 253] width 9 height 8
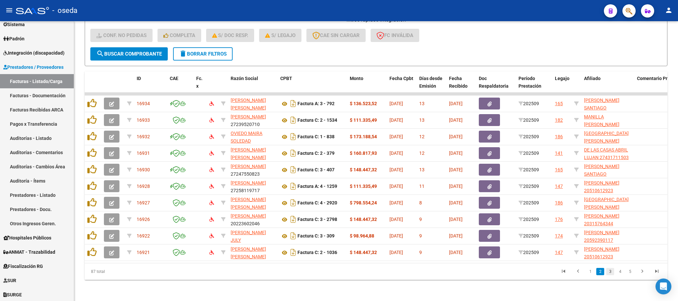
click at [611, 273] on link "3" at bounding box center [610, 271] width 8 height 7
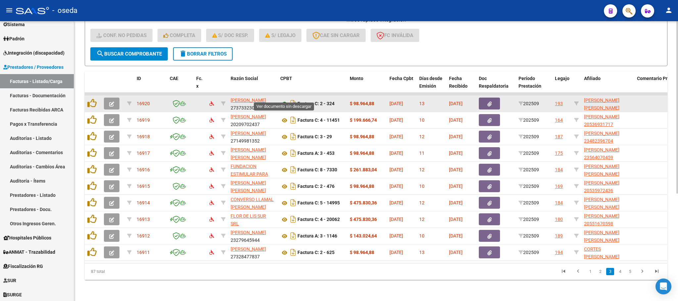
click at [283, 100] on icon at bounding box center [284, 104] width 9 height 8
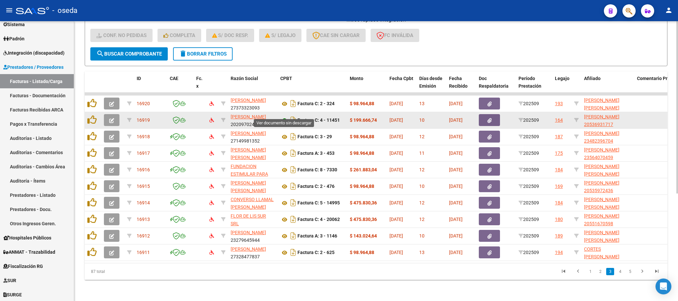
click at [285, 116] on icon at bounding box center [284, 120] width 9 height 8
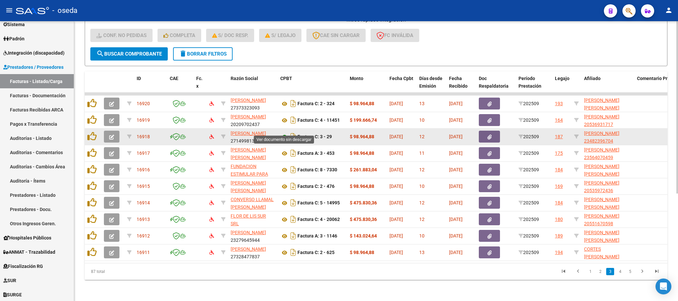
click at [283, 133] on icon at bounding box center [284, 137] width 9 height 8
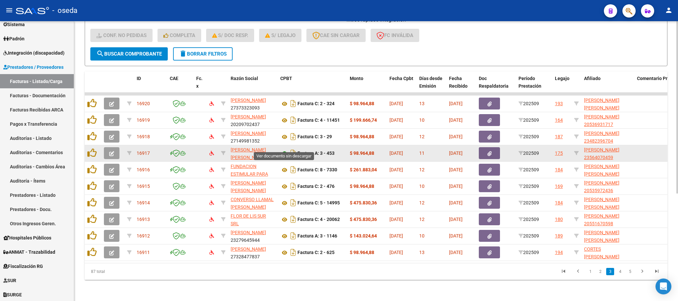
click at [283, 150] on icon at bounding box center [284, 154] width 9 height 8
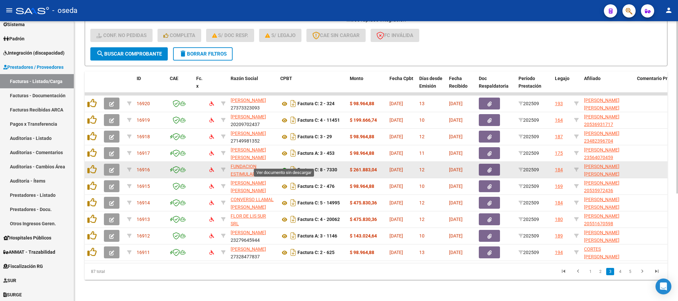
click at [284, 166] on icon at bounding box center [284, 170] width 9 height 8
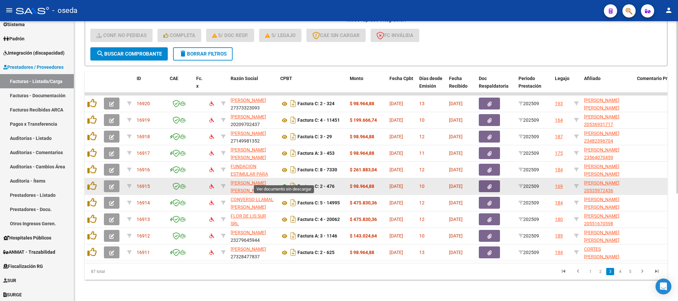
click at [284, 183] on icon at bounding box center [284, 187] width 9 height 8
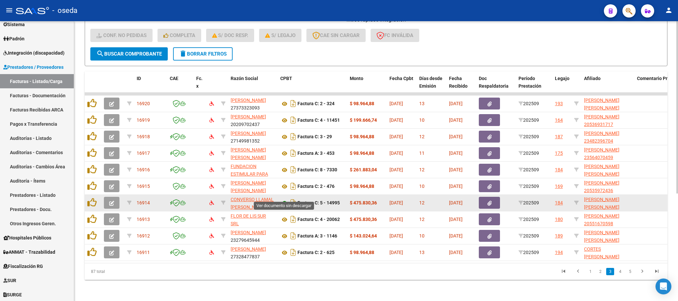
click at [283, 199] on icon at bounding box center [284, 203] width 9 height 8
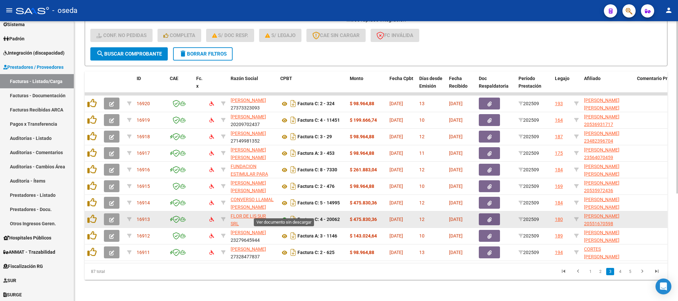
click at [284, 216] on icon at bounding box center [284, 220] width 9 height 8
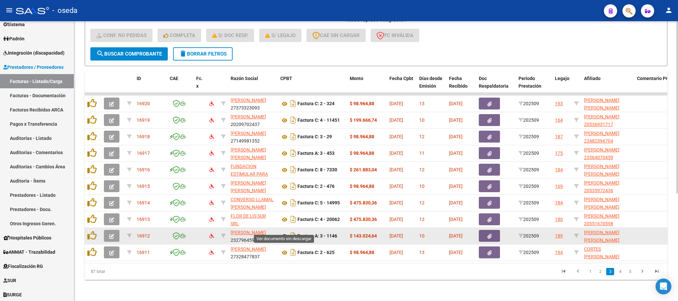
click at [282, 232] on icon at bounding box center [284, 236] width 9 height 8
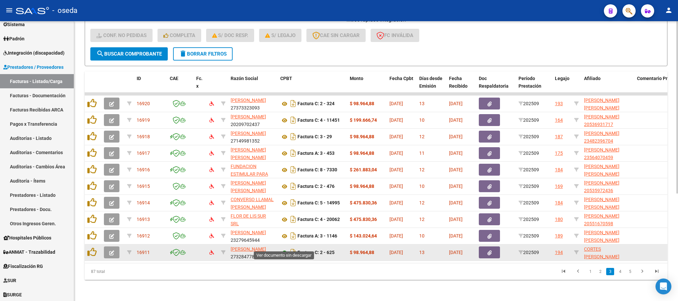
click at [282, 249] on icon at bounding box center [284, 253] width 9 height 8
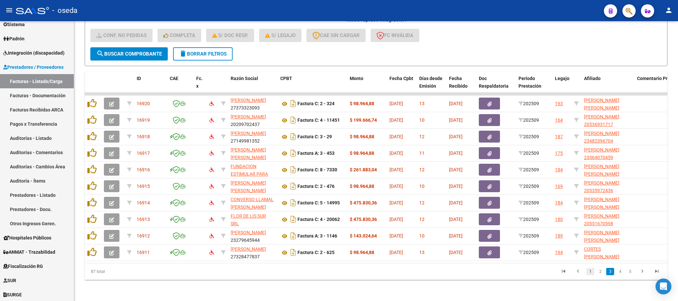
click at [589, 270] on link "1" at bounding box center [590, 271] width 8 height 7
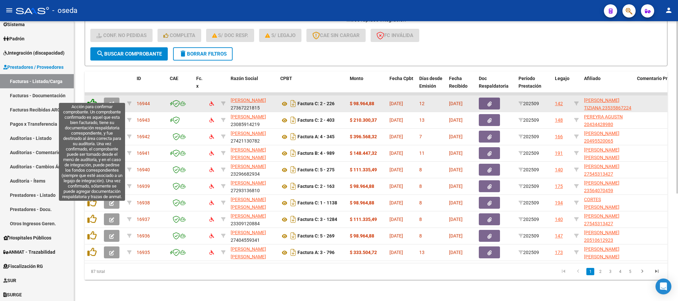
click at [92, 99] on icon at bounding box center [91, 103] width 9 height 9
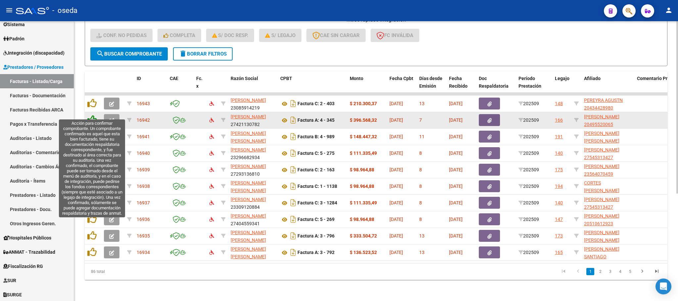
click at [93, 115] on icon at bounding box center [91, 119] width 9 height 9
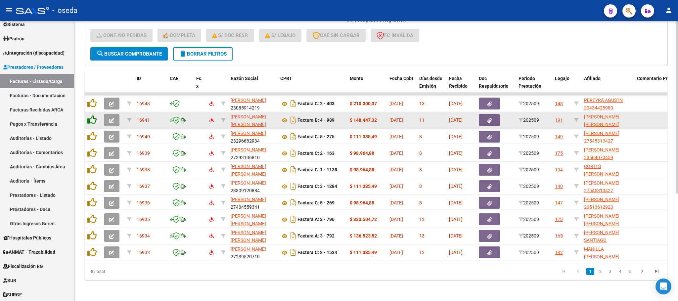
click at [93, 115] on icon at bounding box center [91, 119] width 9 height 9
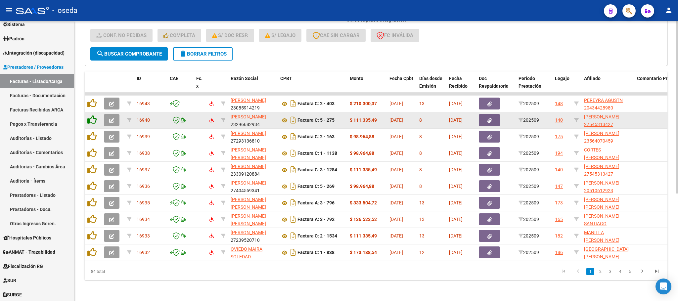
click at [93, 115] on icon at bounding box center [91, 119] width 9 height 9
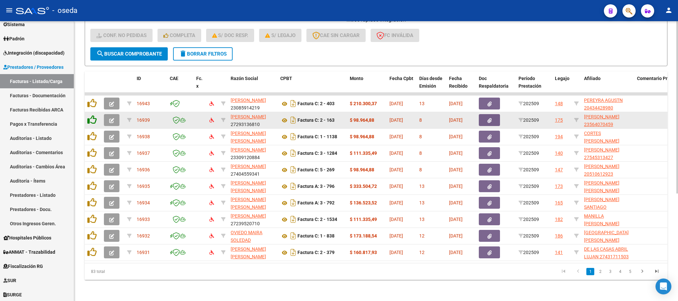
click at [93, 115] on icon at bounding box center [91, 119] width 9 height 9
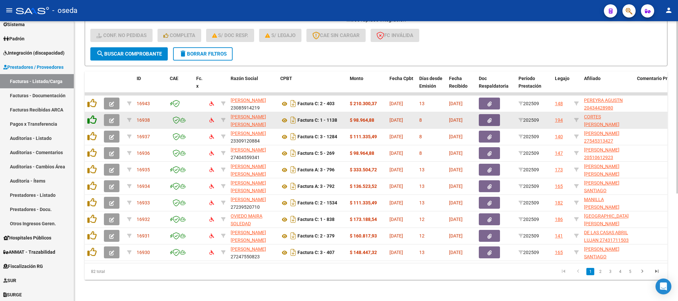
click at [93, 115] on icon at bounding box center [91, 119] width 9 height 9
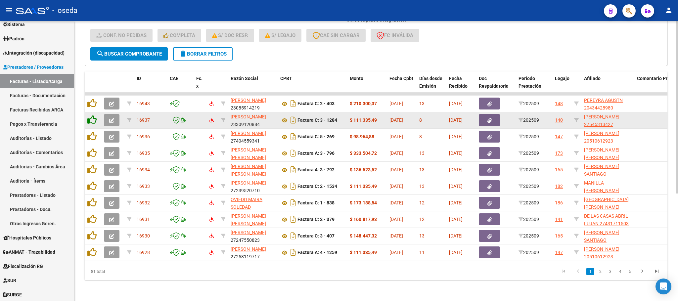
click at [93, 115] on icon at bounding box center [91, 119] width 9 height 9
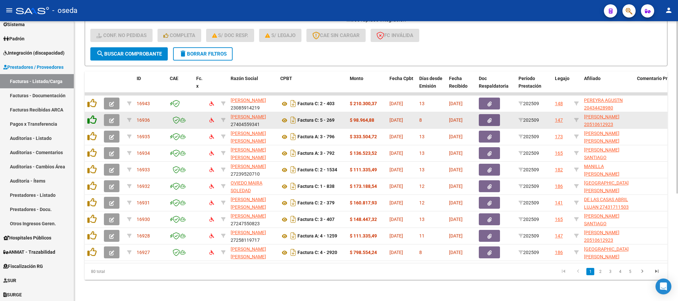
click at [93, 115] on icon at bounding box center [91, 119] width 9 height 9
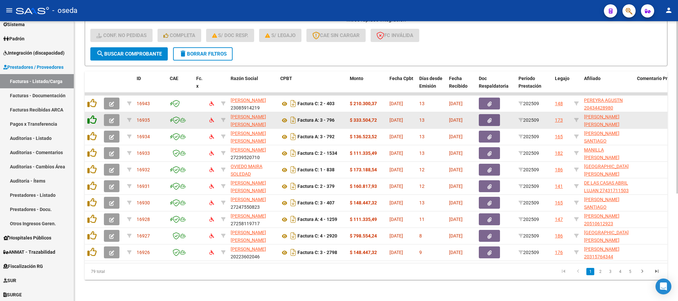
click at [93, 115] on icon at bounding box center [91, 119] width 9 height 9
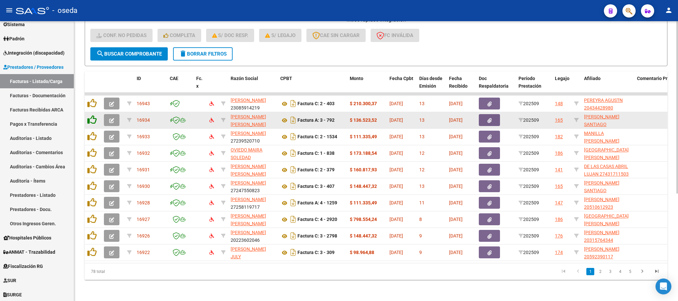
click at [88, 115] on icon at bounding box center [91, 119] width 9 height 9
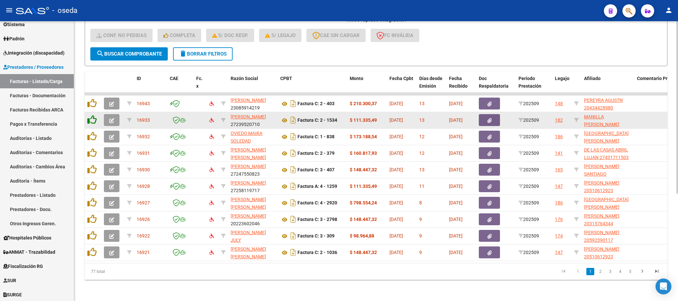
click at [88, 115] on icon at bounding box center [91, 119] width 9 height 9
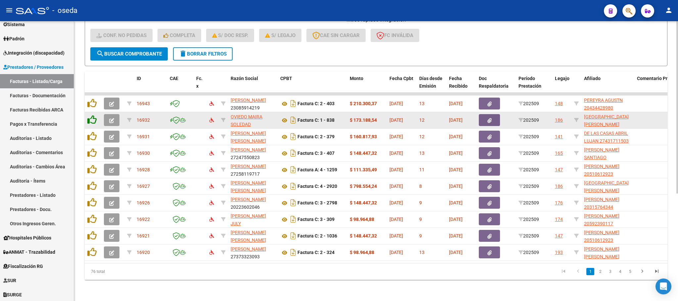
click at [88, 115] on icon at bounding box center [91, 119] width 9 height 9
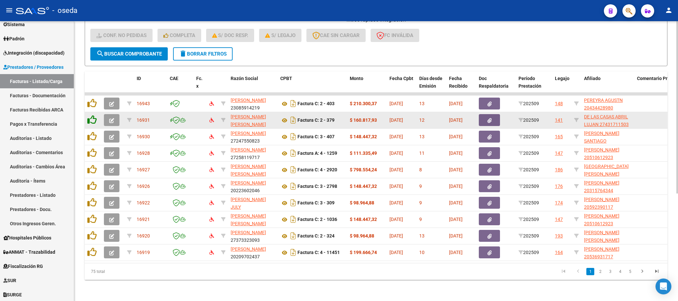
click at [88, 115] on icon at bounding box center [91, 119] width 9 height 9
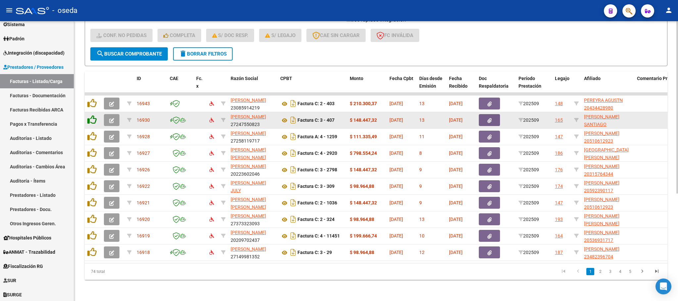
click at [88, 115] on icon at bounding box center [91, 119] width 9 height 9
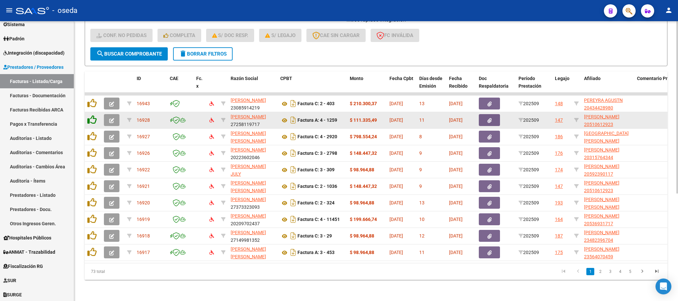
click at [88, 115] on icon at bounding box center [91, 119] width 9 height 9
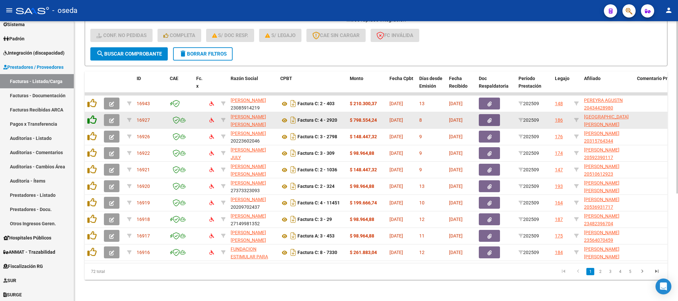
click at [88, 115] on icon at bounding box center [91, 119] width 9 height 9
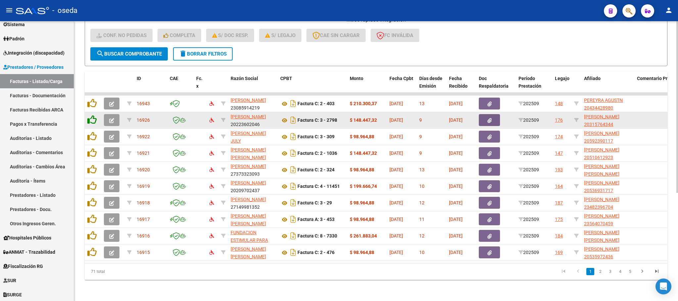
click at [88, 115] on icon at bounding box center [91, 119] width 9 height 9
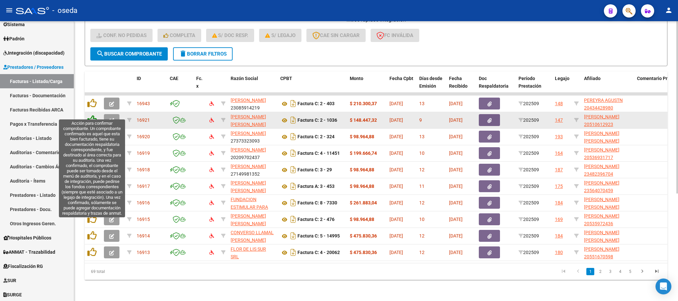
click at [93, 115] on icon at bounding box center [91, 119] width 9 height 9
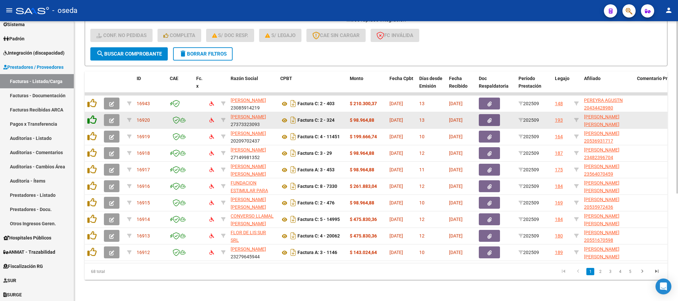
click at [93, 115] on icon at bounding box center [91, 119] width 9 height 9
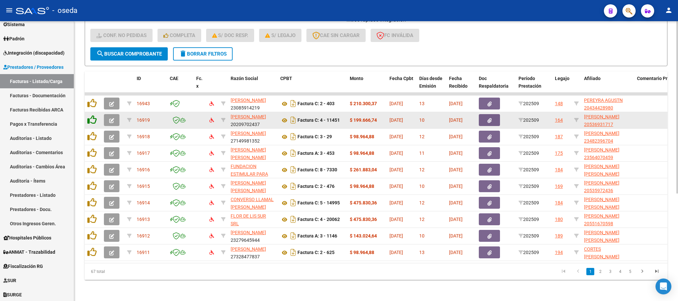
click at [93, 115] on icon at bounding box center [91, 119] width 9 height 9
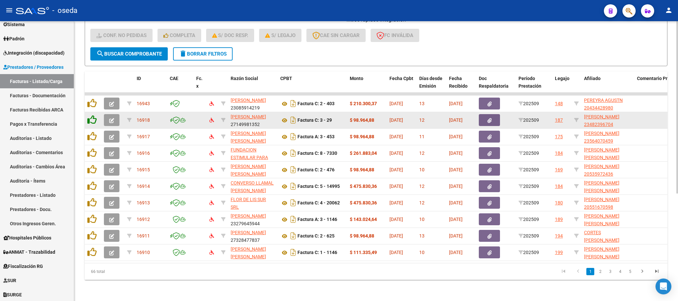
click at [93, 115] on icon at bounding box center [91, 119] width 9 height 9
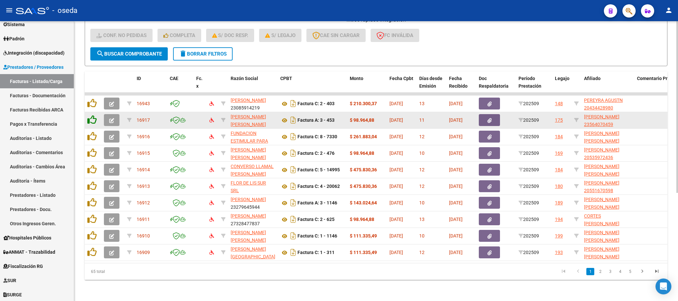
click at [93, 115] on icon at bounding box center [91, 119] width 9 height 9
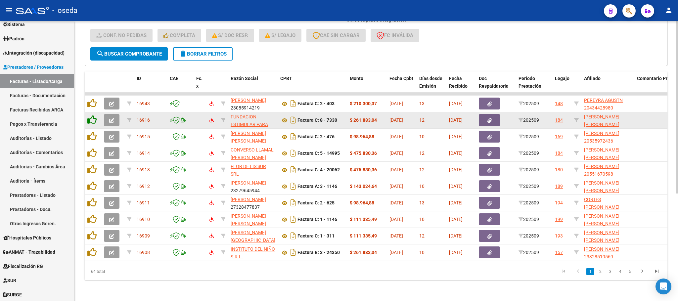
click at [93, 115] on icon at bounding box center [91, 119] width 9 height 9
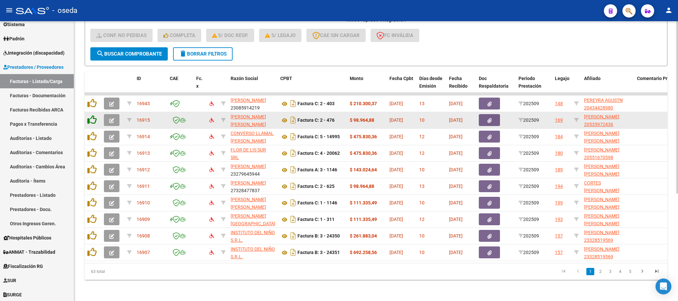
click at [93, 115] on icon at bounding box center [91, 119] width 9 height 9
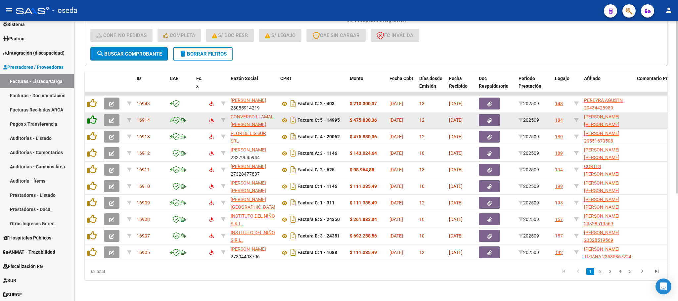
click at [89, 115] on icon at bounding box center [91, 119] width 9 height 9
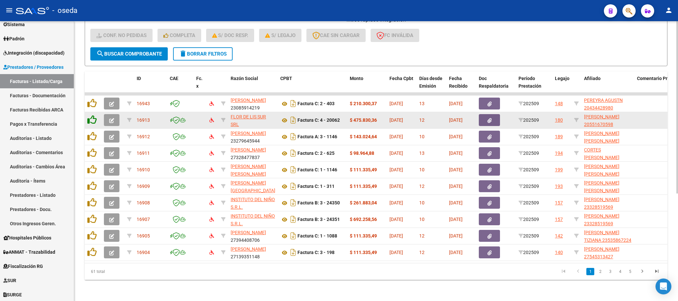
click at [89, 115] on icon at bounding box center [91, 119] width 9 height 9
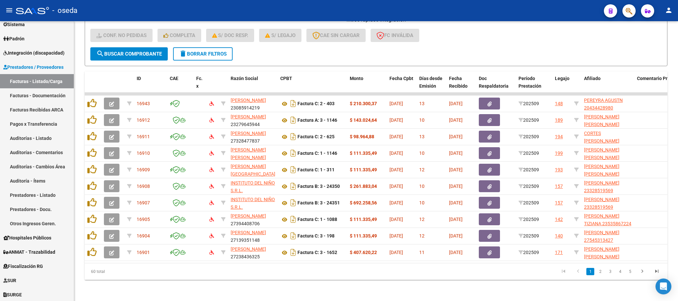
click at [624, 8] on button "button" at bounding box center [628, 10] width 13 height 13
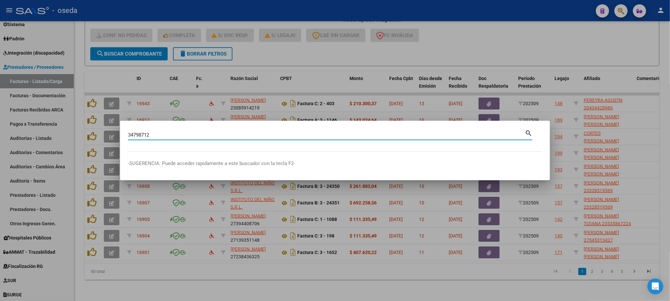
type input "34798712"
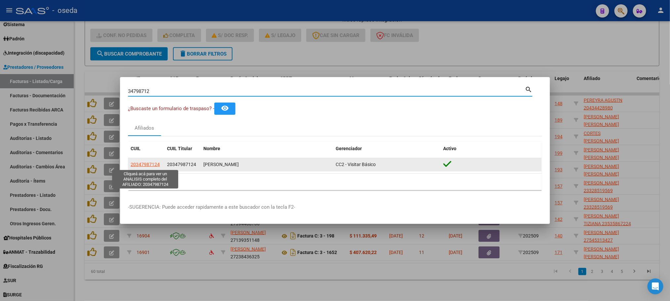
click at [150, 162] on span "20347987124" at bounding box center [145, 164] width 29 height 5
type textarea "20347987124"
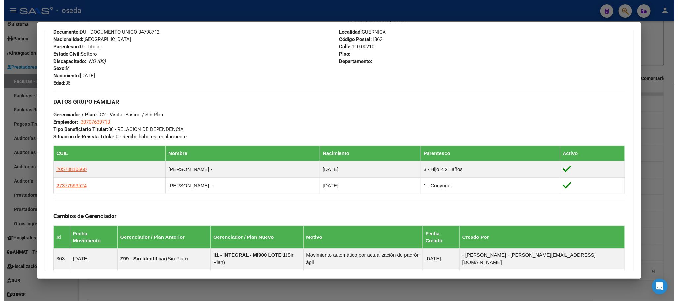
scroll to position [347, 0]
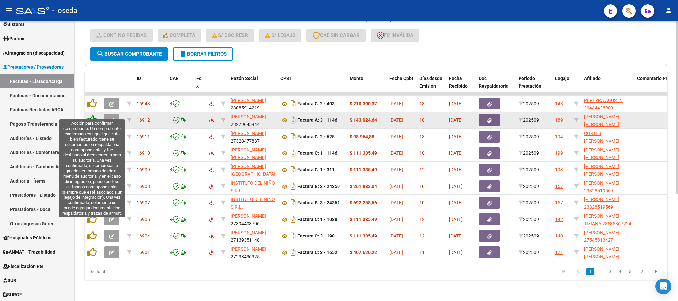
click at [91, 115] on icon at bounding box center [91, 119] width 9 height 9
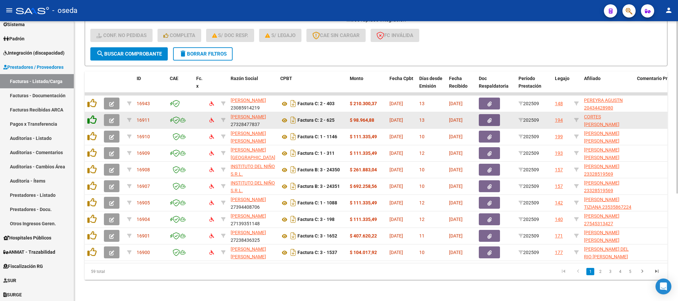
click at [91, 115] on icon at bounding box center [91, 119] width 9 height 9
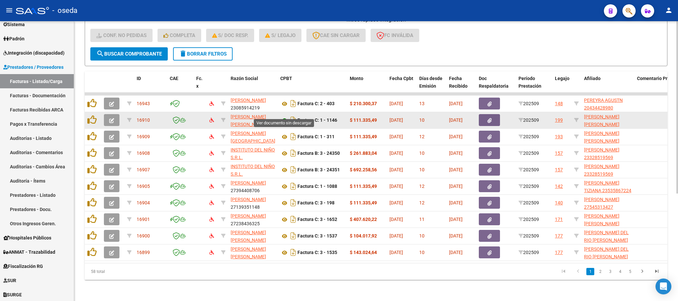
click at [284, 116] on icon at bounding box center [284, 120] width 9 height 8
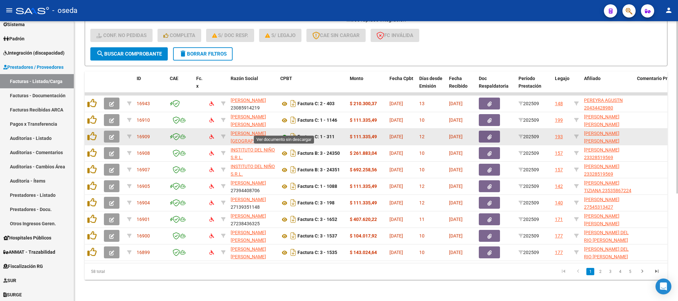
click at [284, 133] on icon at bounding box center [284, 137] width 9 height 8
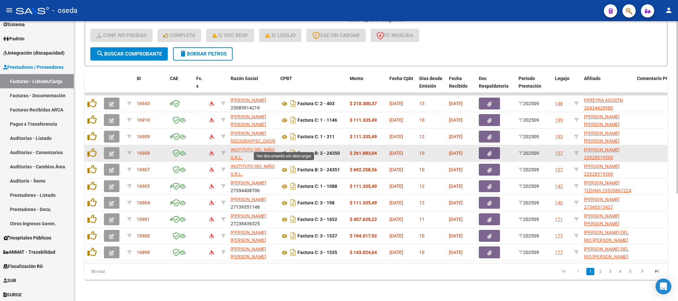
click at [283, 150] on icon at bounding box center [284, 154] width 9 height 8
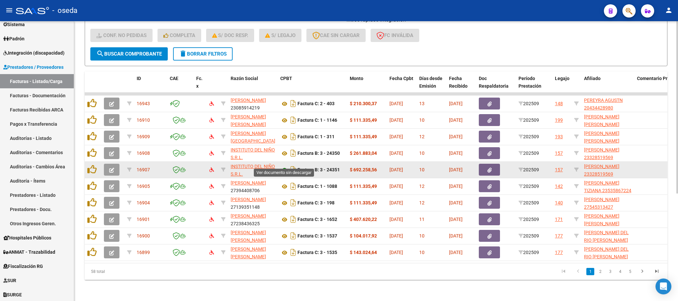
click at [282, 166] on icon at bounding box center [284, 170] width 9 height 8
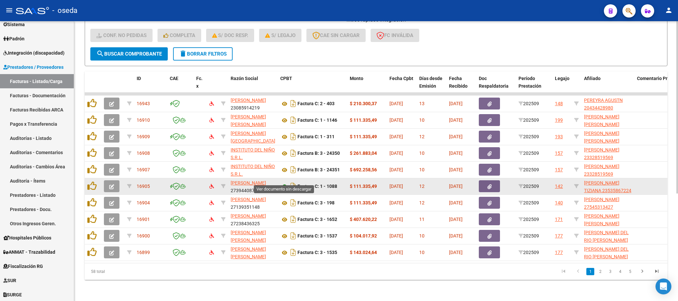
click at [284, 183] on icon at bounding box center [284, 187] width 9 height 8
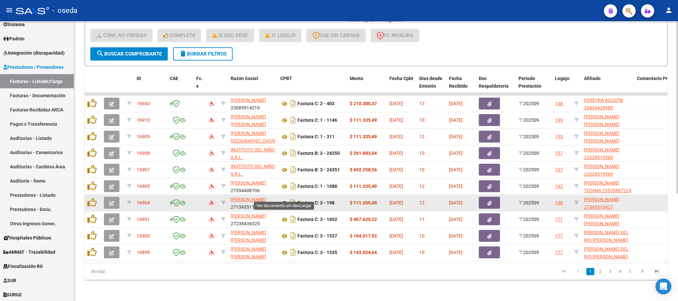
click at [283, 199] on icon at bounding box center [284, 203] width 9 height 8
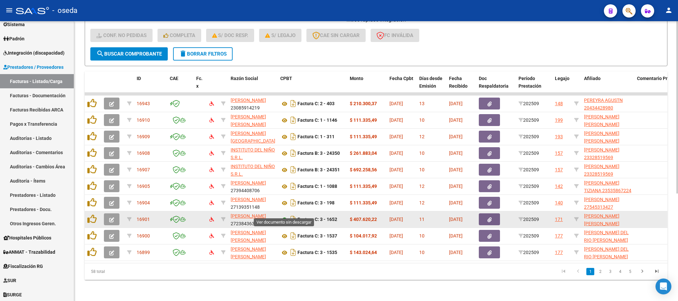
click at [285, 216] on icon at bounding box center [284, 220] width 9 height 8
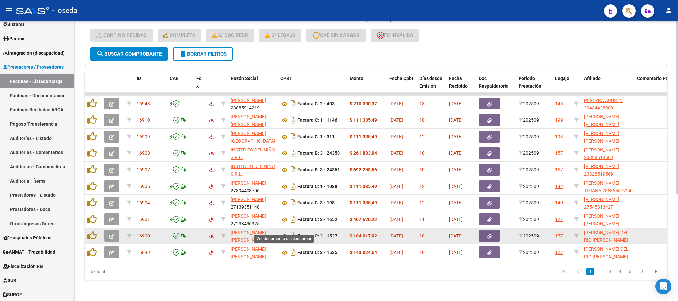
click at [281, 232] on icon at bounding box center [284, 236] width 9 height 8
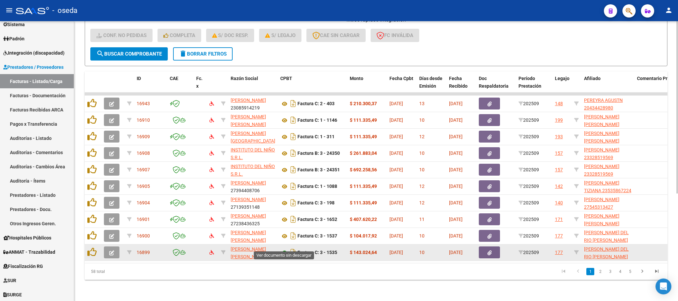
click at [283, 249] on icon at bounding box center [284, 253] width 9 height 8
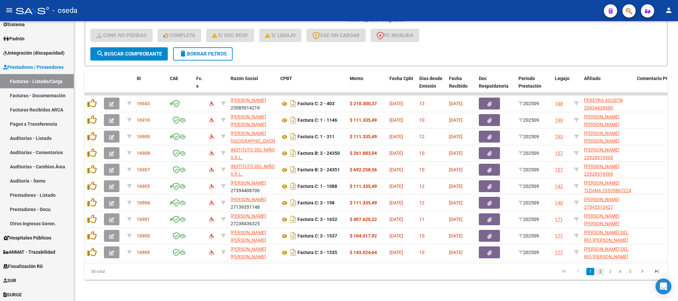
click at [601, 272] on link "2" at bounding box center [600, 271] width 8 height 7
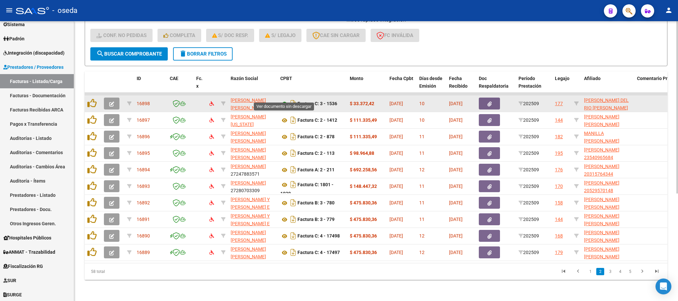
click at [283, 100] on icon at bounding box center [284, 104] width 9 height 8
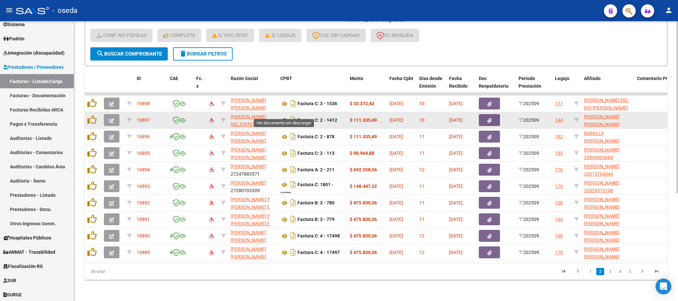
click at [282, 116] on icon at bounding box center [284, 120] width 9 height 8
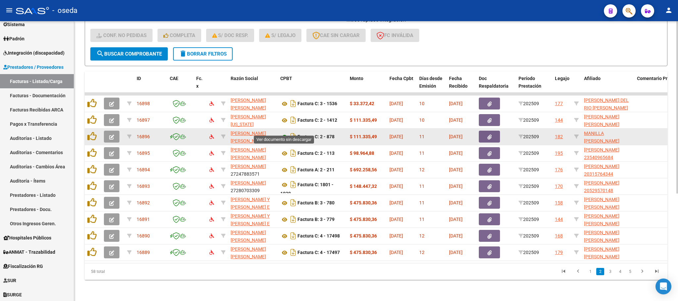
click at [283, 133] on icon at bounding box center [284, 137] width 9 height 8
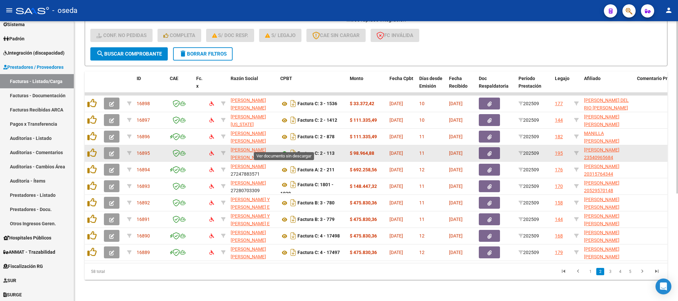
click at [281, 150] on icon at bounding box center [284, 154] width 9 height 8
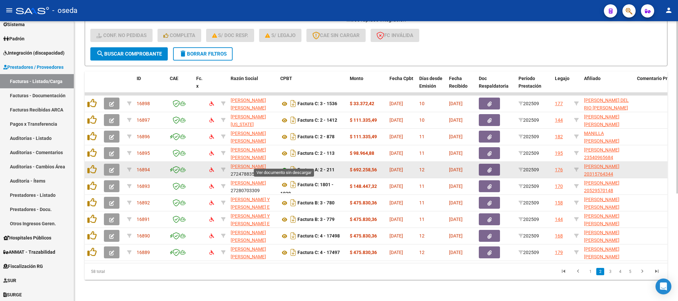
click at [280, 166] on icon at bounding box center [284, 170] width 9 height 8
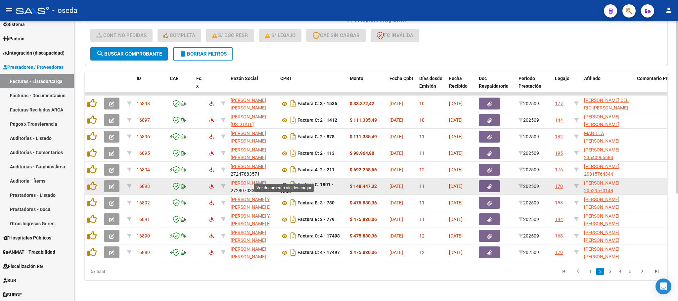
click at [282, 181] on icon at bounding box center [284, 185] width 9 height 8
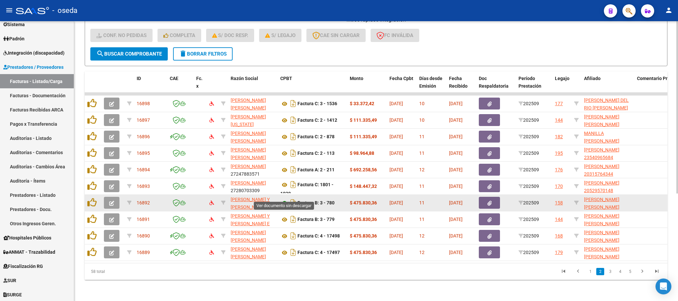
click at [285, 199] on icon at bounding box center [284, 203] width 9 height 8
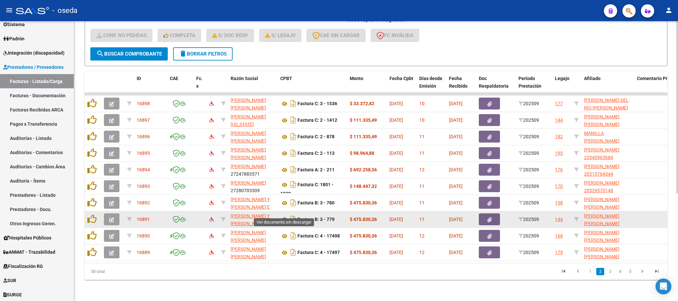
click at [283, 216] on icon at bounding box center [284, 220] width 9 height 8
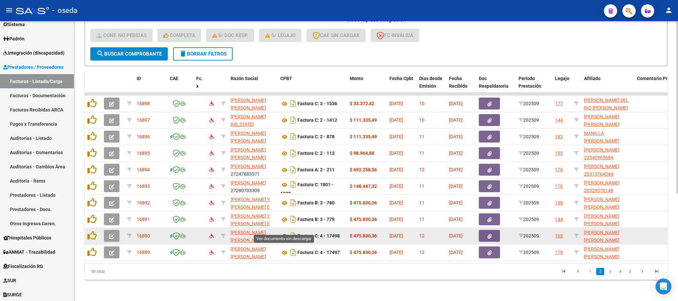
click at [284, 232] on icon at bounding box center [284, 236] width 9 height 8
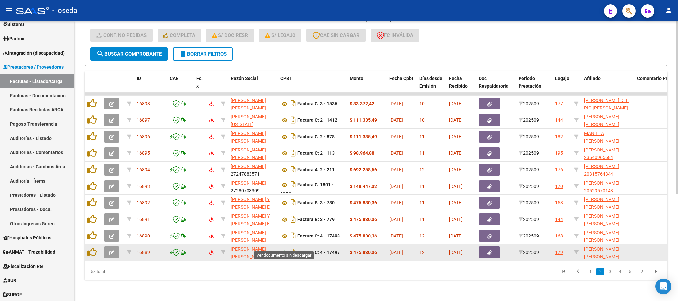
click at [281, 249] on icon at bounding box center [284, 253] width 9 height 8
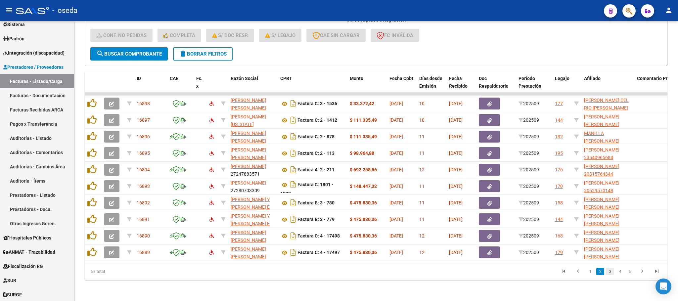
click at [610, 272] on link "3" at bounding box center [610, 271] width 8 height 7
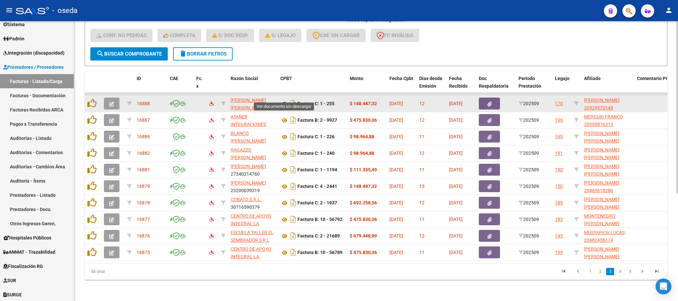
click at [284, 100] on icon at bounding box center [284, 104] width 9 height 8
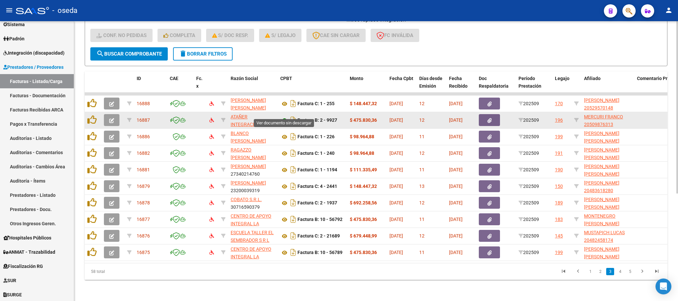
click at [284, 116] on icon at bounding box center [284, 120] width 9 height 8
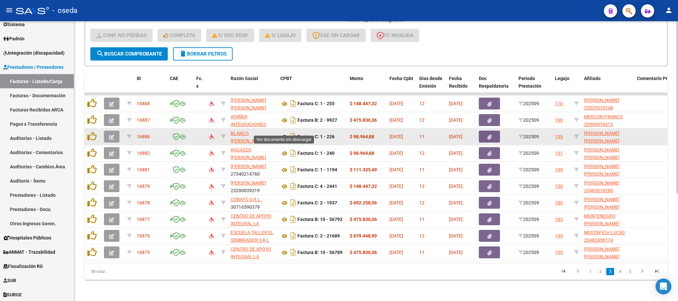
click at [283, 133] on icon at bounding box center [284, 137] width 9 height 8
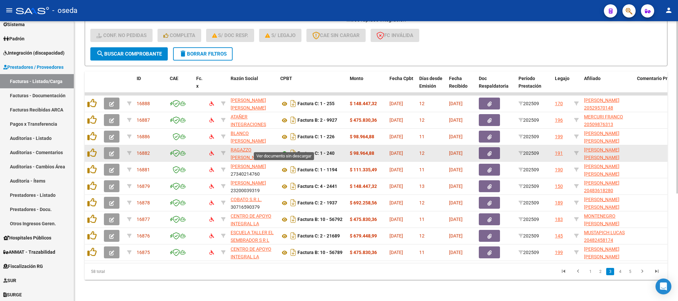
click at [282, 150] on icon at bounding box center [284, 154] width 9 height 8
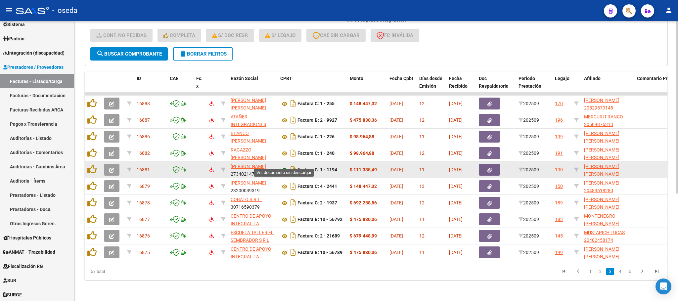
click at [285, 166] on icon at bounding box center [284, 170] width 9 height 8
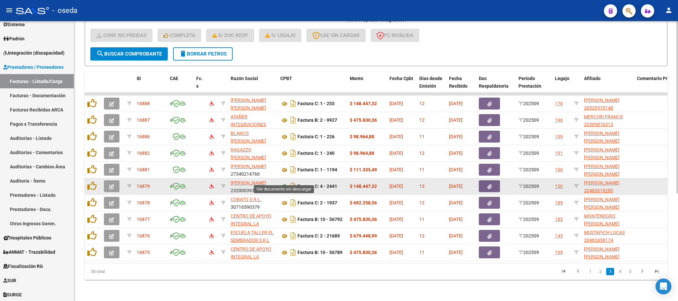
click at [284, 183] on icon at bounding box center [284, 187] width 9 height 8
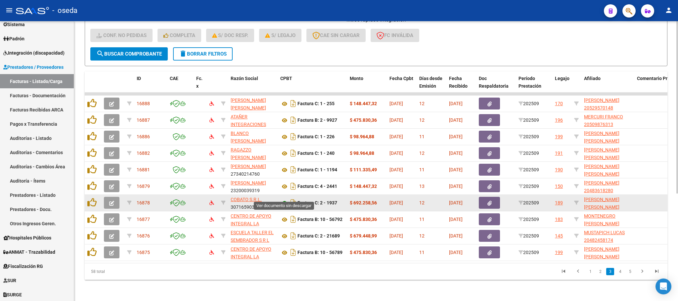
click at [284, 199] on icon at bounding box center [284, 203] width 9 height 8
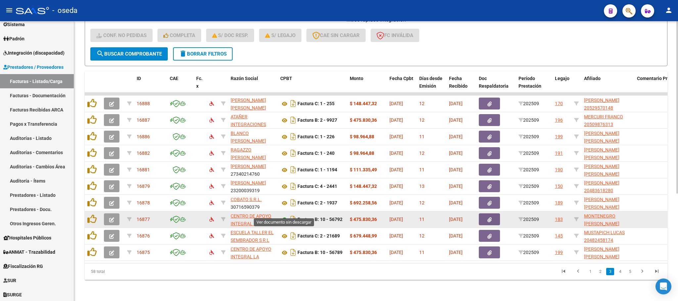
click at [284, 216] on icon at bounding box center [284, 220] width 9 height 8
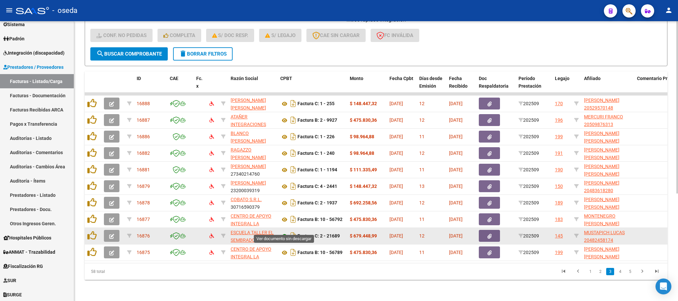
click at [282, 232] on icon at bounding box center [284, 236] width 9 height 8
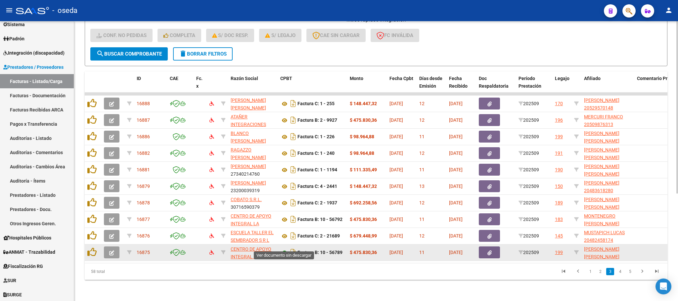
click at [284, 249] on icon at bounding box center [284, 253] width 9 height 8
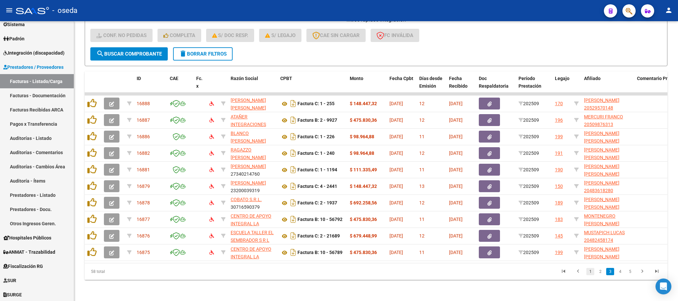
click at [588, 272] on link "1" at bounding box center [590, 271] width 8 height 7
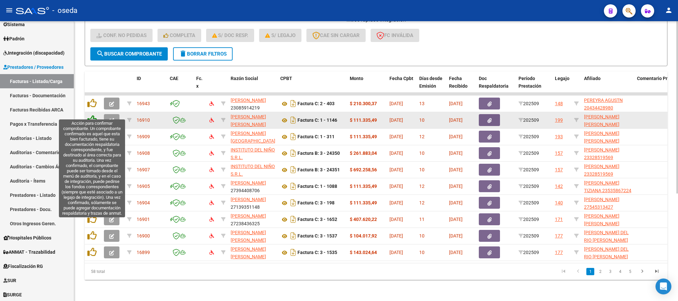
click at [92, 115] on icon at bounding box center [91, 119] width 9 height 9
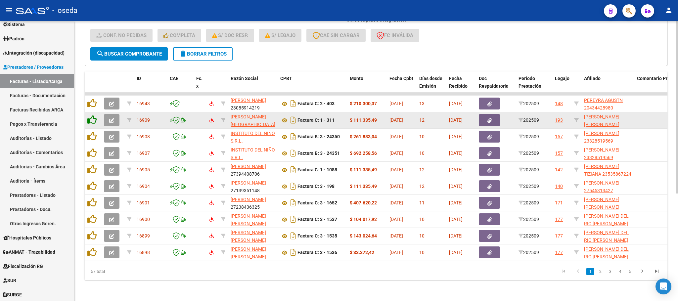
click at [92, 115] on icon at bounding box center [91, 119] width 9 height 9
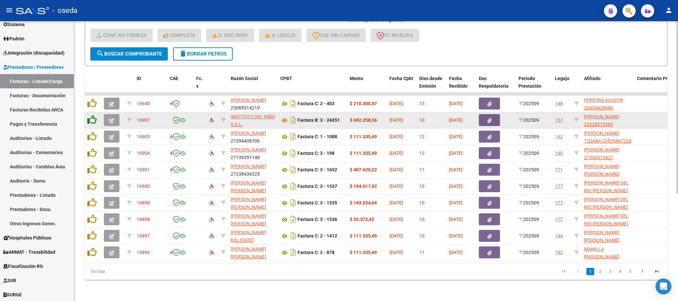
click at [92, 115] on icon at bounding box center [91, 119] width 9 height 9
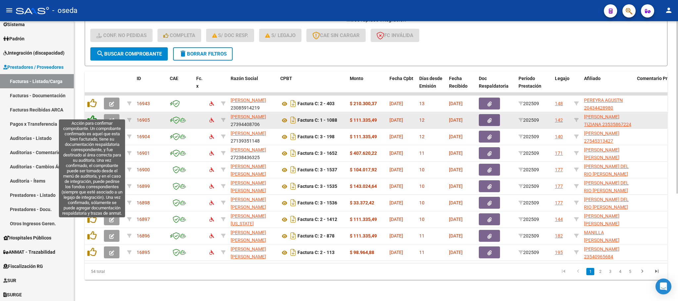
click at [93, 115] on icon at bounding box center [91, 119] width 9 height 9
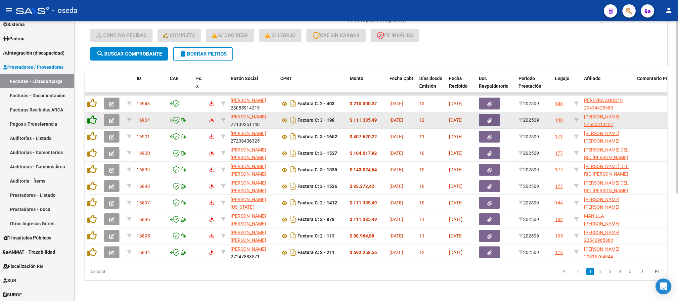
click at [93, 115] on icon at bounding box center [91, 119] width 9 height 9
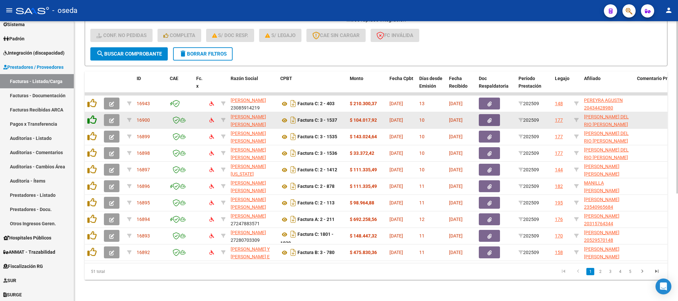
click at [93, 115] on icon at bounding box center [91, 119] width 9 height 9
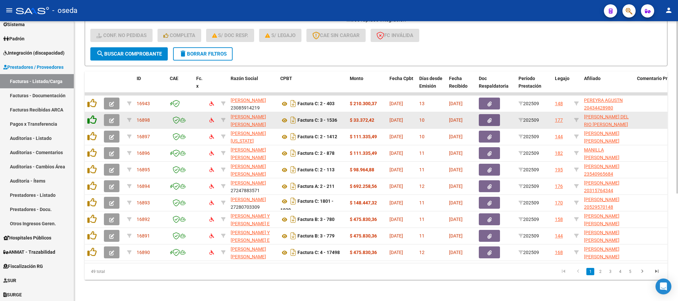
click at [93, 115] on icon at bounding box center [91, 119] width 9 height 9
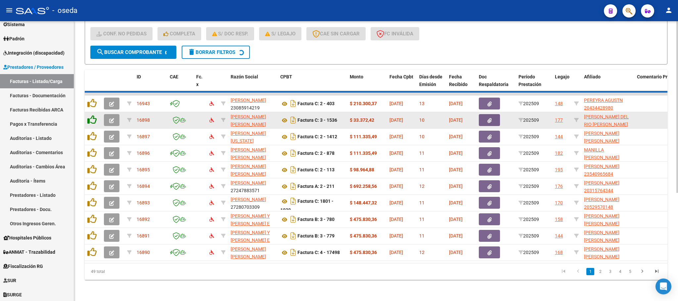
click at [93, 115] on icon at bounding box center [91, 119] width 9 height 9
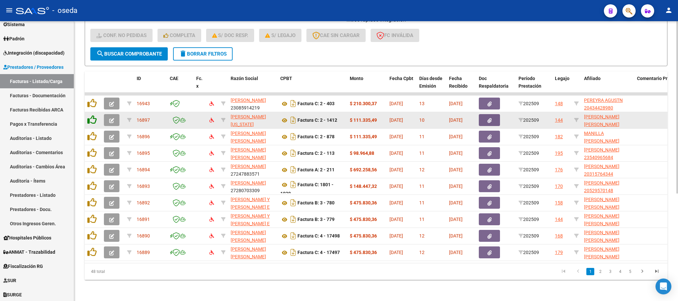
click at [93, 115] on icon at bounding box center [91, 119] width 9 height 9
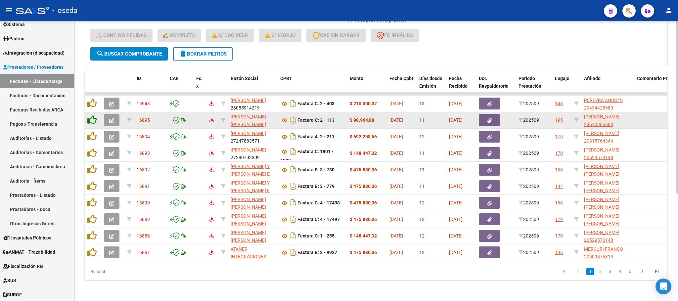
click at [93, 115] on icon at bounding box center [91, 119] width 9 height 9
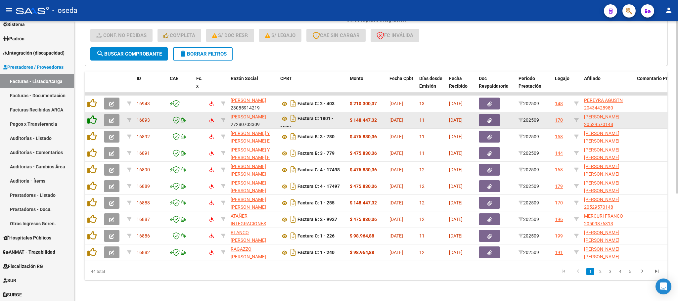
click at [93, 115] on icon at bounding box center [91, 119] width 9 height 9
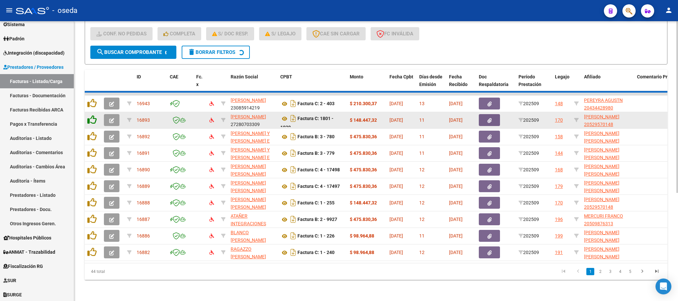
click at [93, 115] on icon at bounding box center [91, 119] width 9 height 9
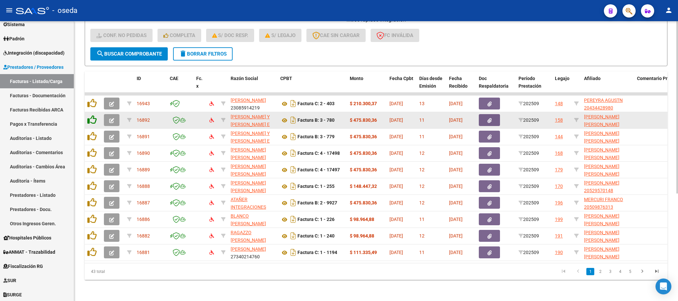
click at [93, 115] on icon at bounding box center [91, 119] width 9 height 9
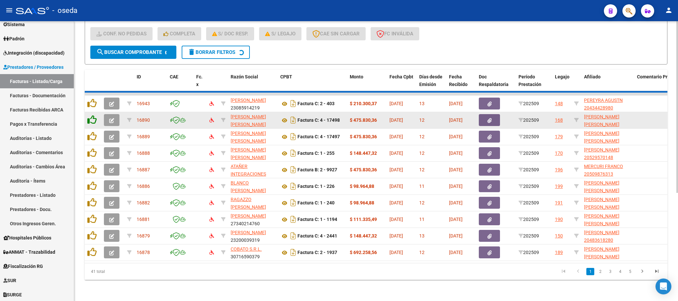
click at [93, 115] on icon at bounding box center [91, 119] width 9 height 9
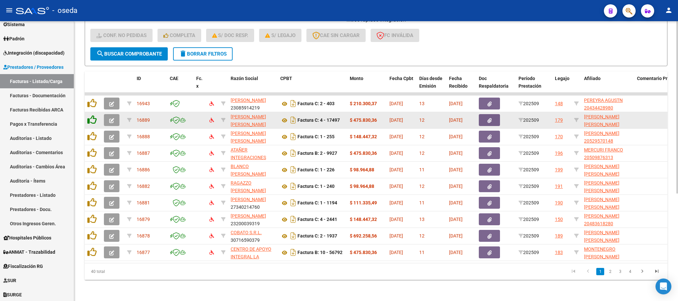
click at [93, 115] on icon at bounding box center [91, 119] width 9 height 9
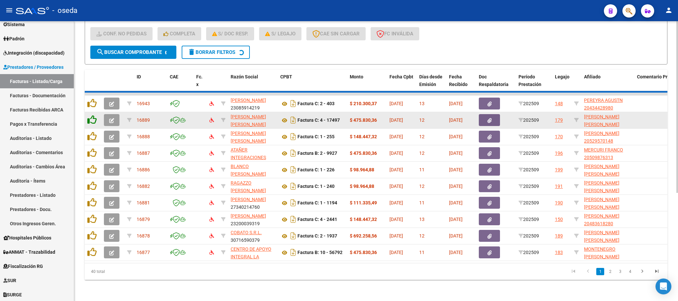
click at [93, 115] on icon at bounding box center [91, 119] width 9 height 9
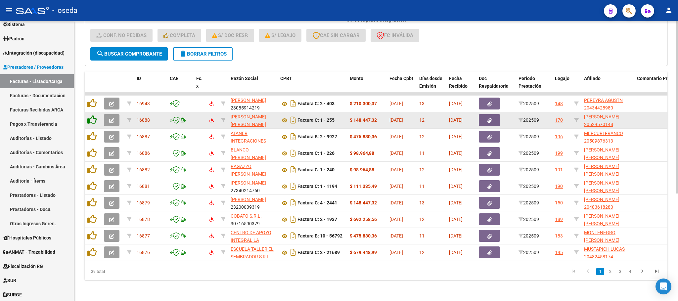
click at [93, 115] on icon at bounding box center [91, 119] width 9 height 9
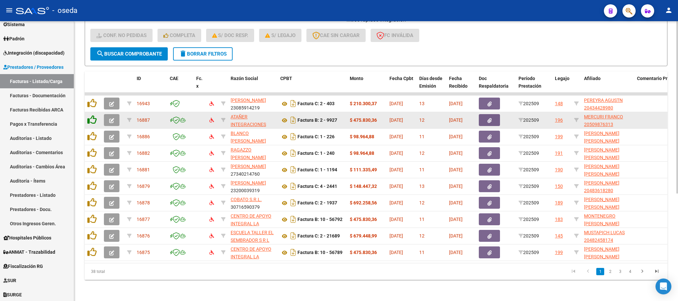
click at [93, 115] on icon at bounding box center [91, 119] width 9 height 9
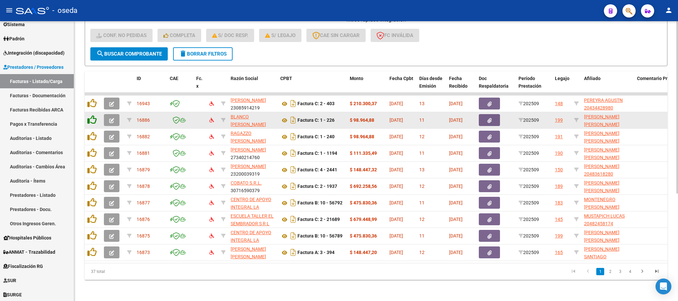
click at [93, 115] on icon at bounding box center [91, 119] width 9 height 9
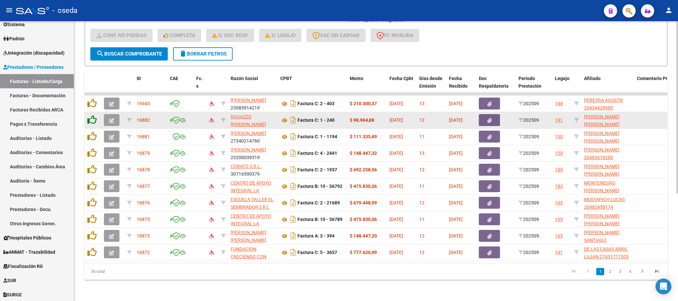
click at [93, 115] on icon at bounding box center [91, 119] width 9 height 9
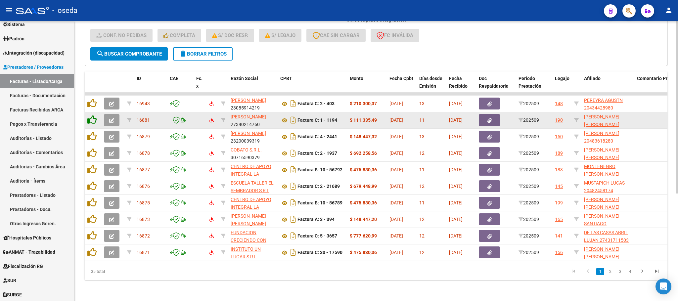
click at [93, 115] on icon at bounding box center [91, 119] width 9 height 9
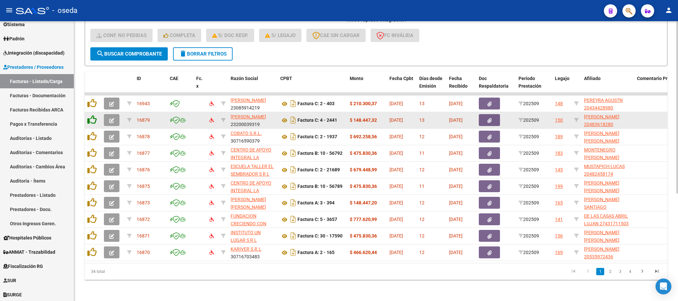
click at [93, 115] on icon at bounding box center [91, 119] width 9 height 9
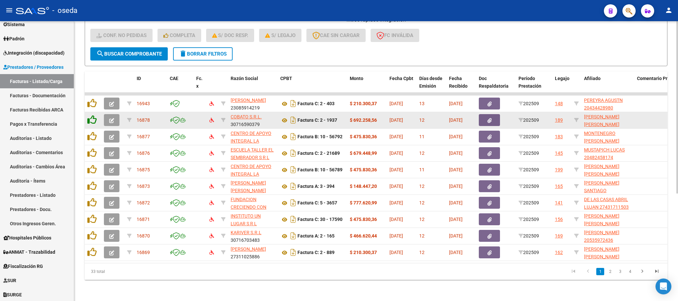
click at [93, 115] on icon at bounding box center [91, 119] width 9 height 9
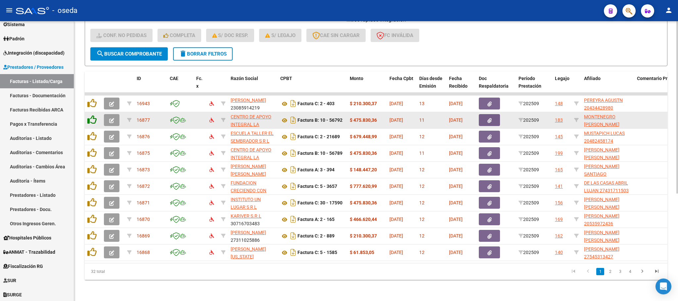
click at [93, 115] on icon at bounding box center [91, 119] width 9 height 9
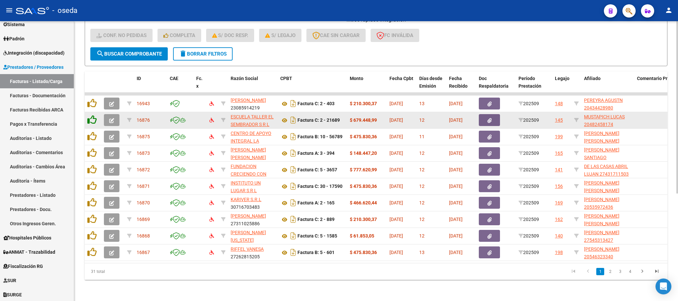
click at [93, 115] on icon at bounding box center [91, 119] width 9 height 9
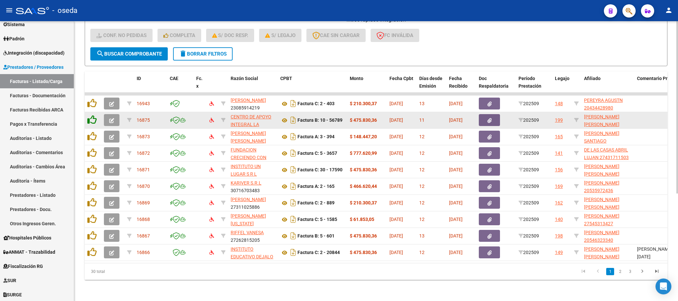
click at [93, 115] on icon at bounding box center [91, 119] width 9 height 9
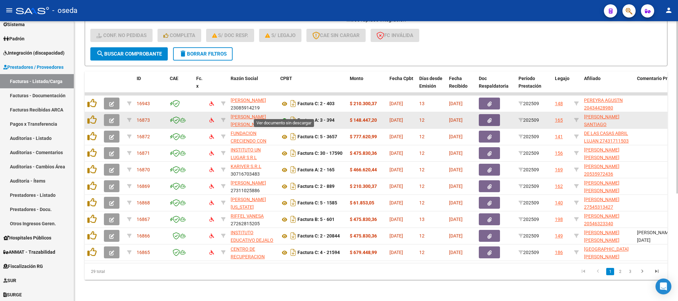
click at [283, 116] on icon at bounding box center [284, 120] width 9 height 8
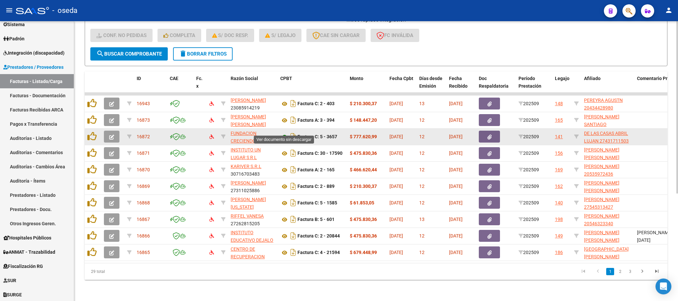
click at [284, 133] on icon at bounding box center [284, 137] width 9 height 8
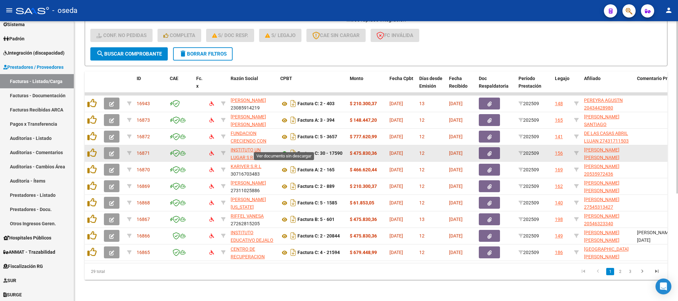
click at [282, 150] on icon at bounding box center [284, 154] width 9 height 8
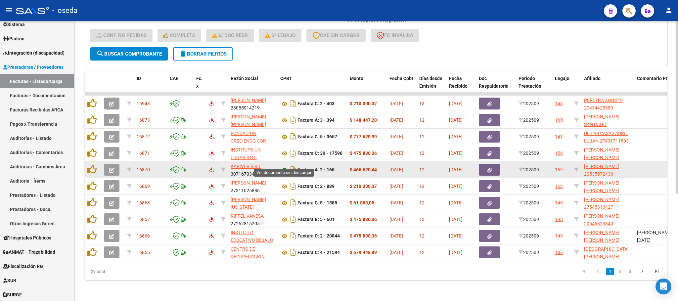
click at [282, 166] on icon at bounding box center [284, 170] width 9 height 8
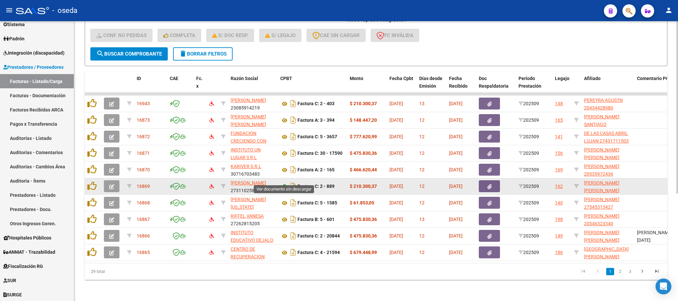
click at [284, 183] on icon at bounding box center [284, 187] width 9 height 8
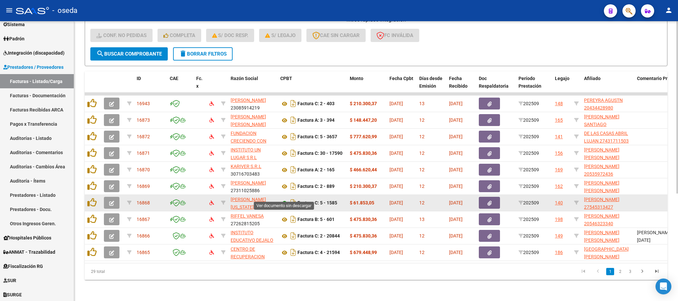
click at [284, 199] on icon at bounding box center [284, 203] width 9 height 8
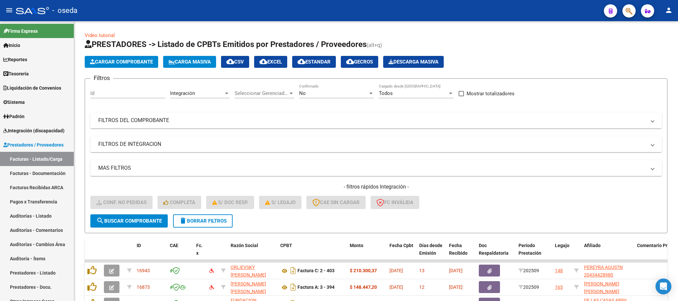
scroll to position [175, 0]
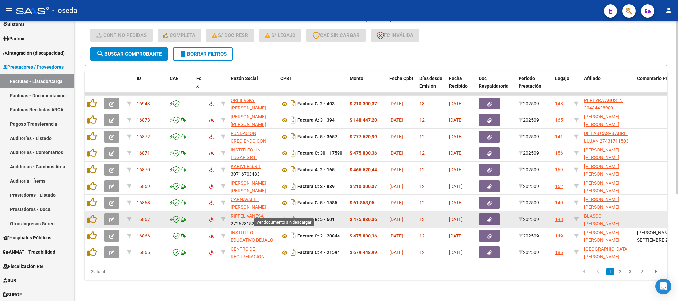
click at [284, 216] on icon at bounding box center [284, 220] width 9 height 8
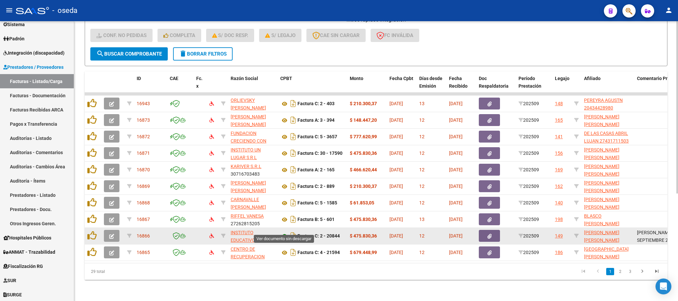
click at [284, 232] on icon at bounding box center [284, 236] width 9 height 8
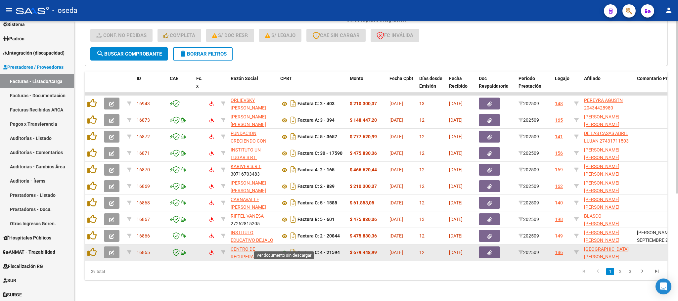
click at [282, 249] on icon at bounding box center [284, 253] width 9 height 8
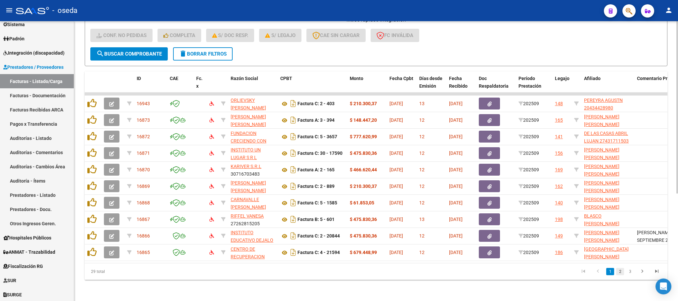
click at [619, 273] on link "2" at bounding box center [620, 271] width 8 height 7
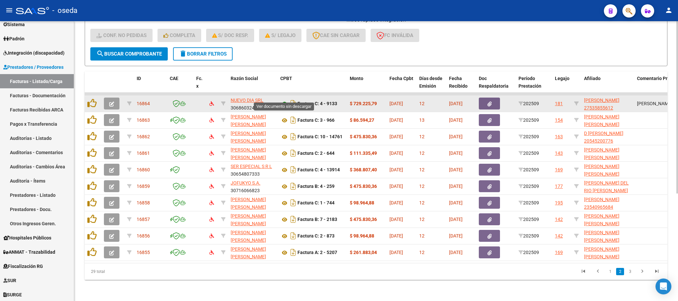
click at [284, 100] on icon at bounding box center [284, 104] width 9 height 8
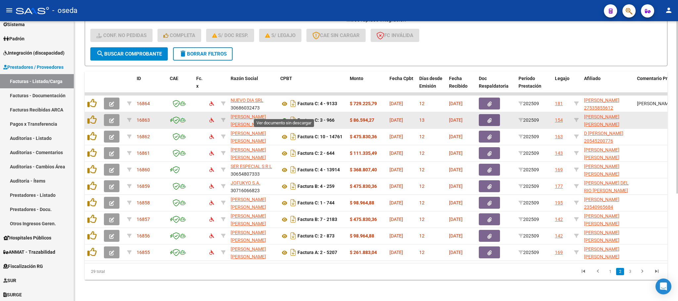
click at [285, 116] on icon at bounding box center [284, 120] width 9 height 8
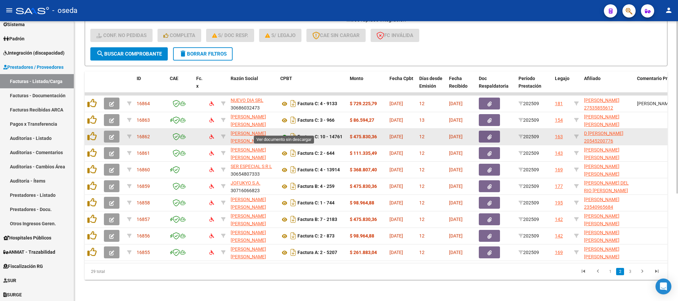
click at [284, 133] on icon at bounding box center [284, 137] width 9 height 8
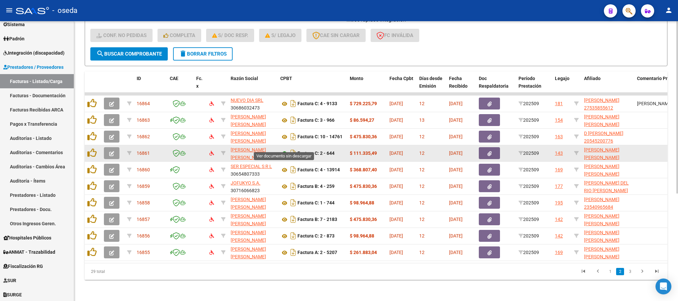
click at [287, 150] on icon at bounding box center [284, 154] width 9 height 8
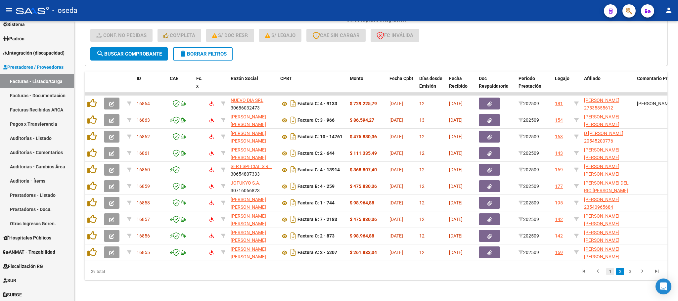
click at [609, 274] on link "1" at bounding box center [610, 271] width 8 height 7
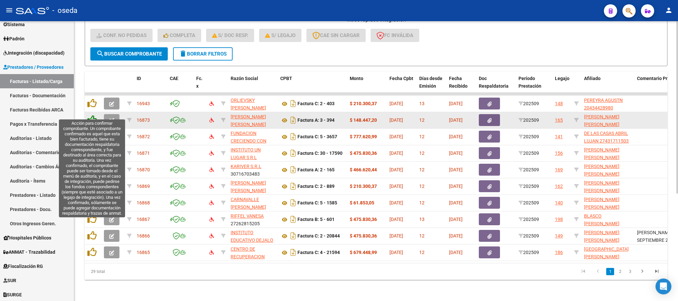
click at [94, 115] on icon at bounding box center [91, 119] width 9 height 9
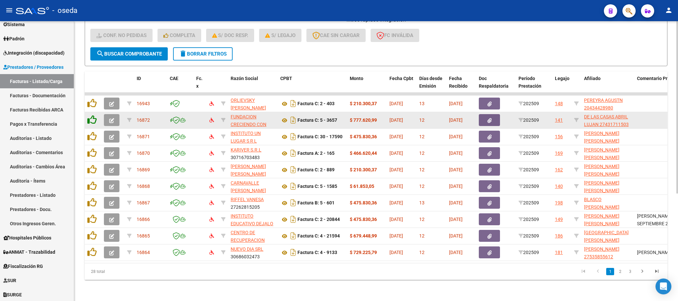
click at [94, 115] on icon at bounding box center [91, 119] width 9 height 9
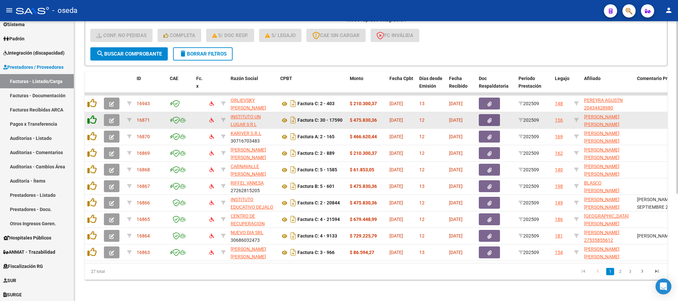
click at [94, 115] on icon at bounding box center [91, 119] width 9 height 9
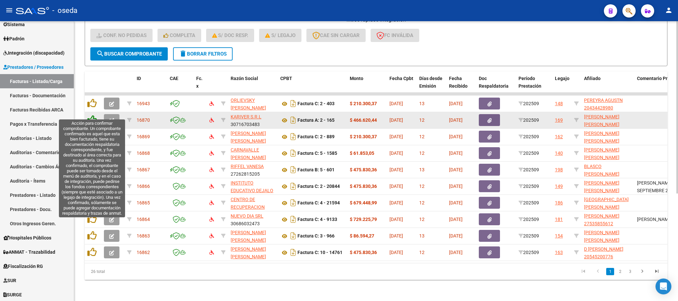
click at [89, 115] on icon at bounding box center [91, 119] width 9 height 9
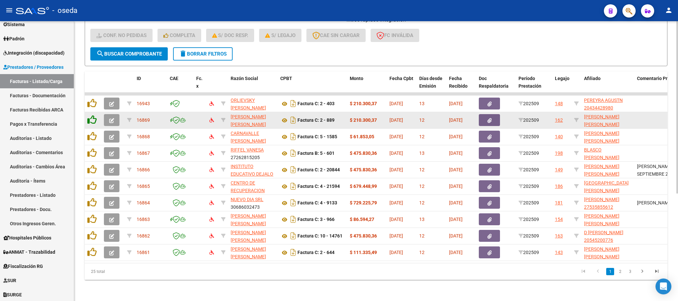
click at [89, 115] on icon at bounding box center [91, 119] width 9 height 9
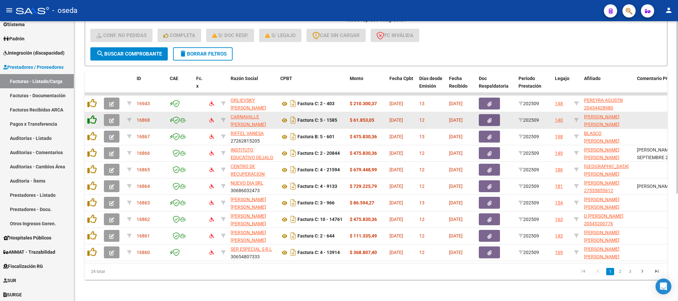
click at [89, 115] on icon at bounding box center [91, 119] width 9 height 9
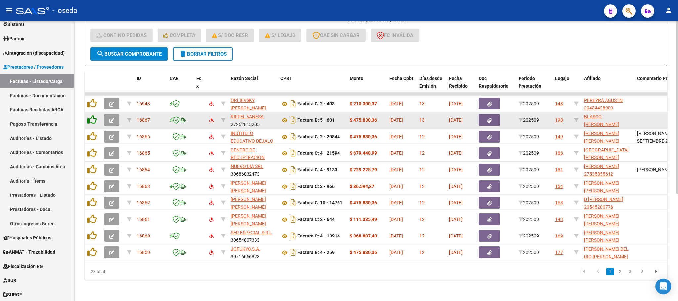
click at [89, 115] on icon at bounding box center [91, 119] width 9 height 9
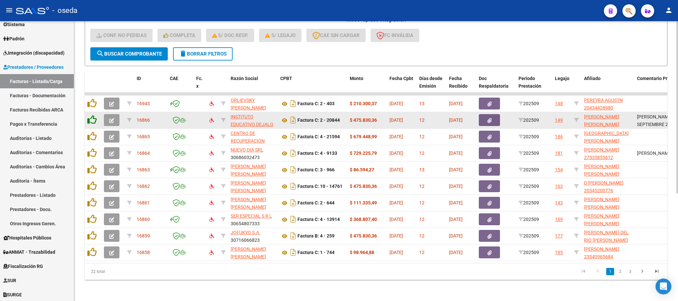
click at [89, 115] on icon at bounding box center [91, 119] width 9 height 9
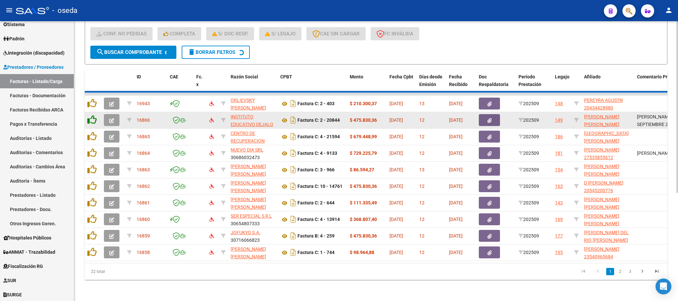
click at [89, 115] on icon at bounding box center [91, 119] width 9 height 9
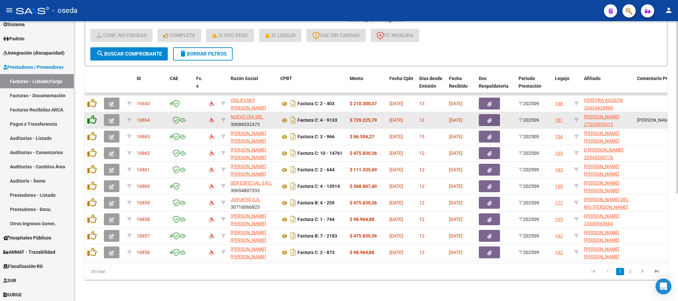
click at [89, 115] on icon at bounding box center [91, 119] width 9 height 9
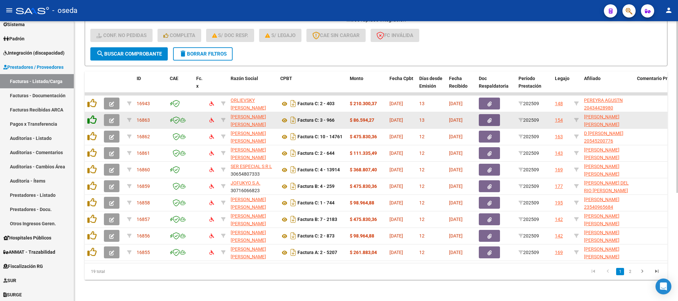
click at [89, 115] on icon at bounding box center [91, 119] width 9 height 9
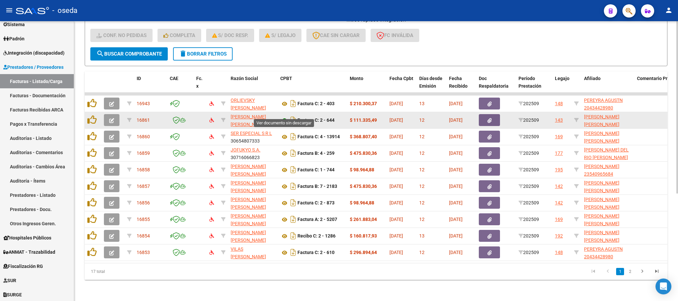
click at [282, 116] on icon at bounding box center [284, 120] width 9 height 8
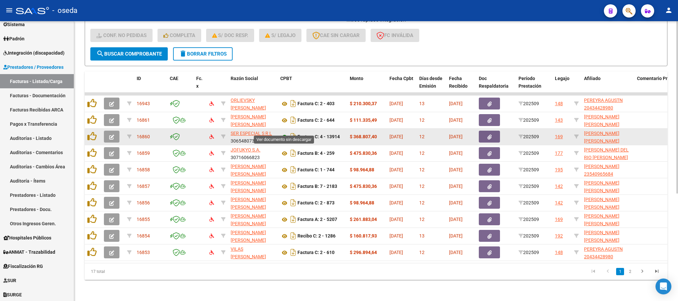
click at [283, 133] on icon at bounding box center [284, 137] width 9 height 8
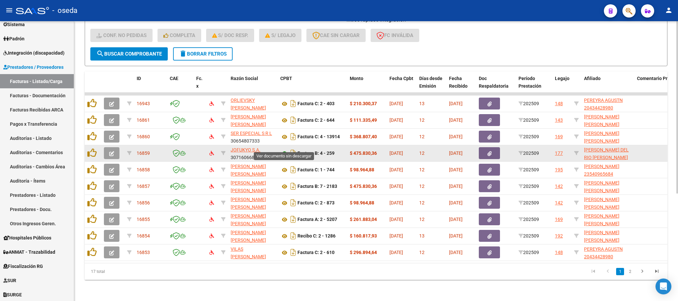
click at [284, 150] on icon at bounding box center [284, 154] width 9 height 8
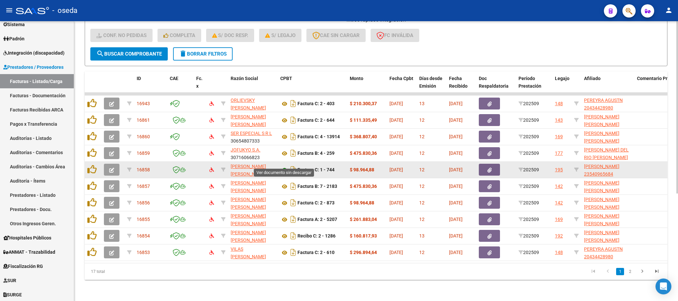
click at [284, 166] on icon at bounding box center [284, 170] width 9 height 8
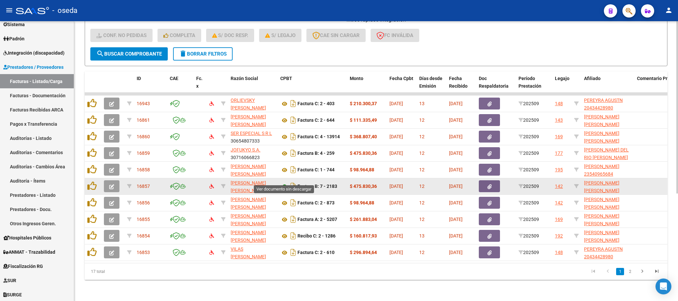
click at [283, 183] on icon at bounding box center [284, 187] width 9 height 8
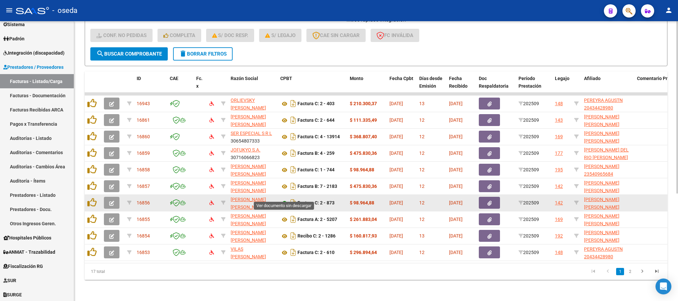
click at [283, 199] on icon at bounding box center [284, 203] width 9 height 8
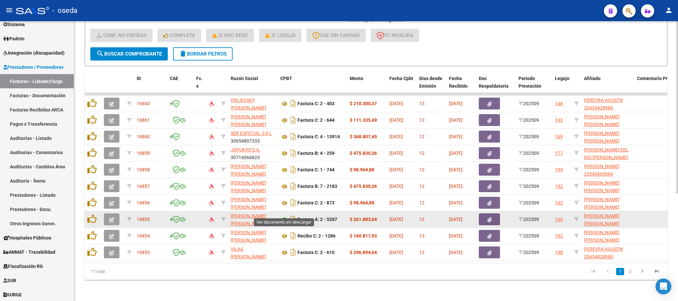
click at [285, 216] on icon at bounding box center [284, 220] width 9 height 8
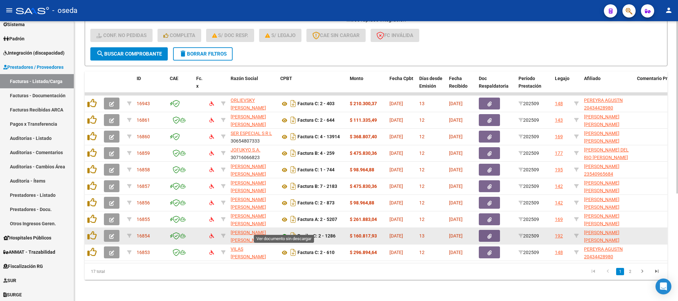
click at [281, 232] on icon at bounding box center [284, 236] width 9 height 8
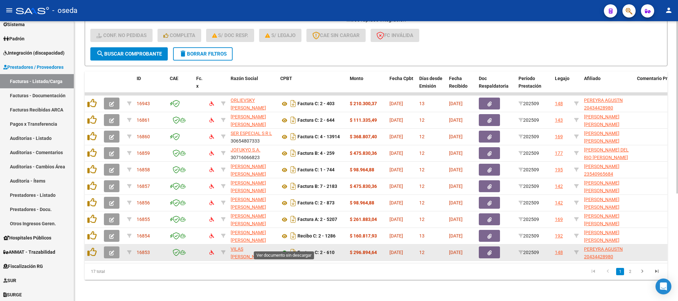
click at [282, 249] on icon at bounding box center [284, 253] width 9 height 8
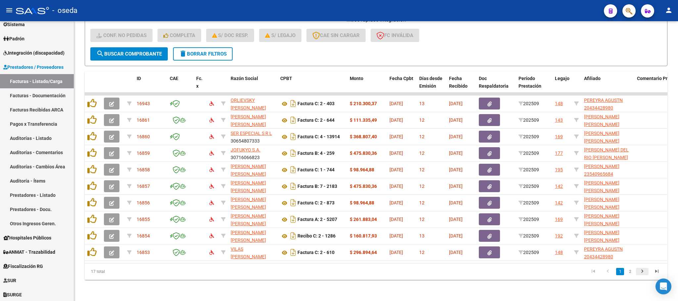
click at [643, 272] on icon "go to next page" at bounding box center [642, 272] width 9 height 8
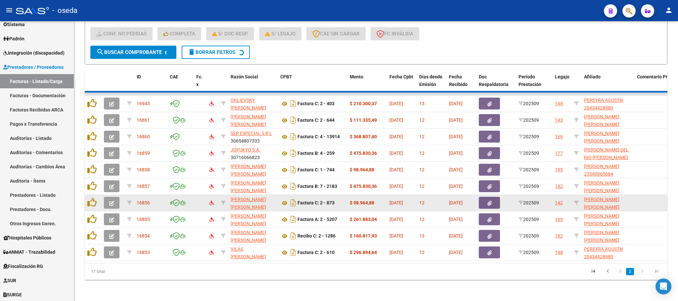
scroll to position [125, 0]
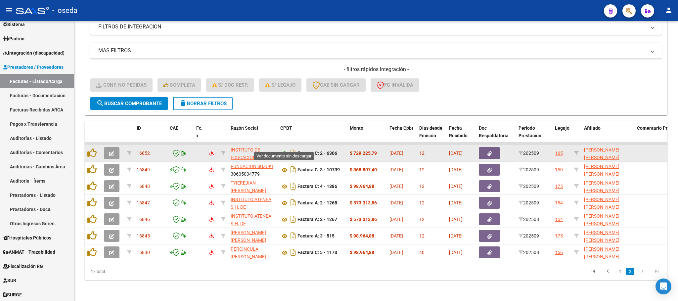
click at [282, 150] on icon at bounding box center [284, 154] width 9 height 8
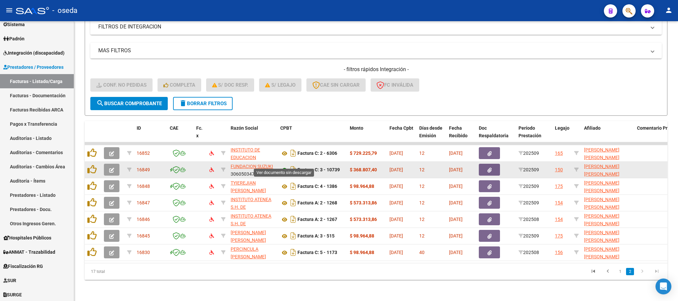
click at [284, 166] on icon at bounding box center [284, 170] width 9 height 8
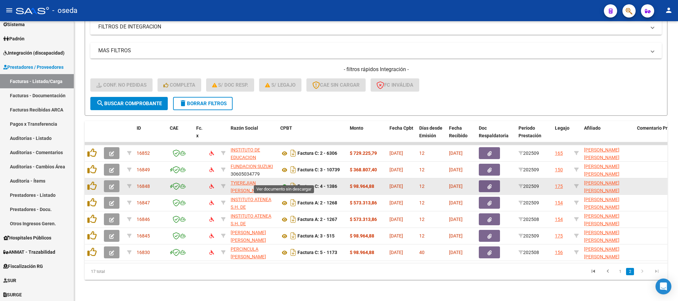
click at [280, 183] on icon at bounding box center [284, 187] width 9 height 8
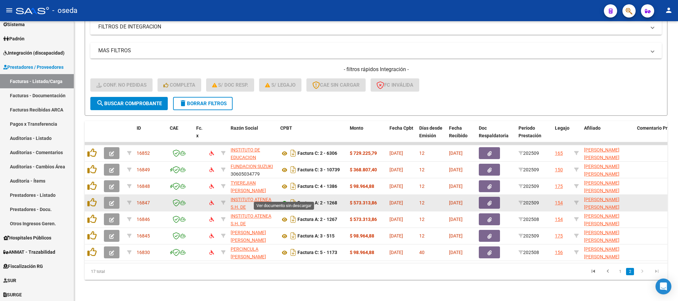
click at [282, 199] on icon at bounding box center [284, 203] width 9 height 8
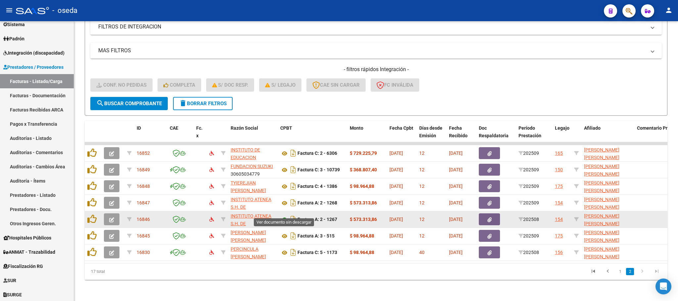
click at [283, 216] on icon at bounding box center [284, 220] width 9 height 8
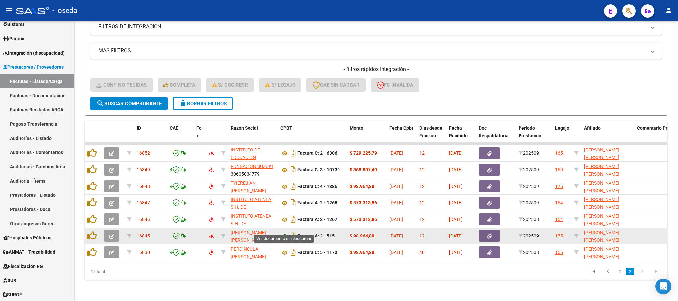
click at [284, 232] on icon at bounding box center [284, 236] width 9 height 8
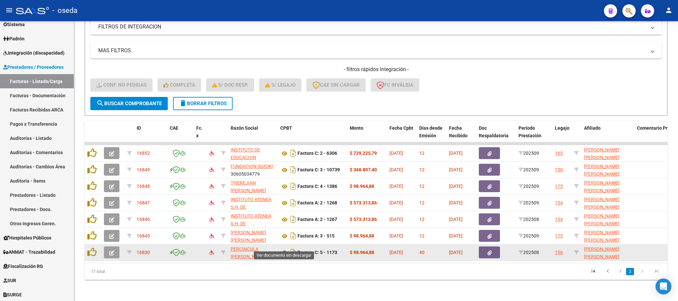
click at [284, 249] on icon at bounding box center [284, 253] width 9 height 8
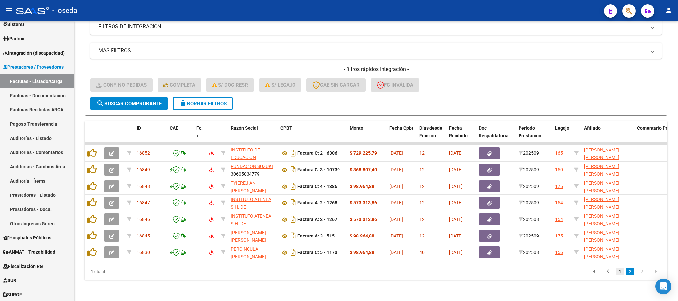
click at [617, 269] on link "1" at bounding box center [620, 271] width 8 height 7
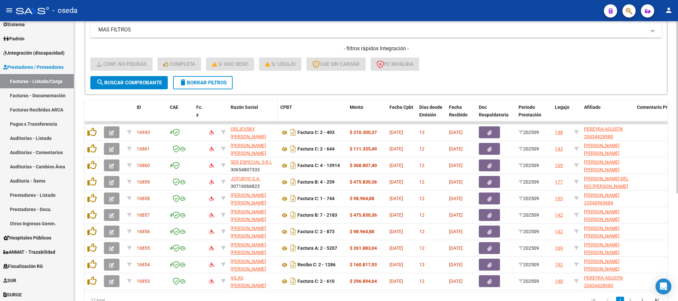
scroll to position [175, 0]
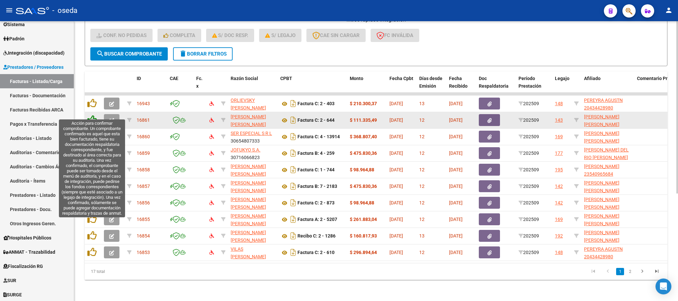
click at [88, 115] on icon at bounding box center [91, 119] width 9 height 9
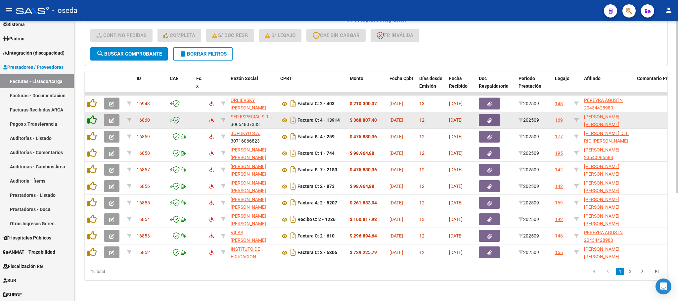
click at [88, 115] on icon at bounding box center [91, 119] width 9 height 9
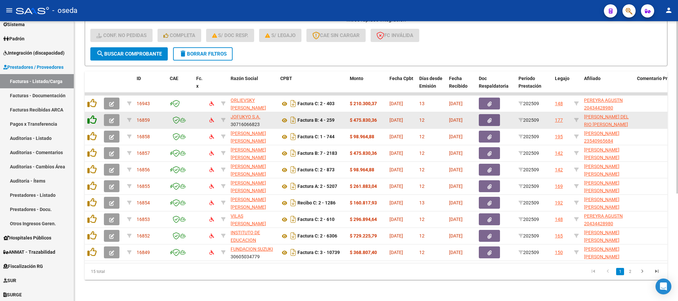
click at [88, 115] on icon at bounding box center [91, 119] width 9 height 9
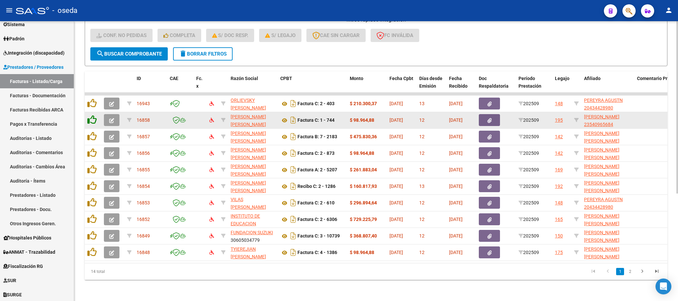
click at [88, 115] on icon at bounding box center [91, 119] width 9 height 9
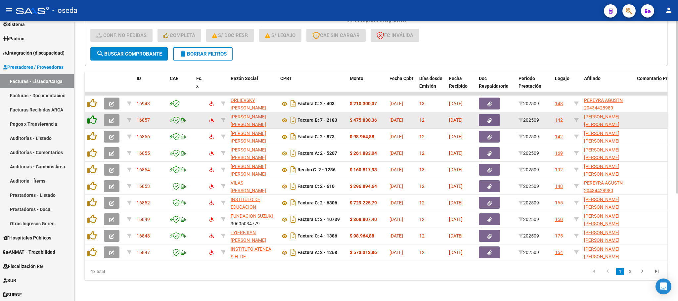
click at [88, 115] on icon at bounding box center [91, 119] width 9 height 9
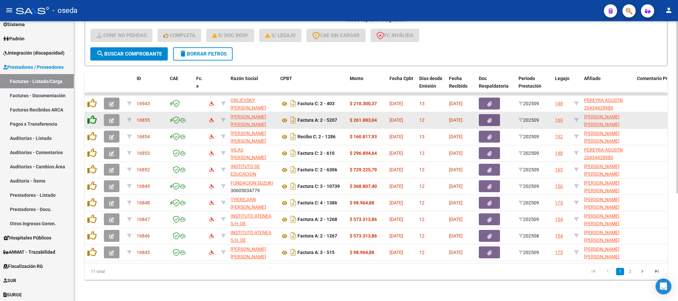
click at [88, 115] on icon at bounding box center [91, 119] width 9 height 9
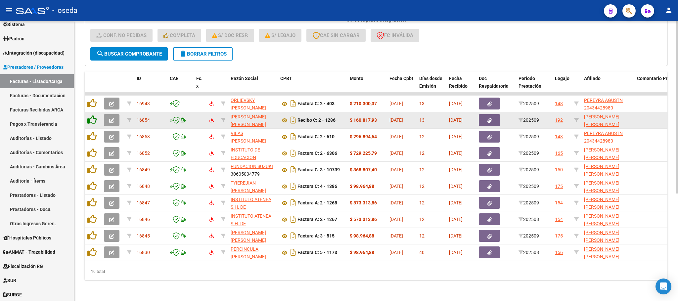
click at [88, 115] on icon at bounding box center [91, 119] width 9 height 9
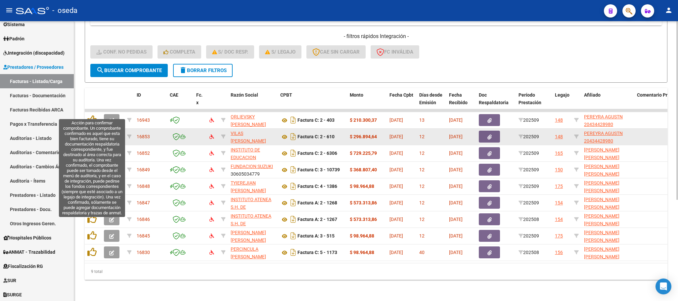
scroll to position [158, 0]
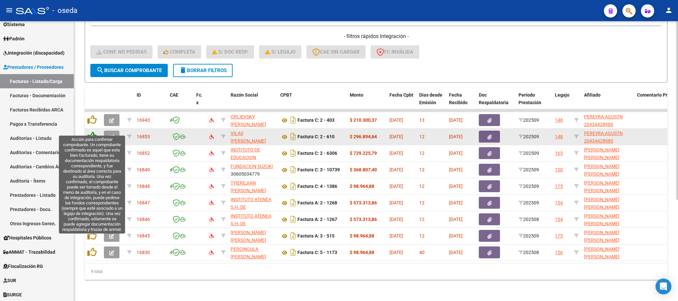
click at [91, 132] on icon at bounding box center [91, 136] width 9 height 9
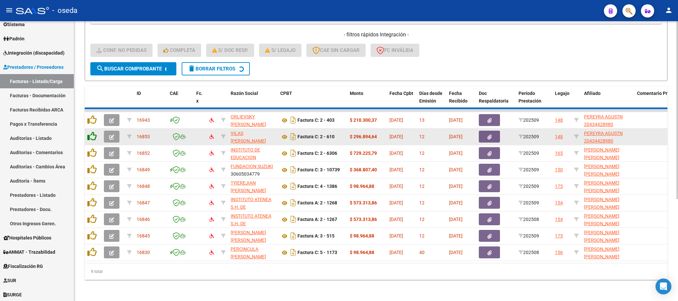
scroll to position [142, 0]
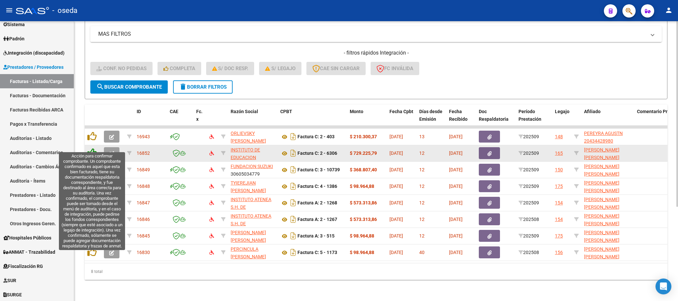
click at [91, 148] on icon at bounding box center [91, 152] width 9 height 9
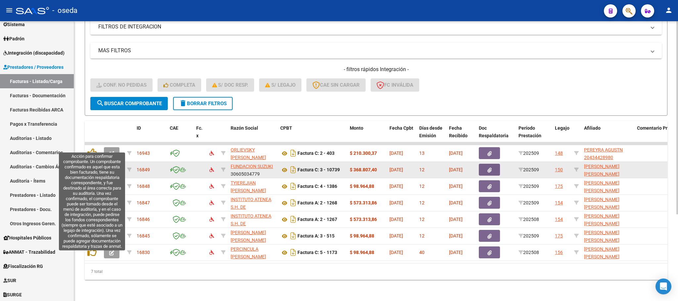
click at [91, 148] on icon at bounding box center [91, 152] width 9 height 9
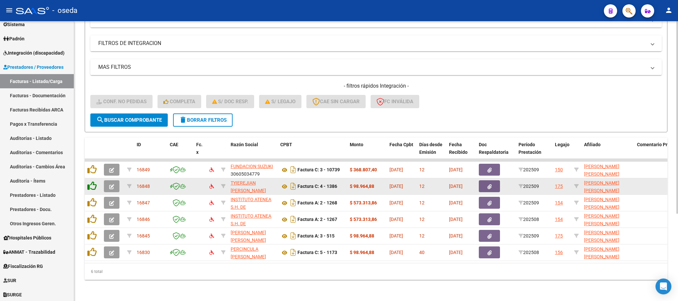
scroll to position [109, 0]
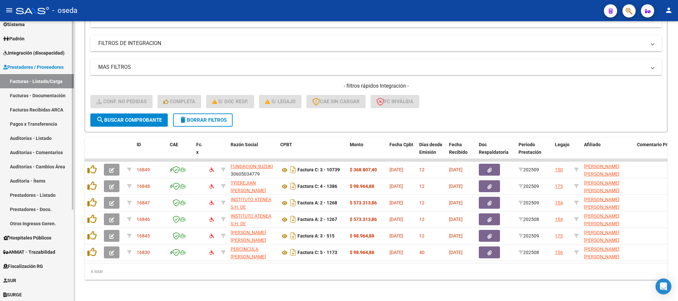
click at [28, 52] on span "Integración (discapacidad)" at bounding box center [33, 52] width 61 height 7
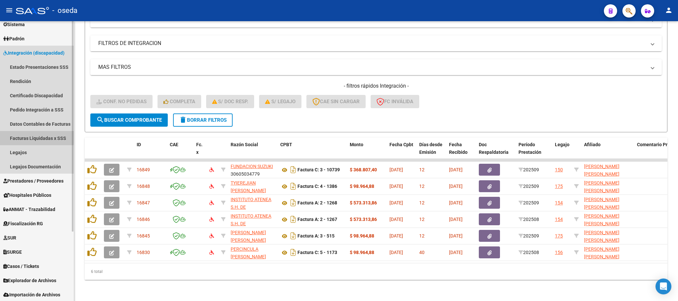
click at [29, 136] on link "Facturas Liquidadas x SSS" at bounding box center [37, 138] width 74 height 14
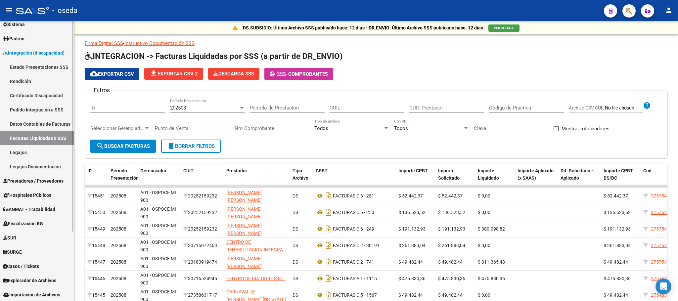
click at [29, 111] on link "Pedido Integración a SSS" at bounding box center [37, 110] width 74 height 14
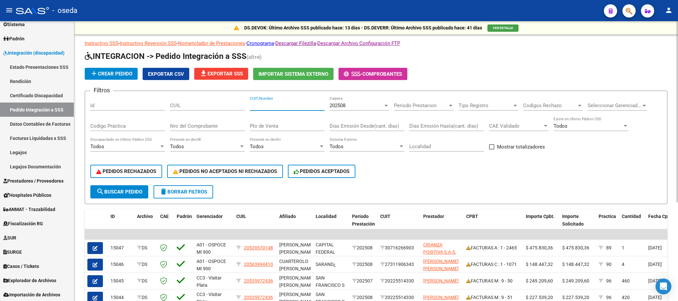
click at [278, 108] on input "CUIT/Nombre" at bounding box center [287, 106] width 75 height 6
type input "perey"
click at [17, 183] on span "Prestadores / Proveedores" at bounding box center [33, 180] width 60 height 7
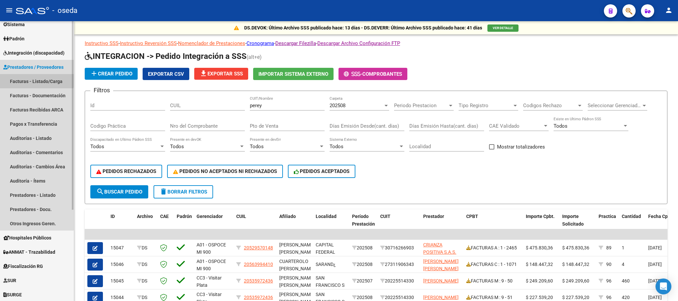
click at [22, 76] on link "Facturas - Listado/Carga" at bounding box center [37, 81] width 74 height 14
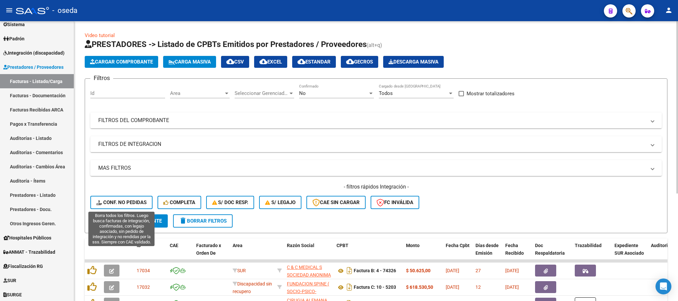
click at [111, 200] on span "Conf. no pedidas" at bounding box center [121, 203] width 50 height 6
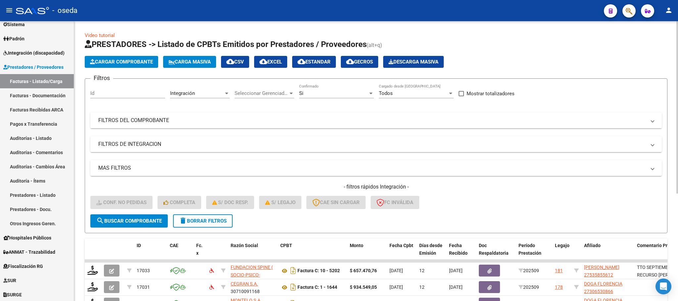
click at [207, 117] on mat-panel-title "FILTROS DEL COMPROBANTE" at bounding box center [372, 120] width 548 height 7
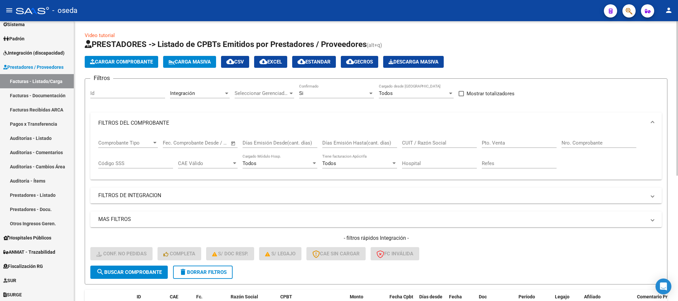
click at [430, 142] on input "CUIT / Razón Social" at bounding box center [439, 143] width 75 height 6
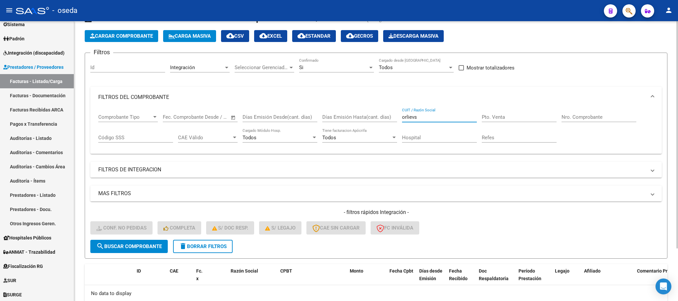
scroll to position [65, 0]
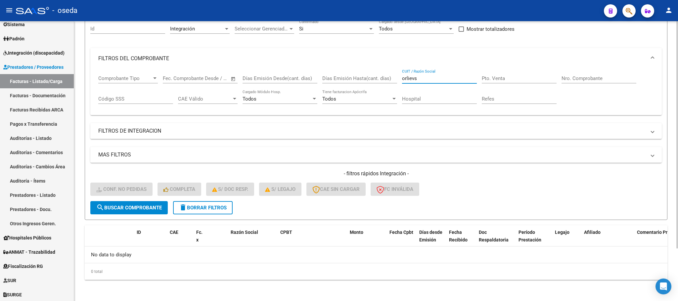
click at [432, 79] on input "orlievs" at bounding box center [439, 78] width 75 height 6
type input "o"
type input "orlievsky"
click at [192, 207] on span "delete Borrar Filtros" at bounding box center [203, 208] width 48 height 6
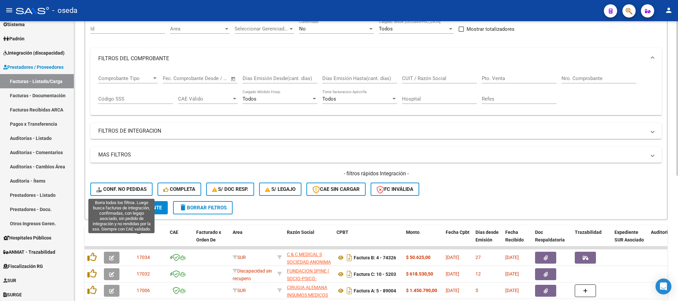
click at [122, 187] on span "Conf. no pedidas" at bounding box center [121, 189] width 50 height 6
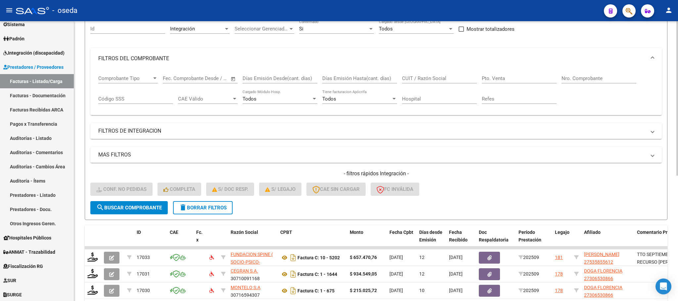
click at [424, 77] on input "CUIT / Razón Social" at bounding box center [439, 78] width 75 height 6
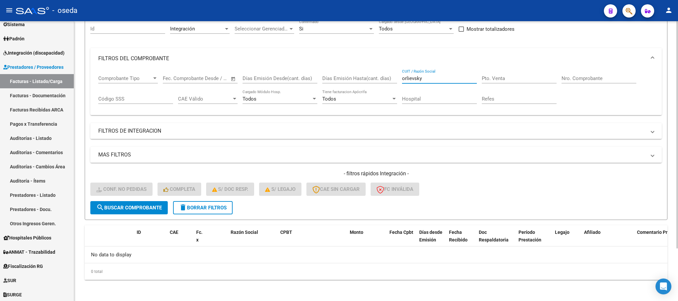
drag, startPoint x: 456, startPoint y: 78, endPoint x: 266, endPoint y: 89, distance: 189.9
click at [266, 89] on div "Comprobante Tipo Comprobante Tipo Fecha inicio – Fecha fin Fec. Comprobante Des…" at bounding box center [375, 89] width 555 height 41
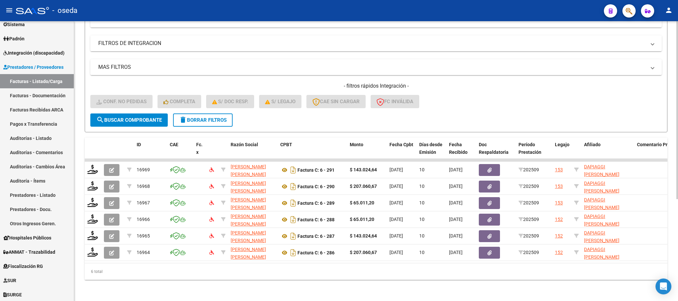
scroll to position [160, 0]
type input "orl"
click at [231, 113] on button "delete Borrar Filtros" at bounding box center [203, 119] width 60 height 13
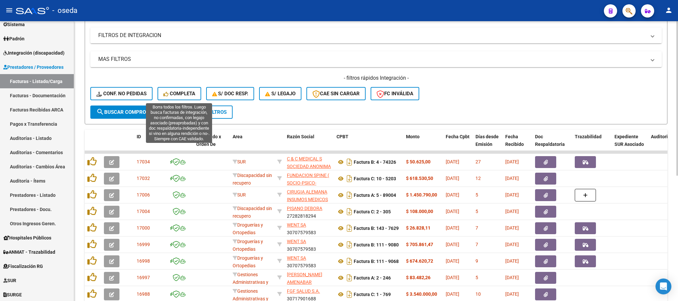
click at [176, 90] on button "Completa" at bounding box center [179, 93] width 44 height 13
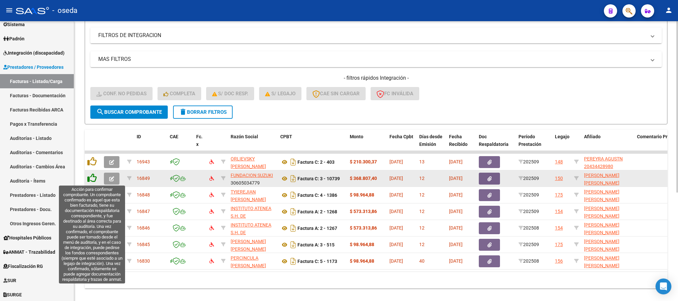
click at [92, 178] on icon at bounding box center [91, 177] width 9 height 9
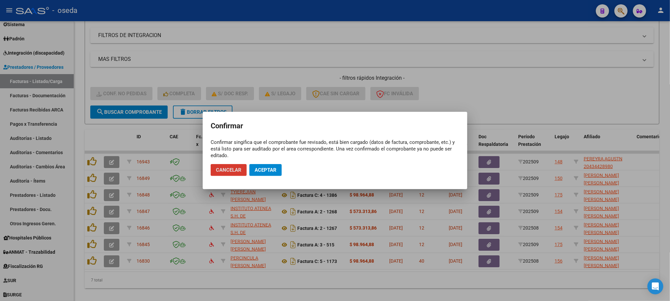
click at [270, 170] on span "Aceptar" at bounding box center [266, 170] width 22 height 6
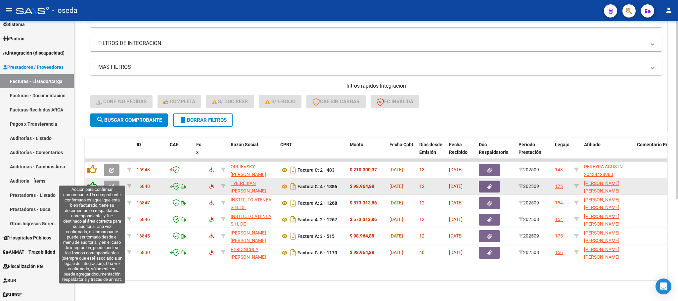
click at [89, 181] on icon at bounding box center [91, 185] width 9 height 9
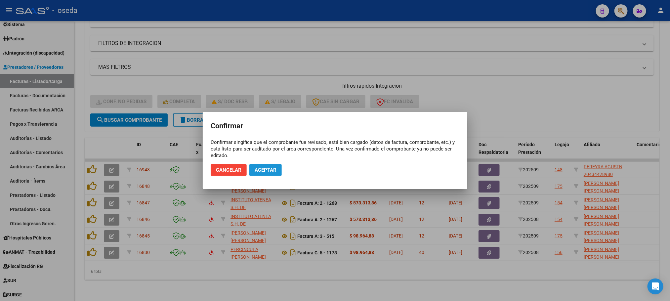
click at [264, 168] on span "Aceptar" at bounding box center [266, 170] width 22 height 6
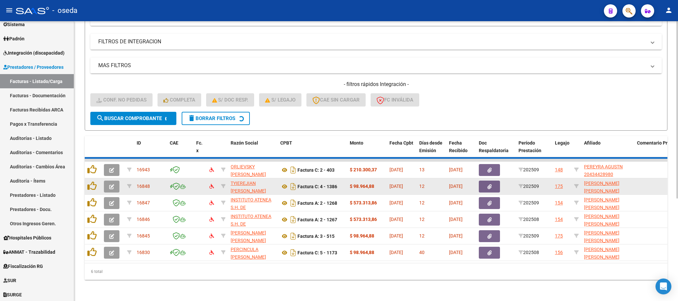
scroll to position [144, 0]
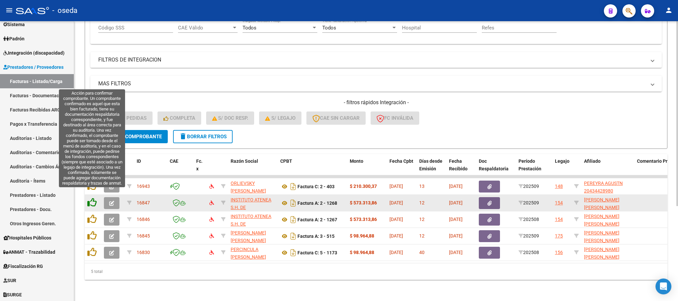
click at [90, 198] on icon at bounding box center [91, 202] width 9 height 9
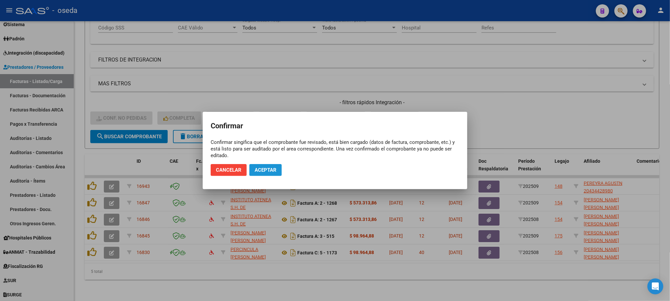
click at [268, 167] on span "Aceptar" at bounding box center [266, 170] width 22 height 6
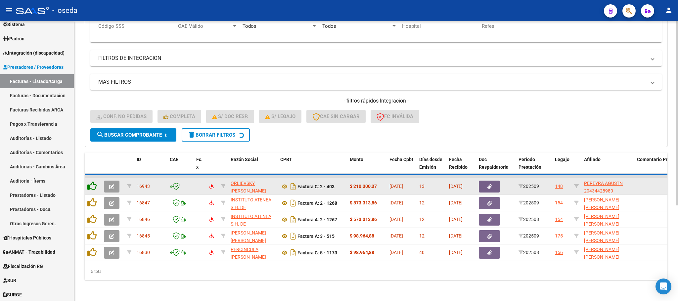
scroll to position [127, 0]
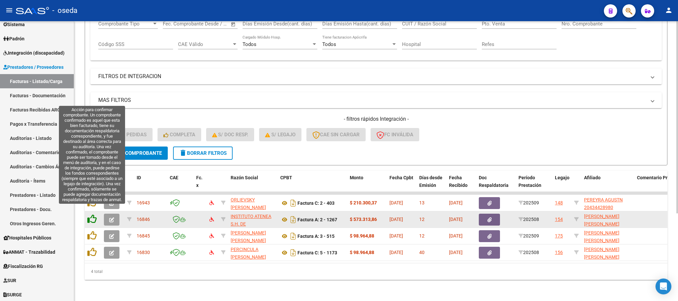
click at [91, 214] on icon at bounding box center [91, 218] width 9 height 9
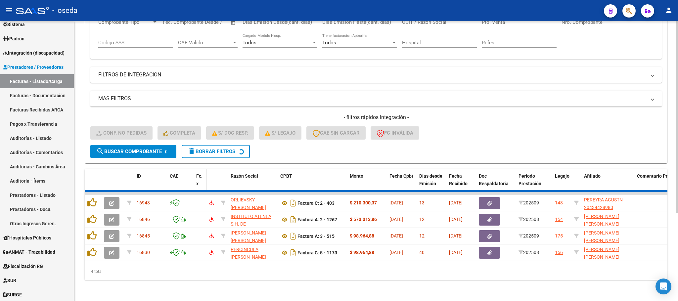
scroll to position [111, 0]
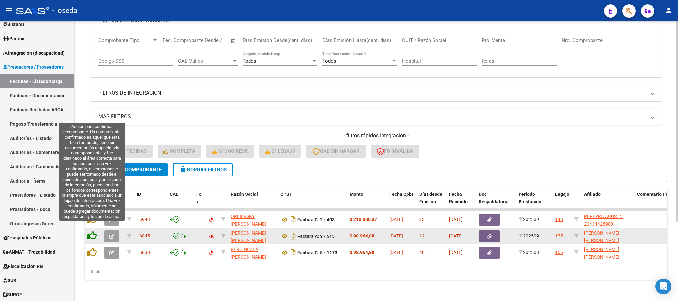
click at [92, 231] on icon at bounding box center [91, 235] width 9 height 9
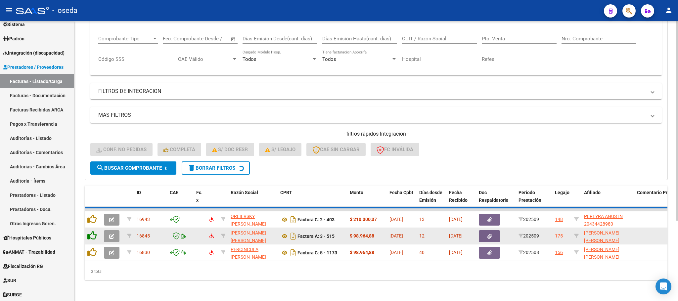
scroll to position [94, 0]
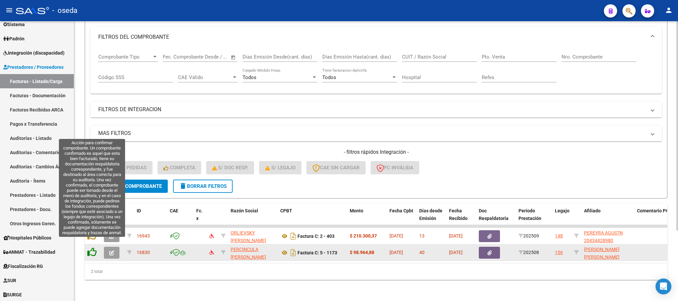
click at [90, 247] on icon at bounding box center [91, 251] width 9 height 9
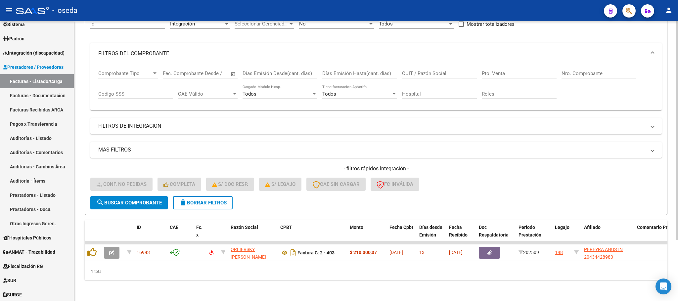
scroll to position [78, 0]
click at [200, 200] on span "delete Borrar Filtros" at bounding box center [203, 203] width 48 height 6
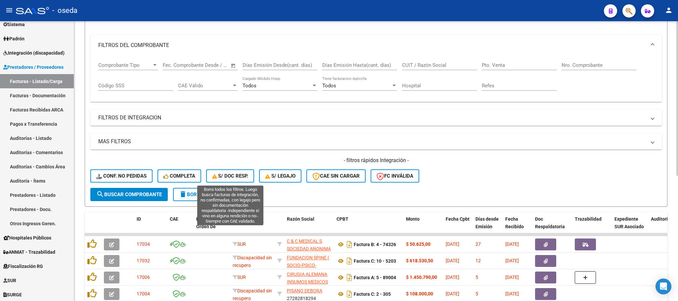
click at [240, 172] on button "S/ Doc Resp." at bounding box center [230, 175] width 48 height 13
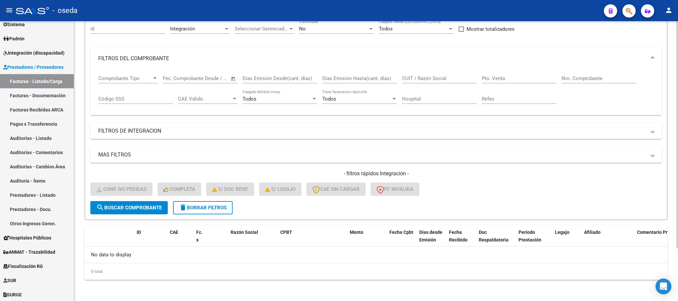
click at [223, 202] on button "delete Borrar Filtros" at bounding box center [203, 207] width 60 height 13
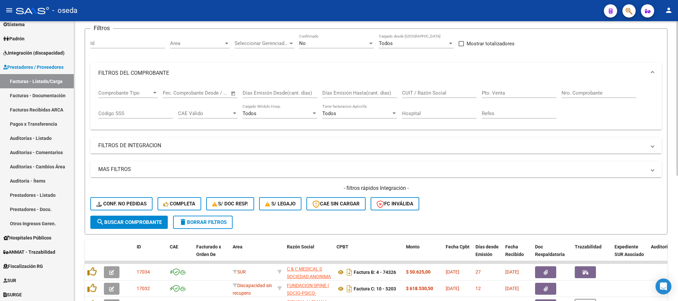
scroll to position [65, 0]
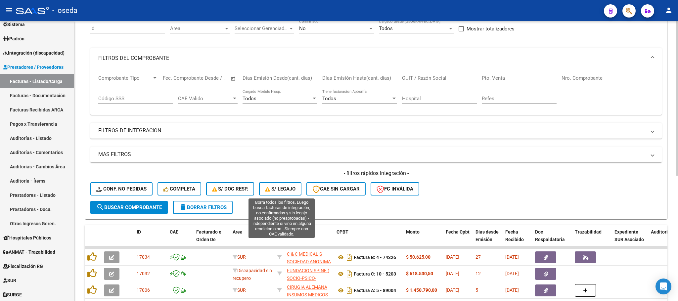
click at [283, 186] on span "S/ legajo" at bounding box center [280, 189] width 30 height 6
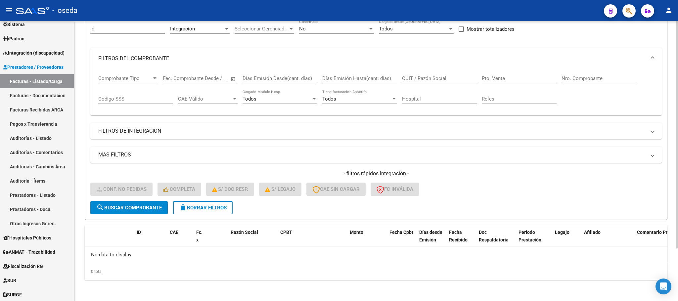
click at [214, 211] on button "delete Borrar Filtros" at bounding box center [203, 207] width 60 height 13
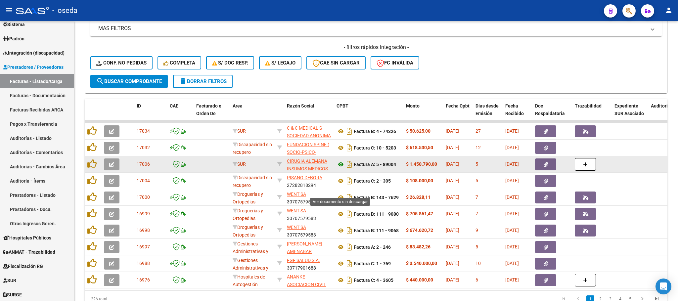
scroll to position [214, 0]
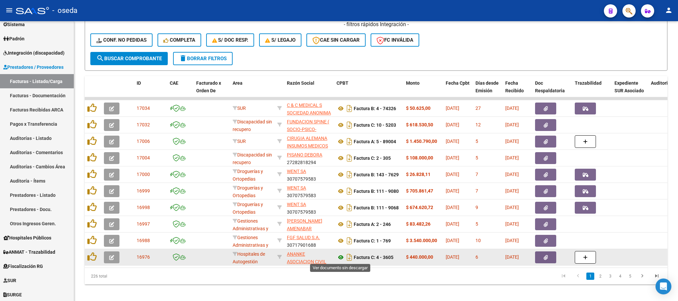
click at [339, 258] on icon at bounding box center [340, 257] width 9 height 8
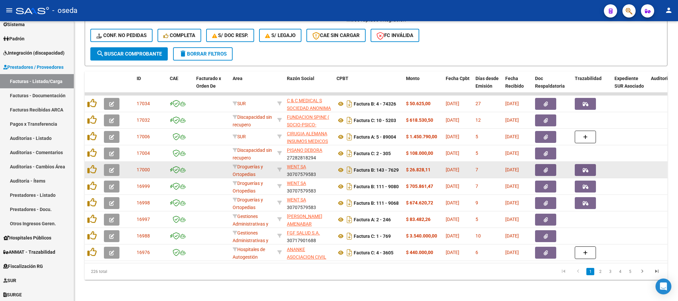
scroll to position [226, 0]
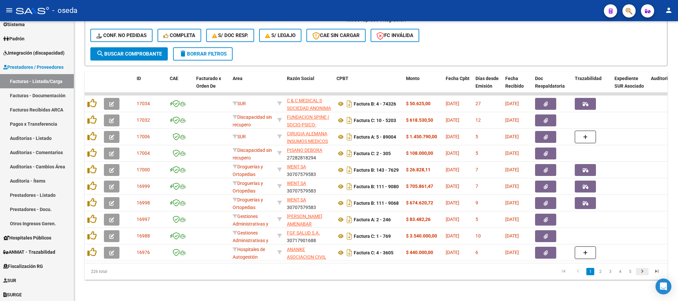
click at [644, 271] on icon "go to next page" at bounding box center [642, 272] width 9 height 8
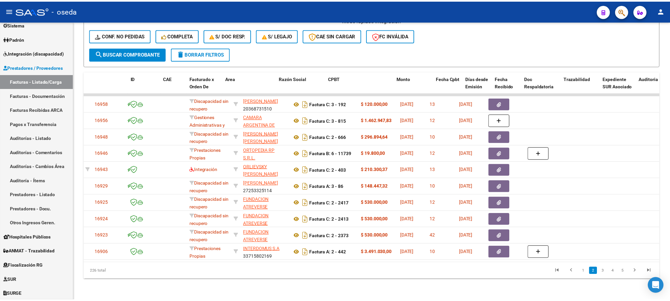
scroll to position [0, 0]
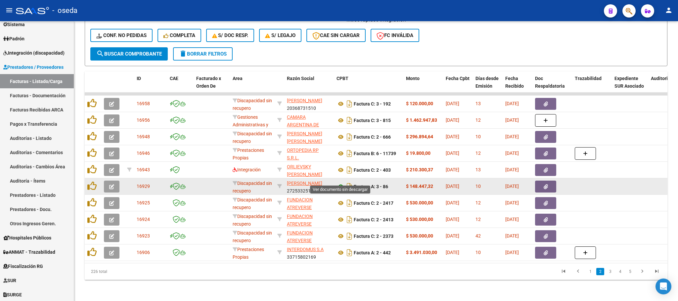
click at [339, 183] on icon at bounding box center [340, 187] width 9 height 8
click at [111, 184] on icon "button" at bounding box center [111, 186] width 5 height 5
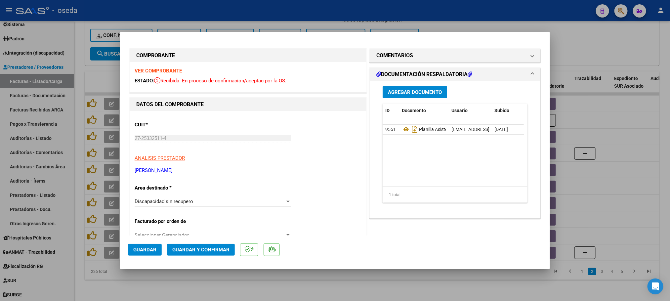
scroll to position [50, 0]
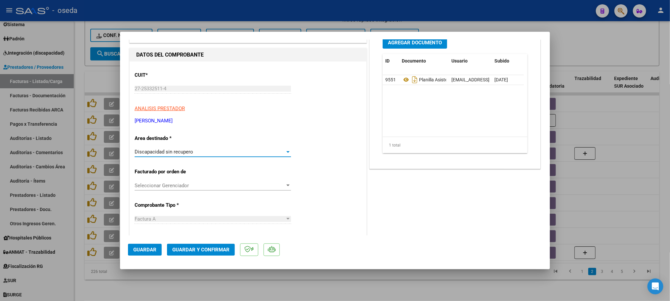
click at [175, 149] on span "Discapacidad sin recupero" at bounding box center [164, 152] width 59 height 6
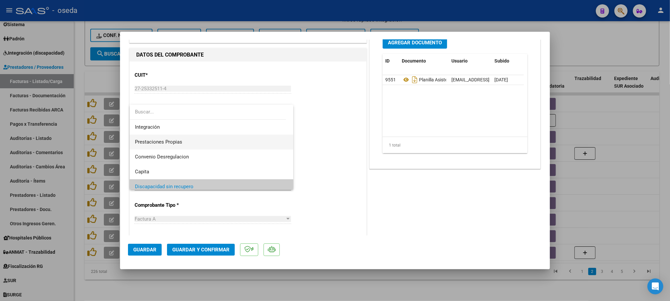
scroll to position [0, 0]
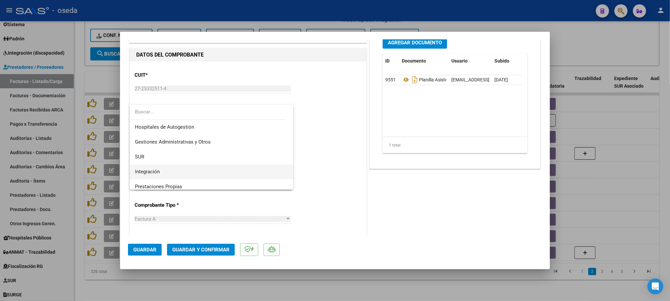
click at [174, 176] on span "Integración" at bounding box center [212, 171] width 154 height 15
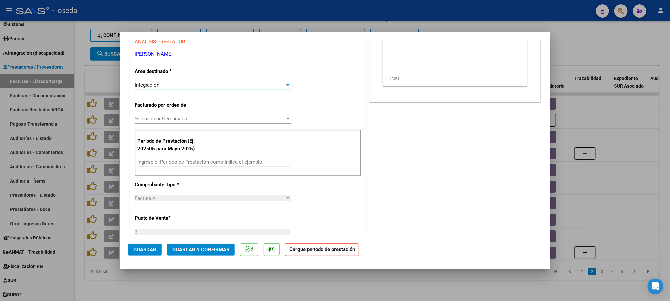
scroll to position [149, 0]
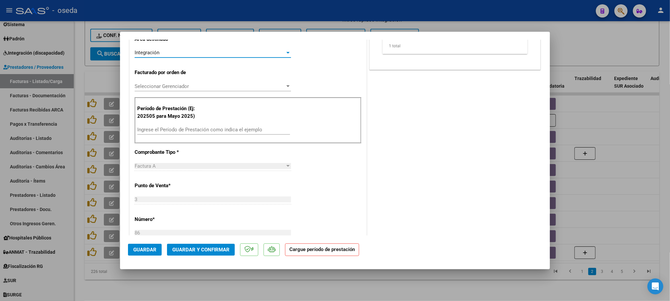
click at [172, 129] on input "Ingrese el Período de Prestación como indica el ejemplo" at bounding box center [213, 130] width 153 height 6
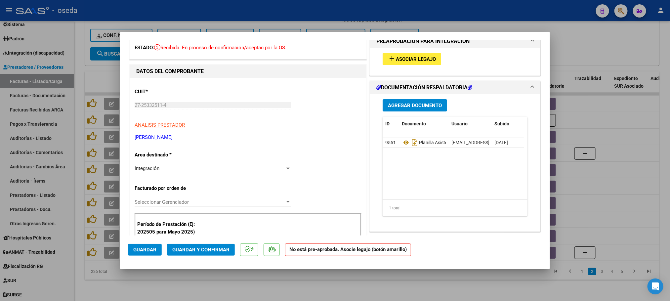
scroll to position [0, 0]
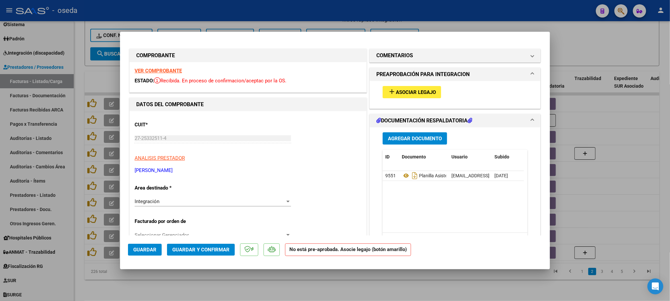
type input "202509"
click at [397, 95] on span "Asociar Legajo" at bounding box center [416, 92] width 40 height 6
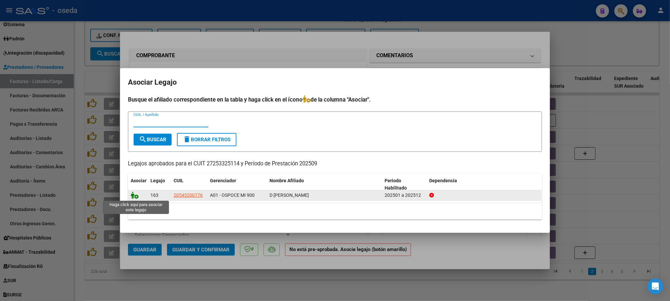
click at [132, 197] on icon at bounding box center [135, 195] width 8 height 7
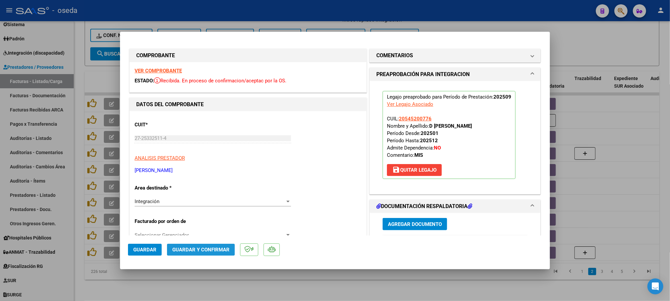
click at [200, 249] on span "Guardar y Confirmar" at bounding box center [200, 250] width 57 height 6
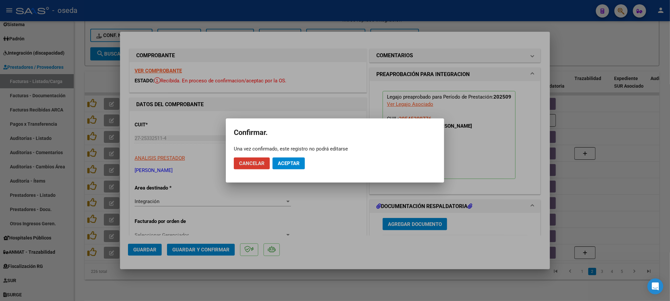
click at [298, 161] on span "Aceptar" at bounding box center [289, 163] width 22 height 6
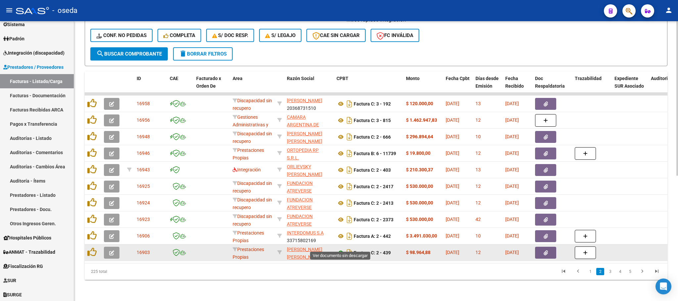
click at [340, 249] on icon at bounding box center [340, 253] width 9 height 8
click at [116, 247] on button "button" at bounding box center [112, 253] width 16 height 12
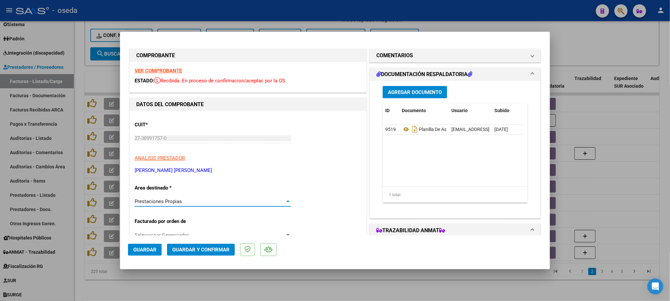
click at [188, 199] on div "Prestaciones Propias" at bounding box center [210, 202] width 151 height 6
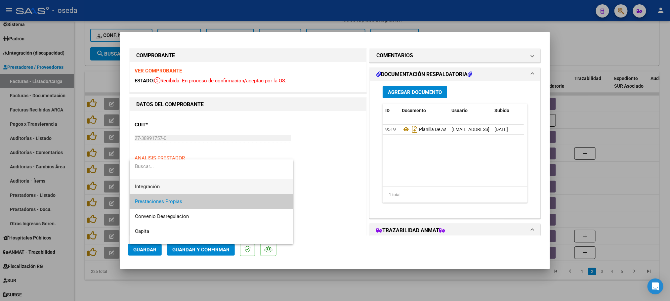
click at [190, 190] on span "Integración" at bounding box center [212, 186] width 154 height 15
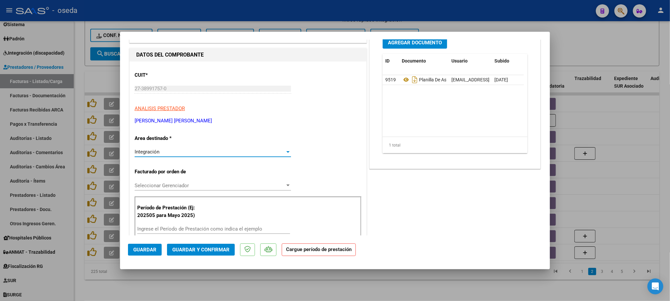
scroll to position [99, 0]
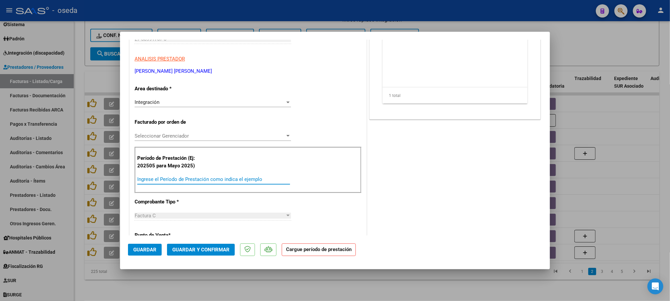
click at [187, 182] on input "Ingrese el Período de Prestación como indica el ejemplo" at bounding box center [213, 179] width 153 height 6
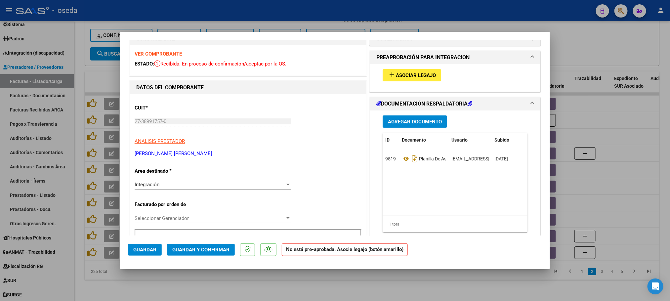
scroll to position [0, 0]
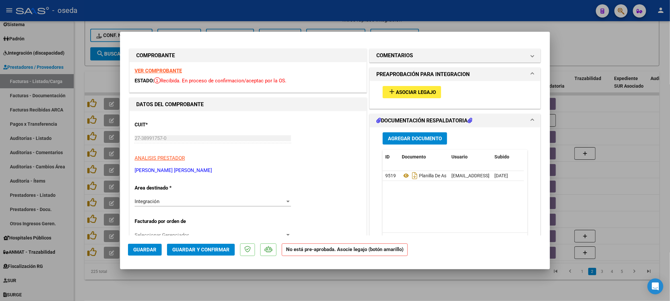
type input "202509"
click at [396, 91] on span "Asociar Legajo" at bounding box center [416, 92] width 40 height 6
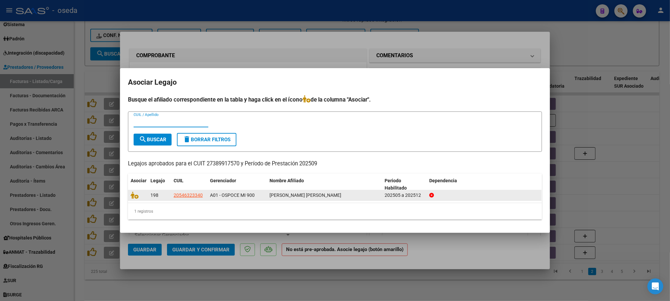
click at [133, 200] on datatable-body-cell at bounding box center [138, 195] width 20 height 10
click at [133, 194] on icon at bounding box center [135, 195] width 8 height 7
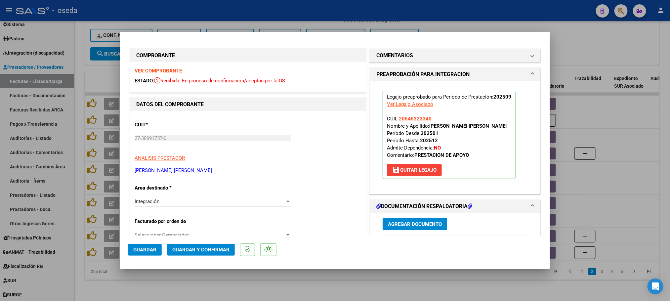
click at [182, 248] on span "Guardar y Confirmar" at bounding box center [200, 250] width 57 height 6
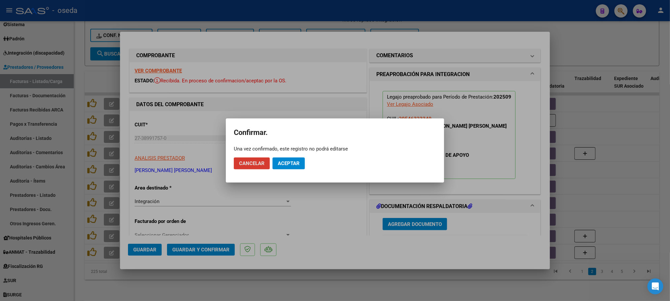
click at [292, 162] on span "Aceptar" at bounding box center [289, 163] width 22 height 6
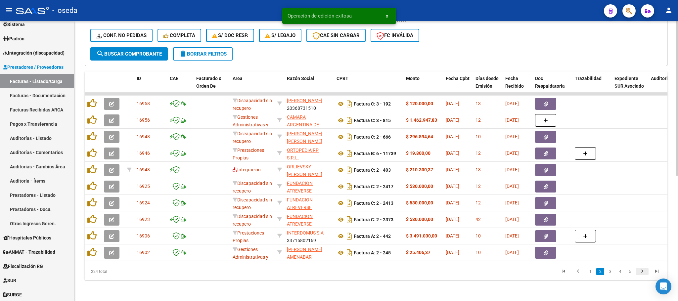
click at [638, 268] on icon "go to next page" at bounding box center [642, 272] width 9 height 8
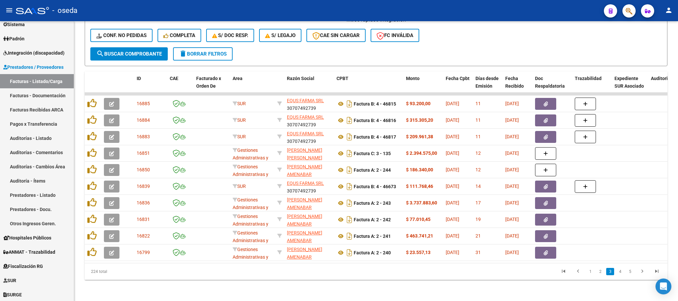
click at [626, 6] on span "button" at bounding box center [629, 11] width 7 height 14
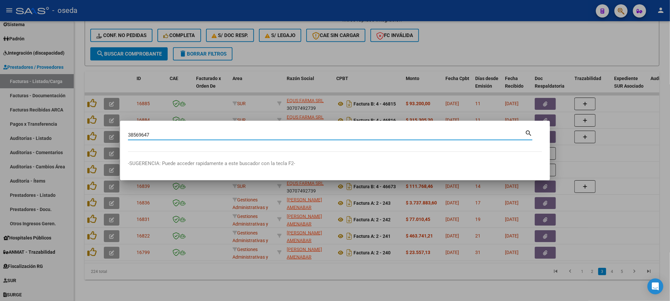
type input "38569647"
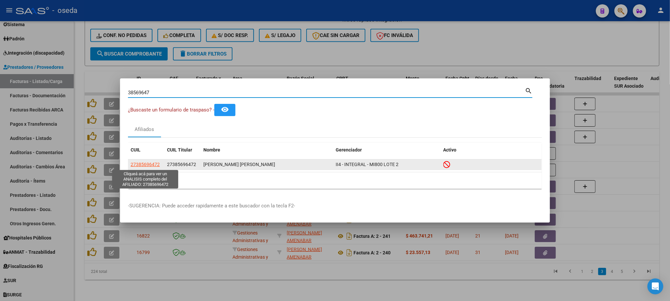
click at [143, 162] on span "27385696472" at bounding box center [145, 164] width 29 height 5
type textarea "27385696472"
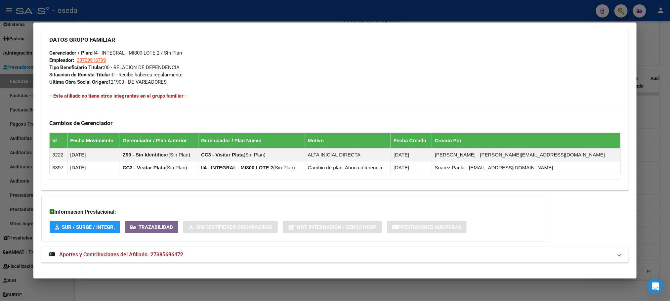
scroll to position [340, 0]
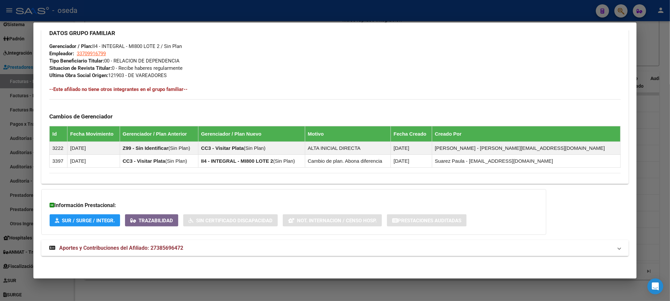
drag, startPoint x: 153, startPoint y: 239, endPoint x: 154, endPoint y: 244, distance: 5.1
click at [163, 245] on span "Aportes y Contribuciones del Afiliado: 27385696472" at bounding box center [121, 248] width 124 height 6
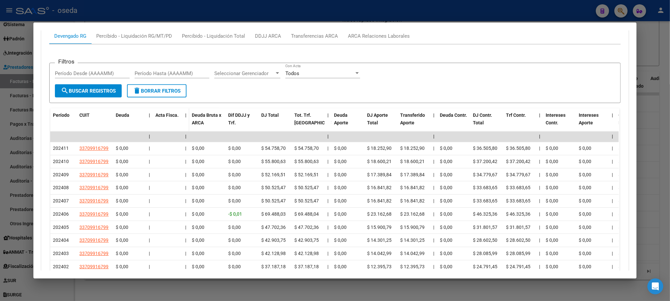
scroll to position [605, 0]
click at [373, 30] on mat-dialog-container "Análisis Afiliado - CUIL: 27385696472 DATOS [PERSON_NAME] ÁGIL: [PERSON_NAME] […" at bounding box center [334, 150] width 603 height 256
click at [376, 39] on div "ARCA Relaciones Laborales" at bounding box center [379, 35] width 62 height 7
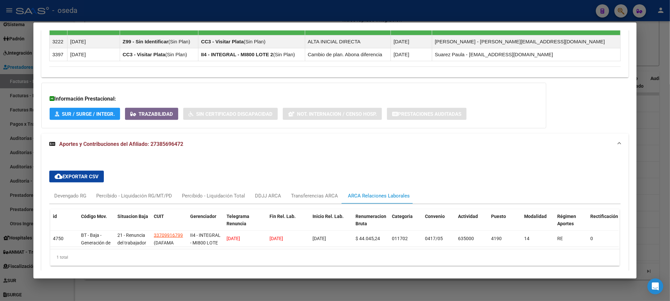
scroll to position [480, 0]
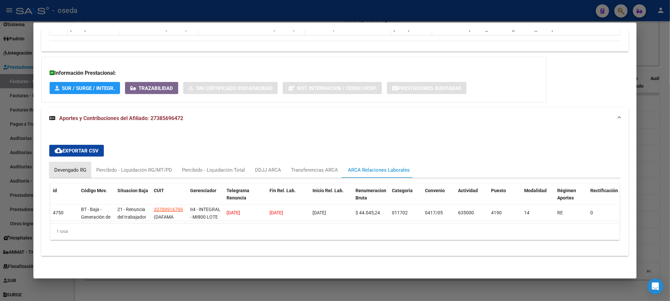
click at [74, 166] on div "Devengado RG" at bounding box center [70, 169] width 32 height 7
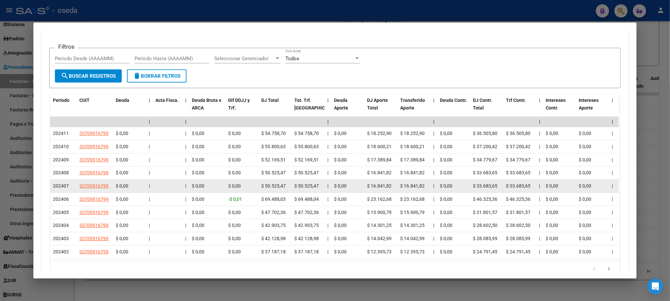
scroll to position [629, 0]
